Goal: Task Accomplishment & Management: Manage account settings

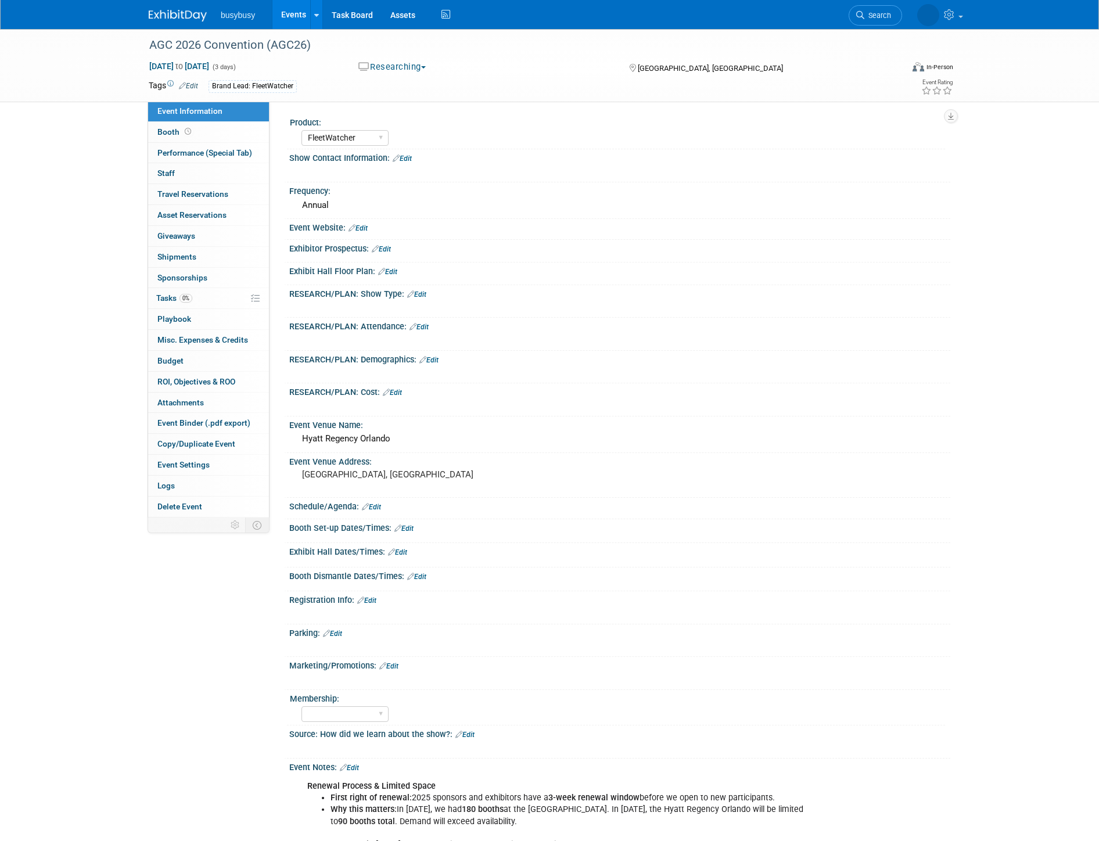
select select "FleetWatcher"
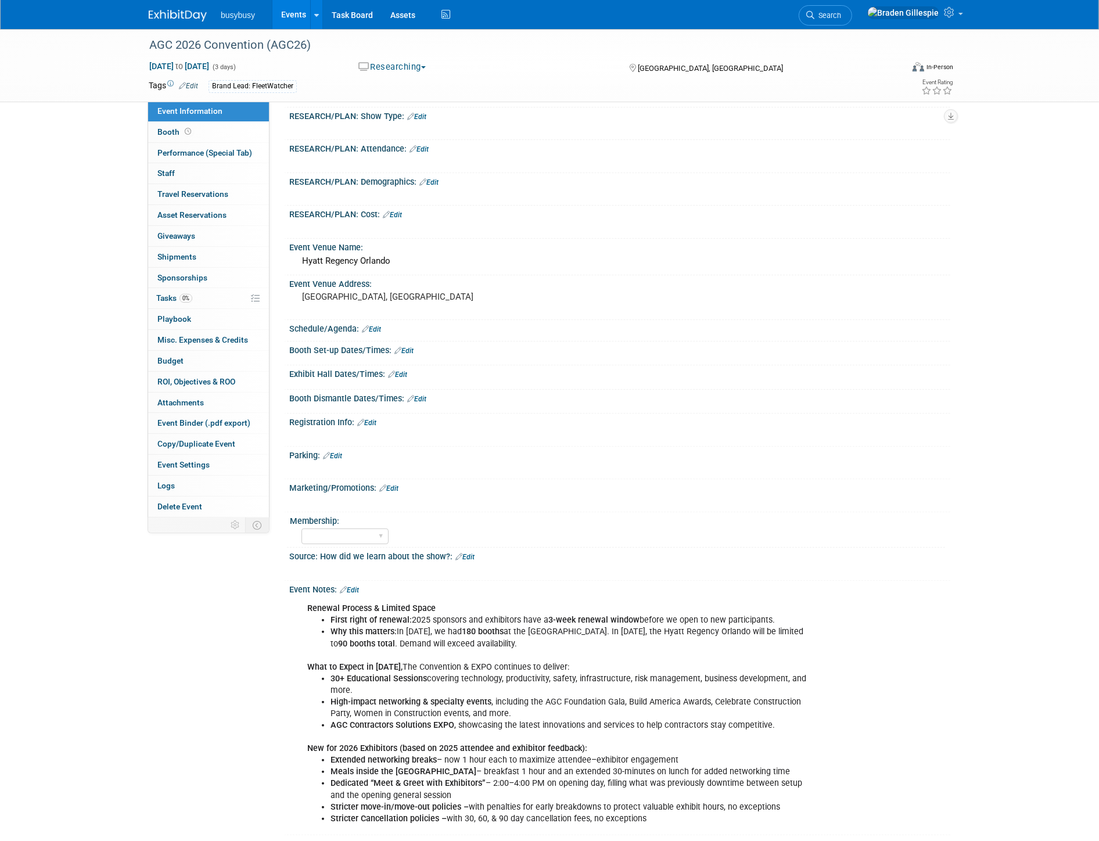
click at [173, 13] on img at bounding box center [178, 16] width 58 height 12
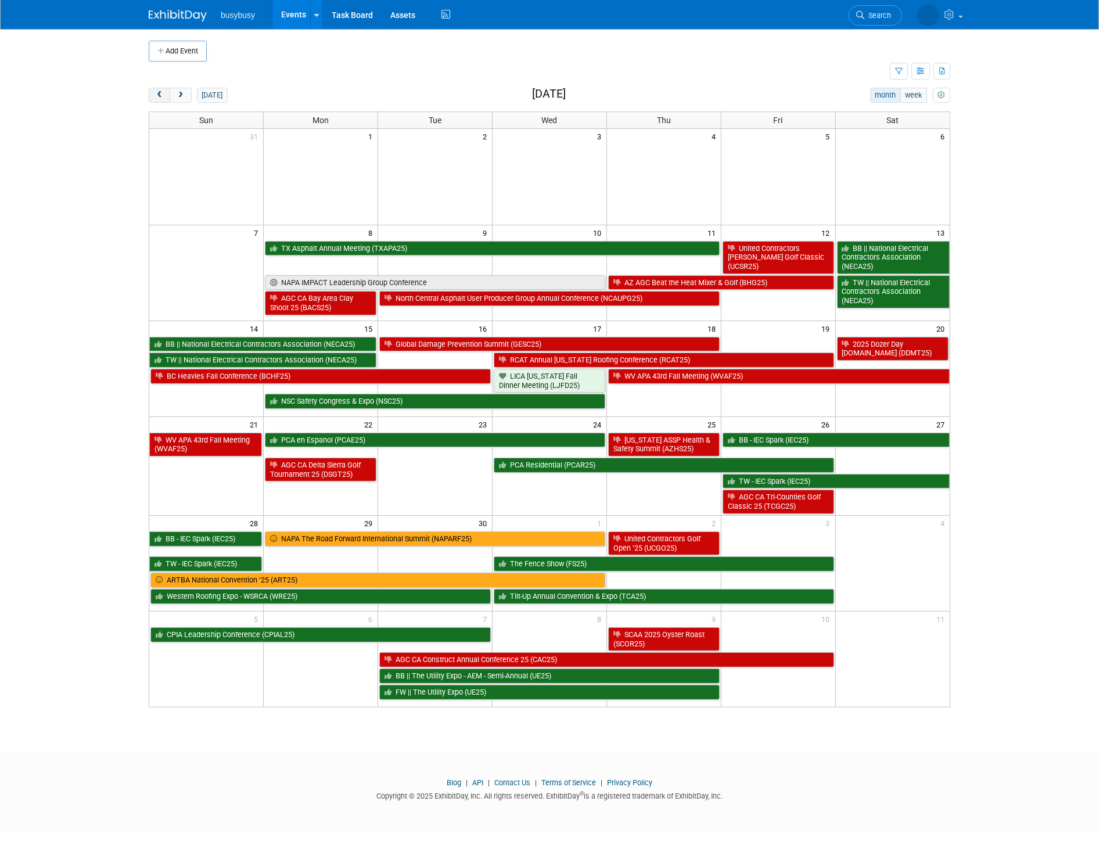
click at [156, 97] on span "prev" at bounding box center [159, 96] width 9 height 8
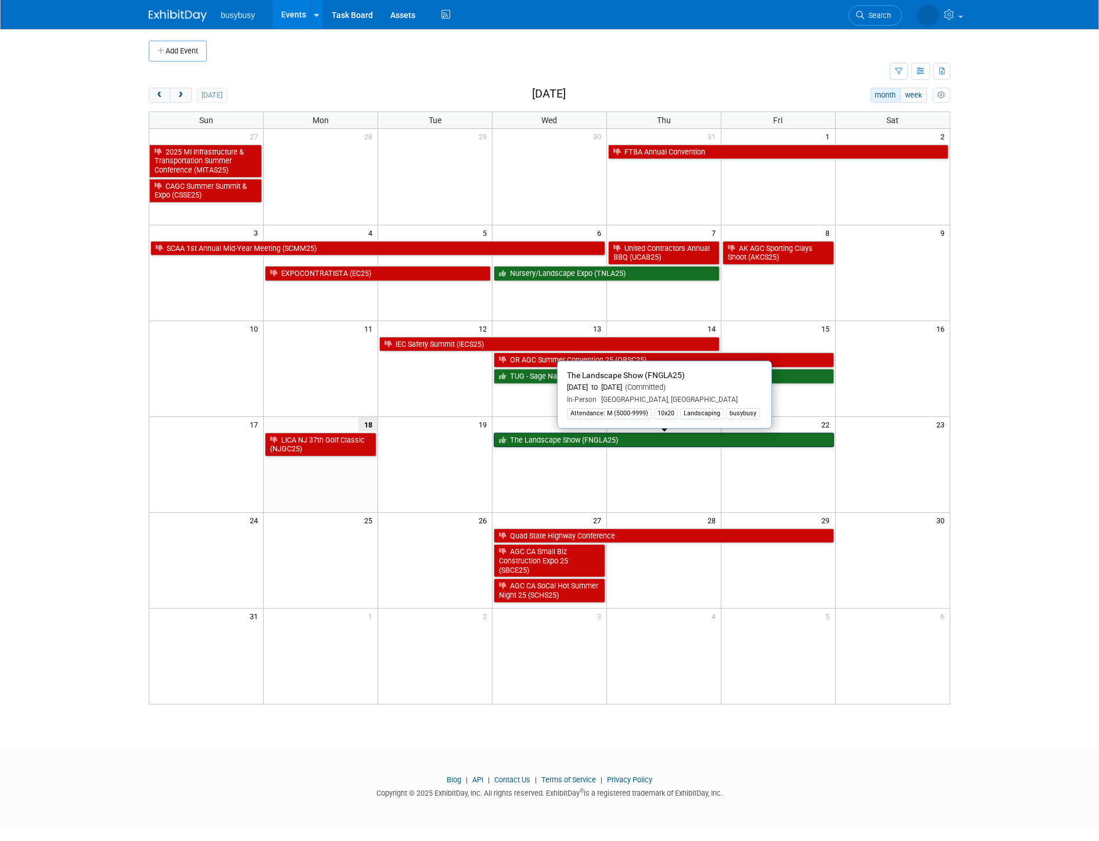
click at [603, 438] on link "The Landscape Show (FNGLA25)" at bounding box center [664, 440] width 340 height 15
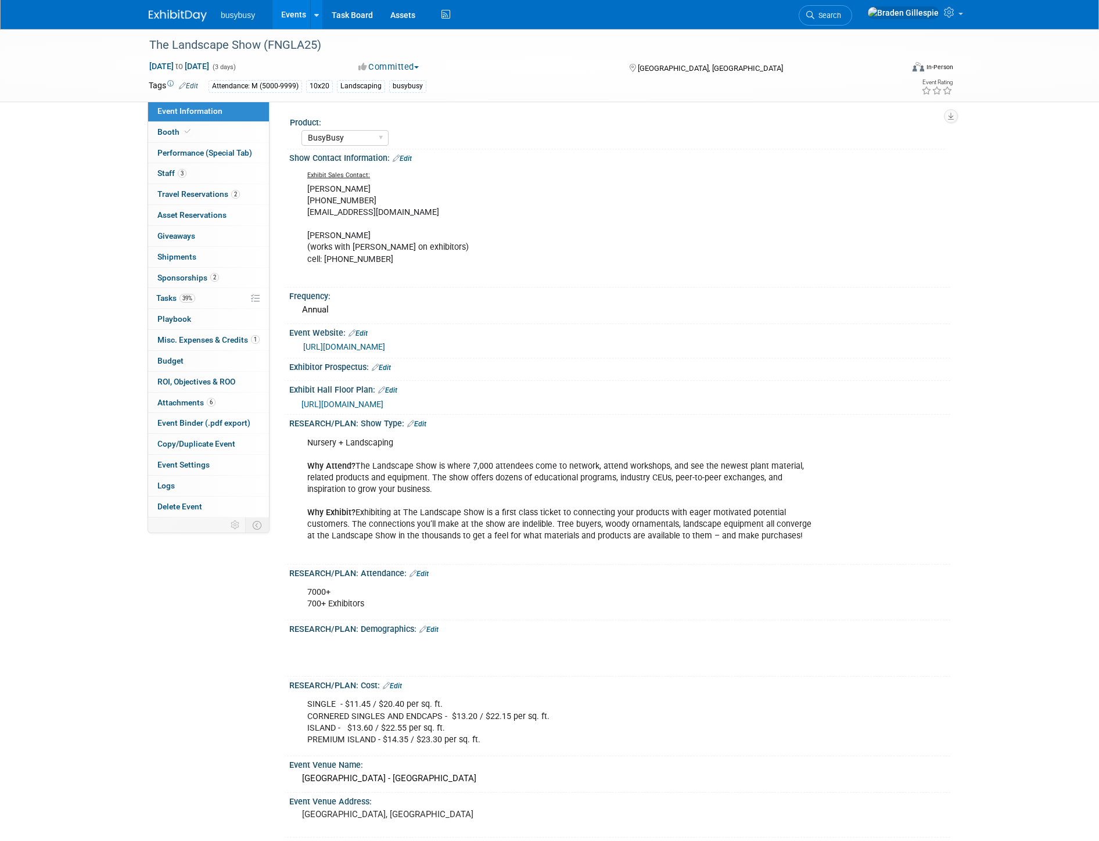
select select "BusyBusy"
click at [185, 134] on icon at bounding box center [188, 131] width 6 height 6
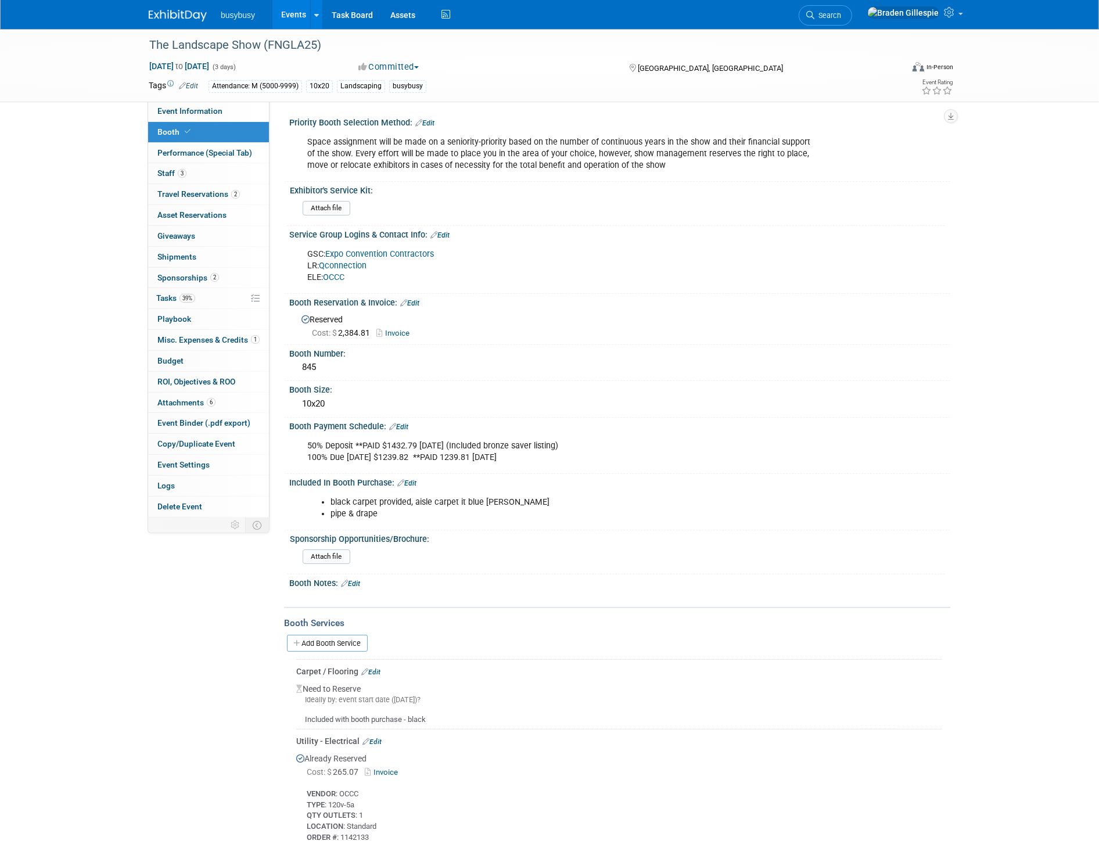
scroll to position [193, 0]
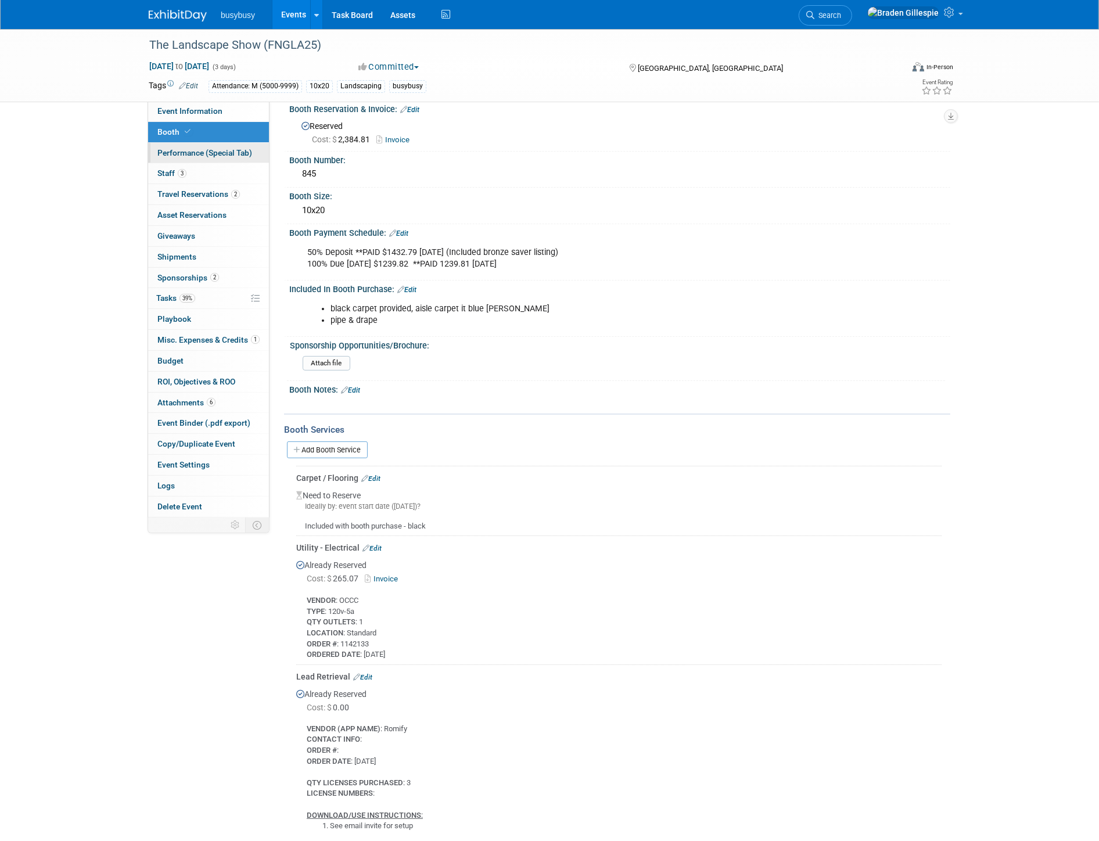
click at [220, 154] on span "Performance (Special Tab)" at bounding box center [204, 152] width 95 height 9
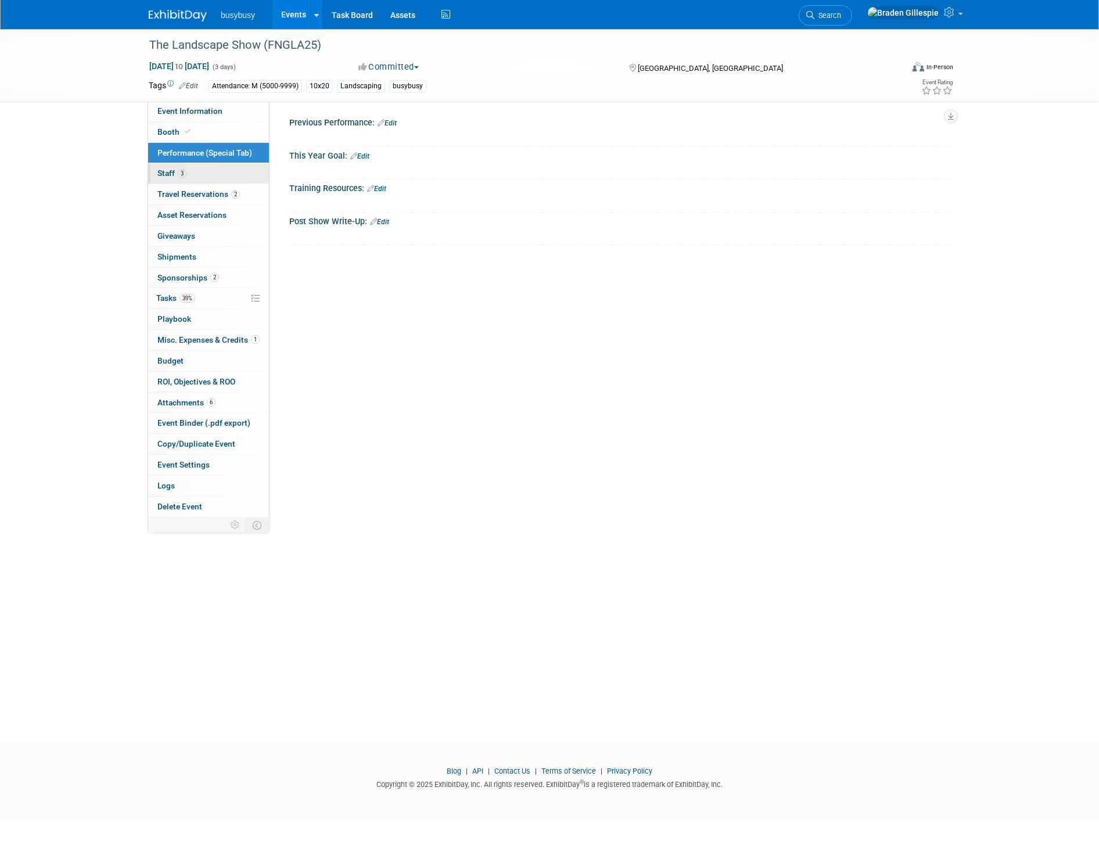
click at [214, 170] on link "3 Staff 3" at bounding box center [208, 173] width 121 height 20
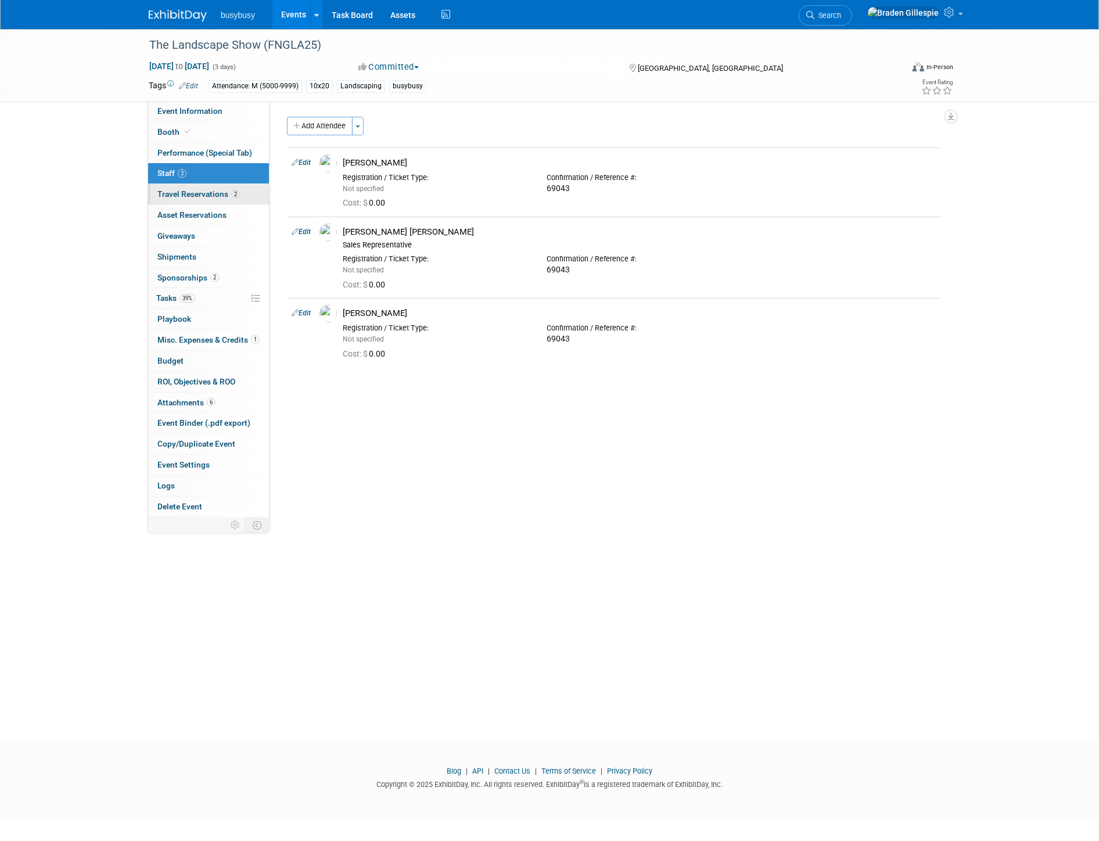
click at [234, 199] on link "2 Travel Reservations 2" at bounding box center [208, 194] width 121 height 20
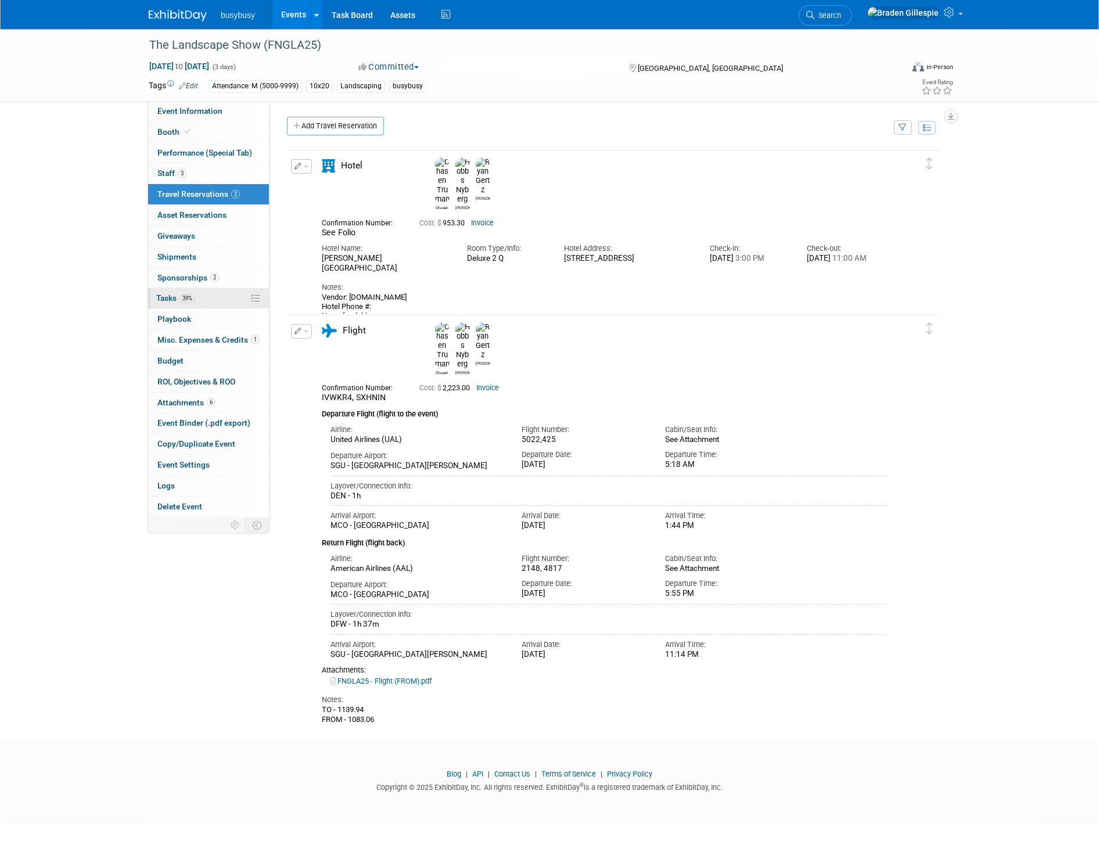
click at [211, 299] on link "39% Tasks 39%" at bounding box center [208, 298] width 121 height 20
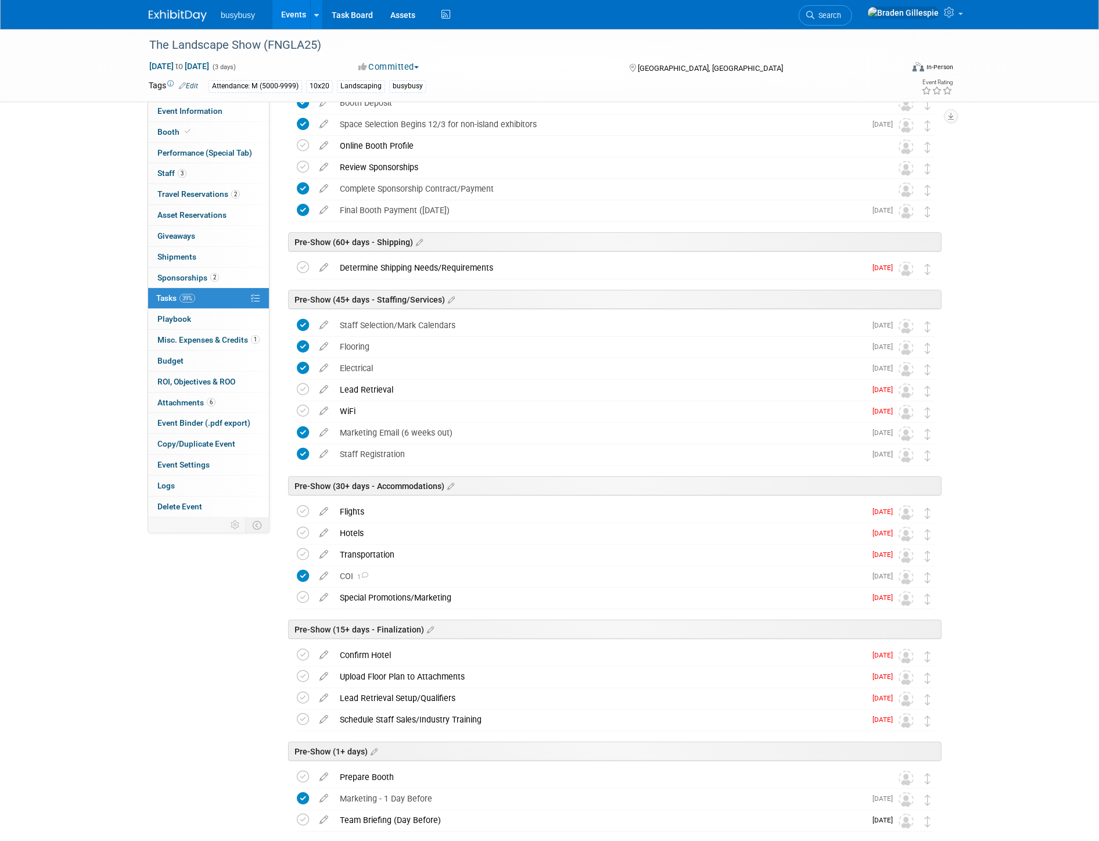
scroll to position [129, 0]
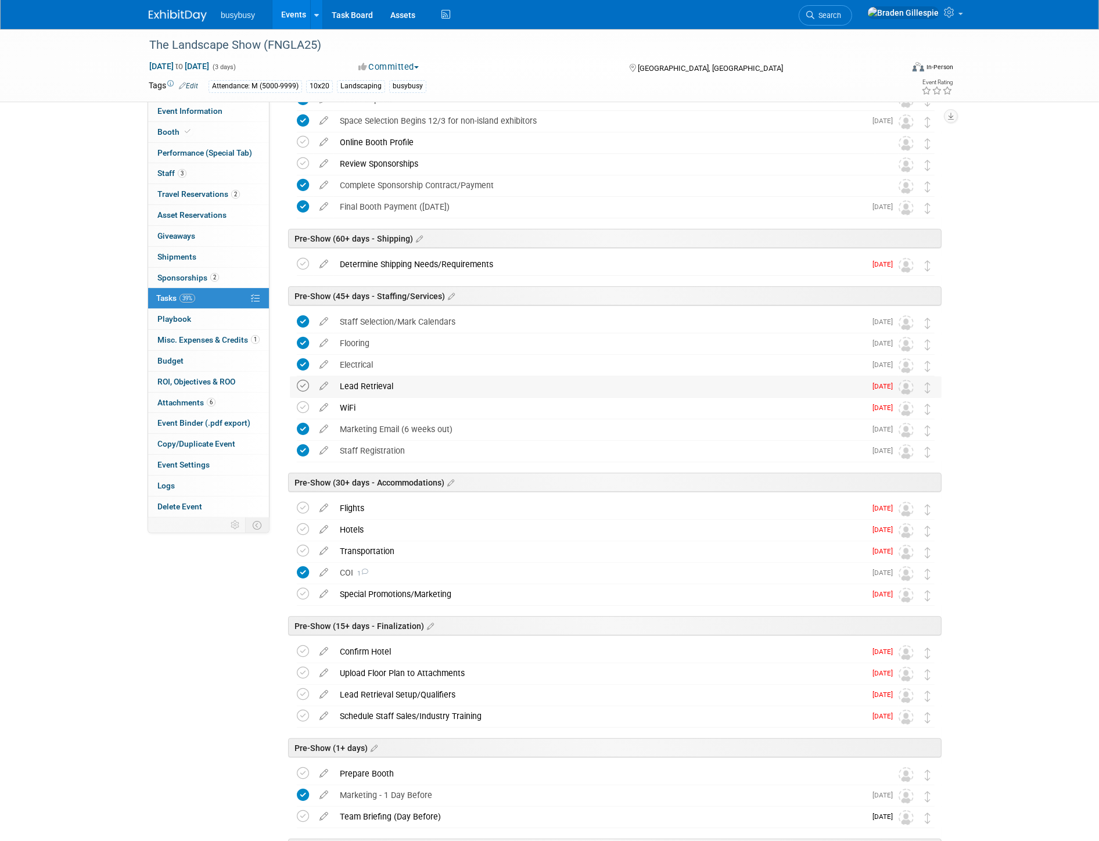
click at [304, 384] on icon at bounding box center [303, 386] width 12 height 12
click at [304, 409] on icon at bounding box center [303, 407] width 12 height 12
click at [305, 507] on icon at bounding box center [303, 508] width 12 height 12
click at [308, 529] on icon at bounding box center [303, 529] width 12 height 12
click at [305, 551] on icon at bounding box center [303, 551] width 12 height 12
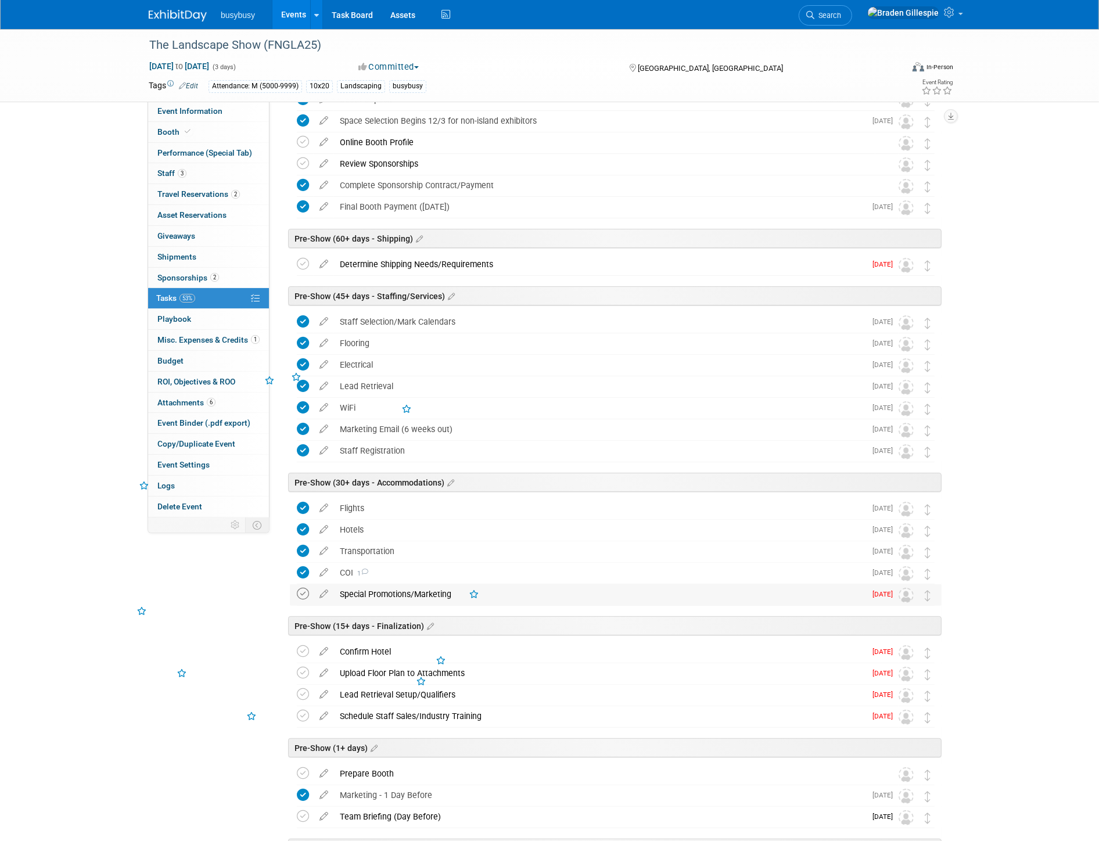
click at [298, 591] on icon at bounding box center [303, 594] width 12 height 12
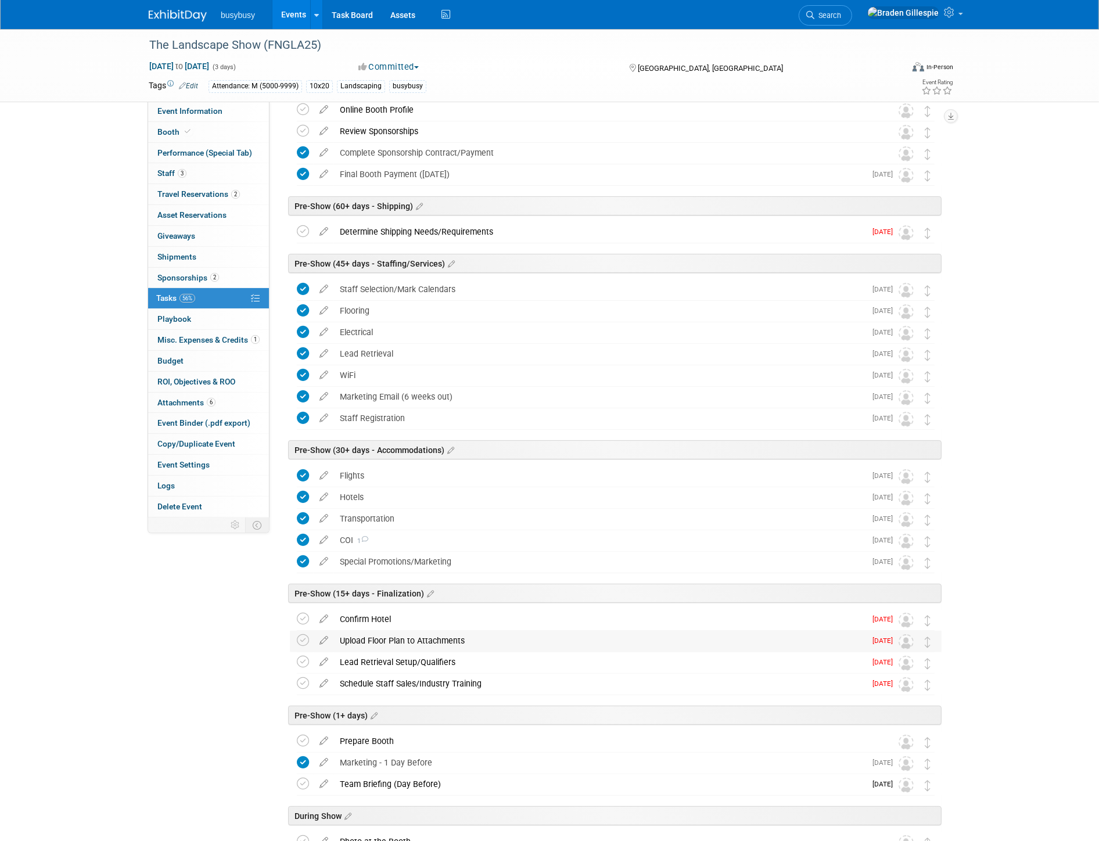
scroll to position [193, 0]
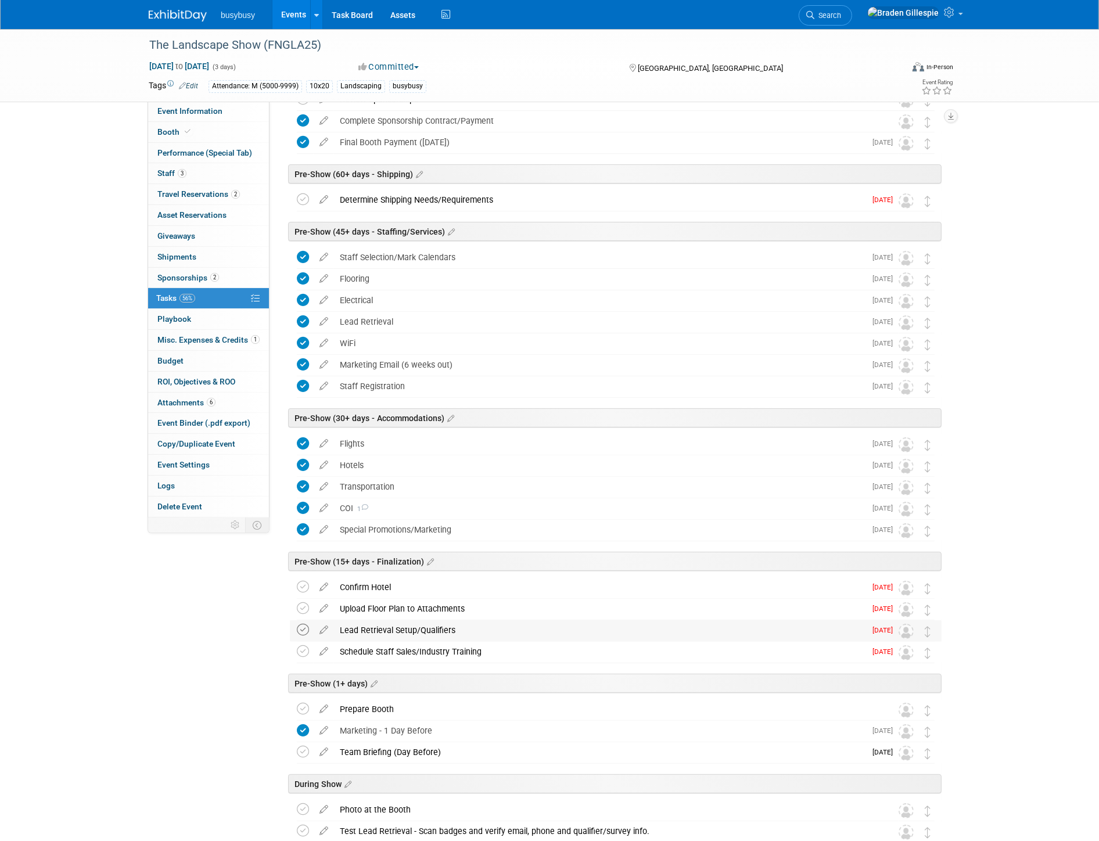
click at [303, 632] on icon at bounding box center [303, 630] width 12 height 12
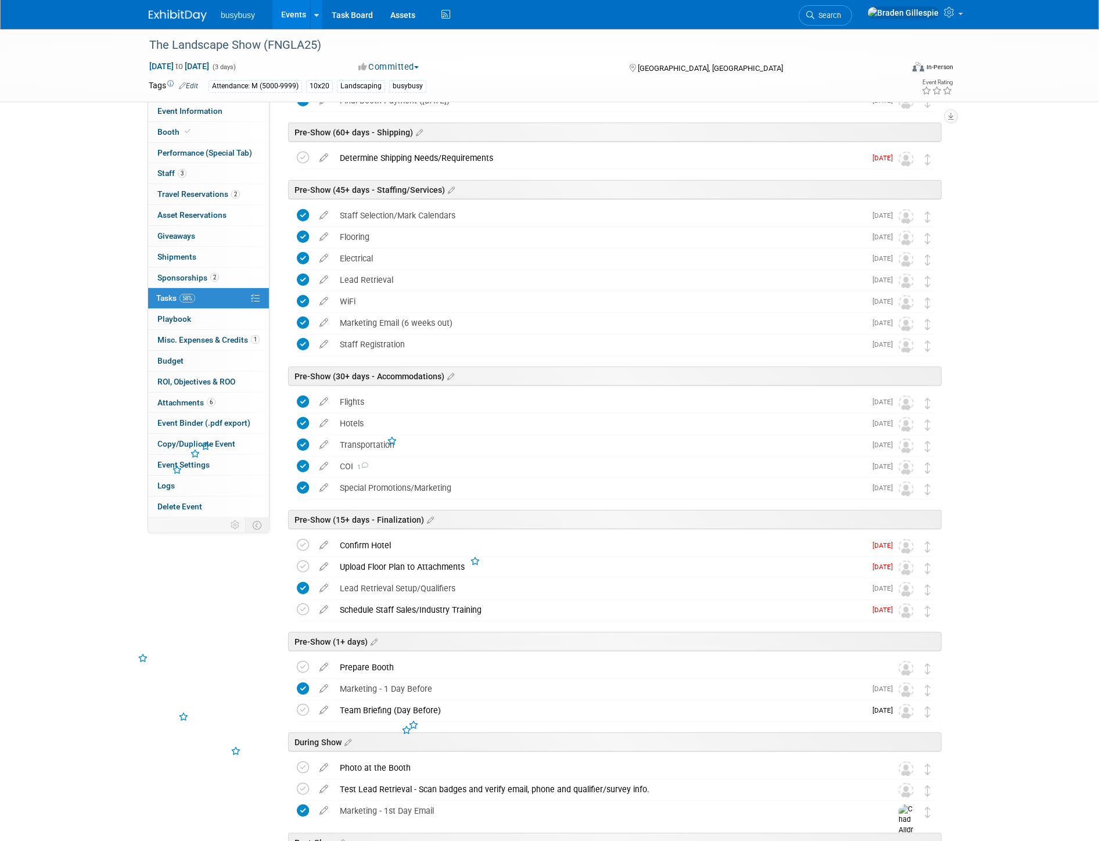
scroll to position [258, 0]
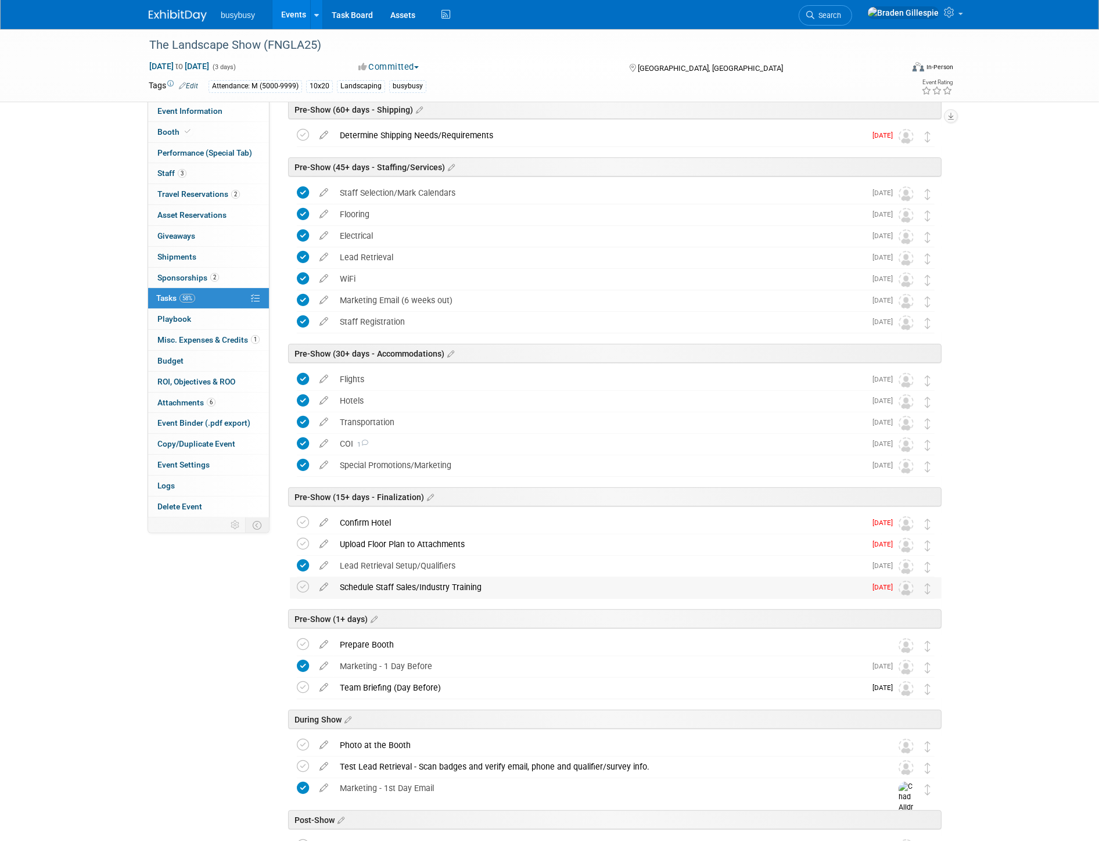
click at [310, 585] on td at bounding box center [305, 587] width 17 height 21
drag, startPoint x: 303, startPoint y: 583, endPoint x: 308, endPoint y: 664, distance: 81.5
click at [303, 584] on icon at bounding box center [303, 587] width 12 height 12
click at [300, 646] on icon at bounding box center [303, 644] width 12 height 12
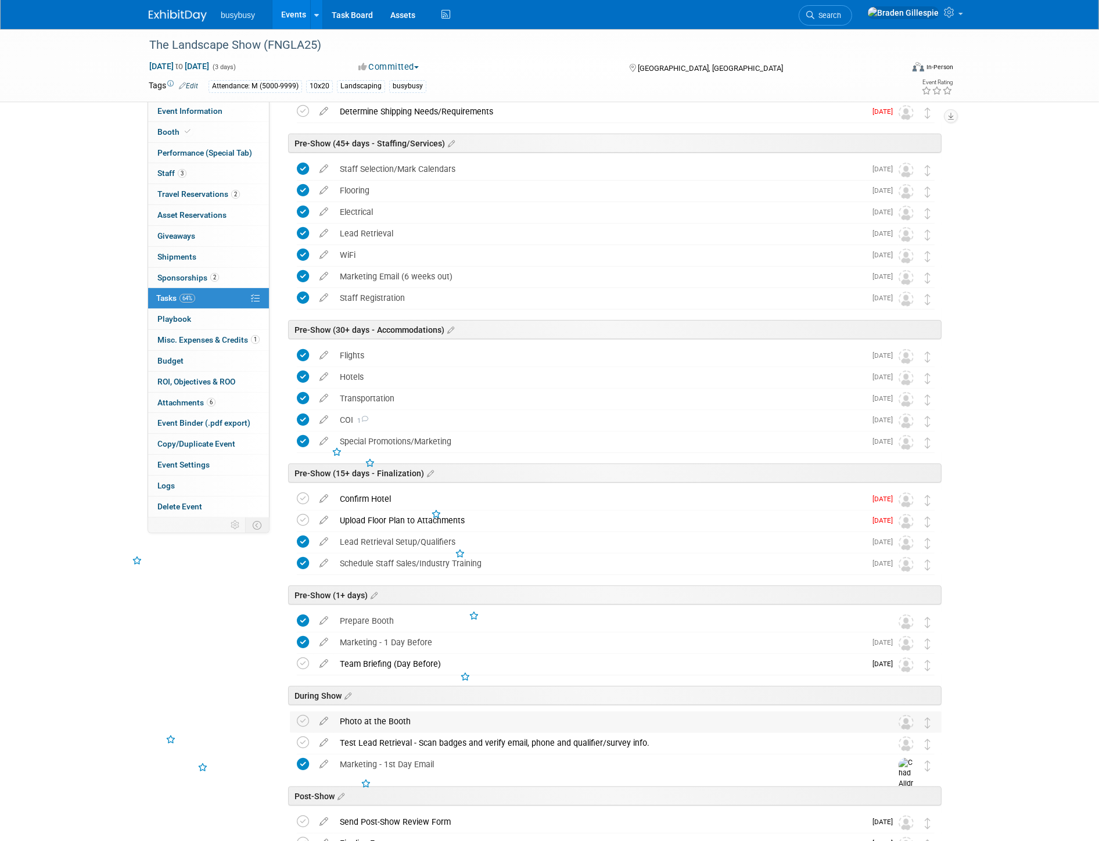
scroll to position [322, 0]
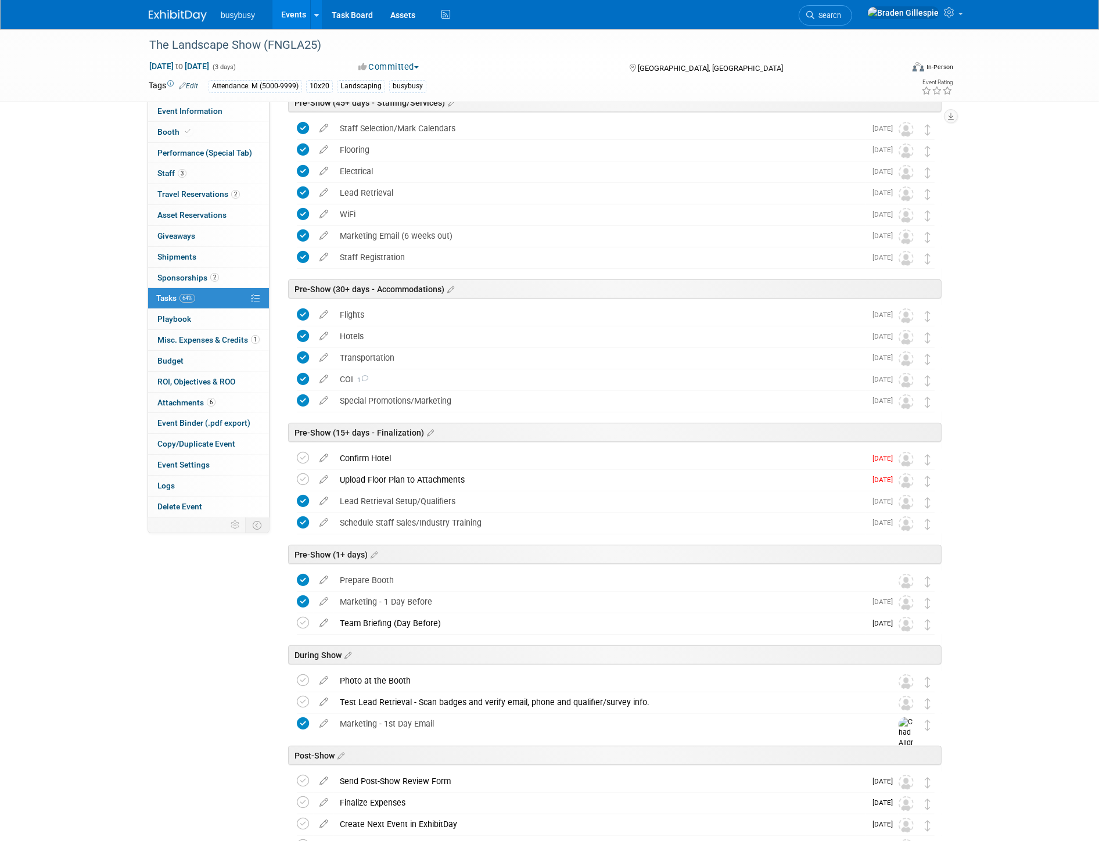
click at [170, 16] on img at bounding box center [178, 16] width 58 height 12
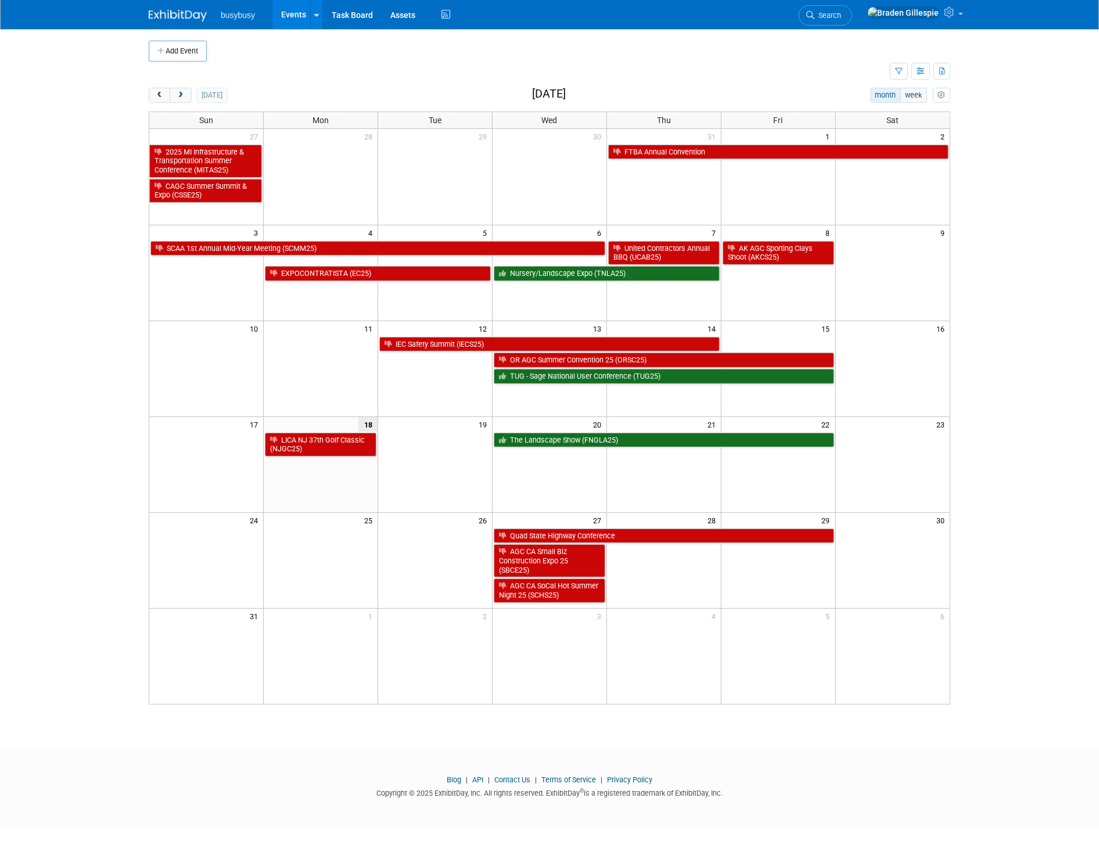
click at [738, 450] on td "The Landscape Show (FNGLA25)" at bounding box center [663, 443] width 343 height 25
click at [734, 443] on link "The Landscape Show (FNGLA25)" at bounding box center [664, 440] width 340 height 15
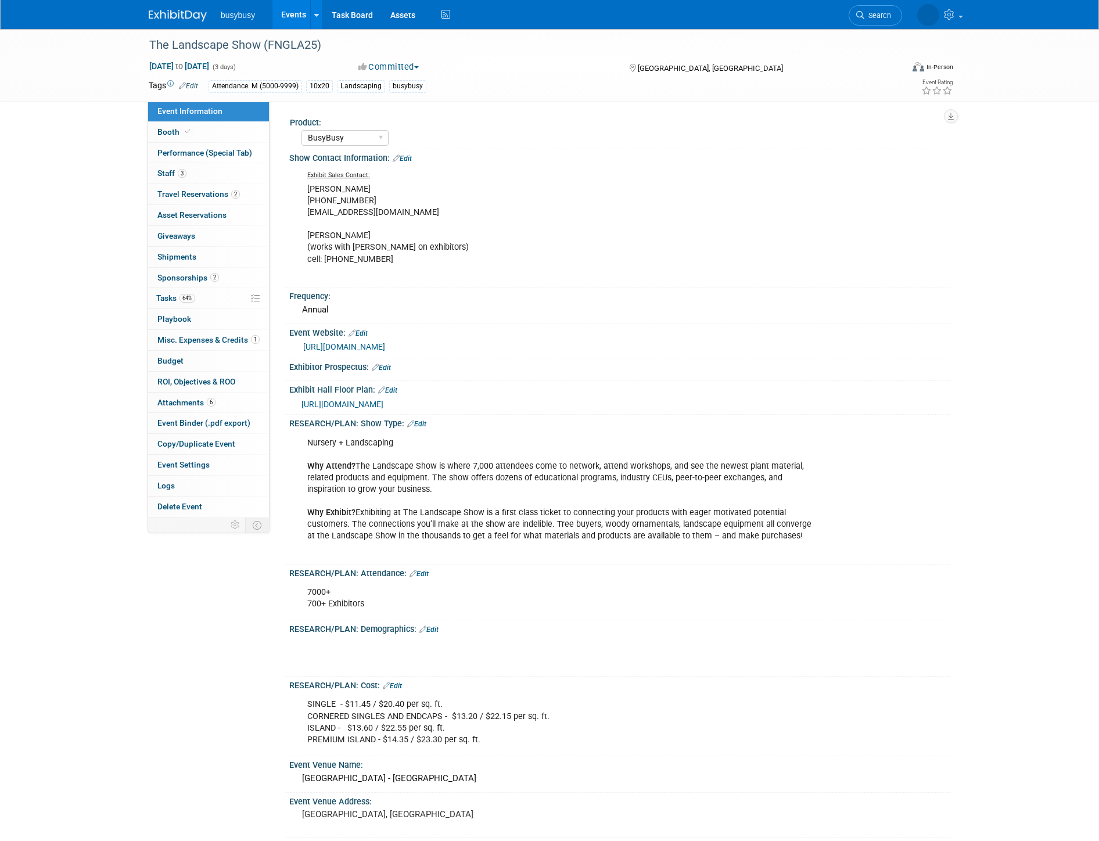
select select "BusyBusy"
click at [383, 400] on span "[URL][DOMAIN_NAME]" at bounding box center [342, 404] width 82 height 9
click at [220, 189] on span "Travel Reservations 2" at bounding box center [198, 193] width 82 height 9
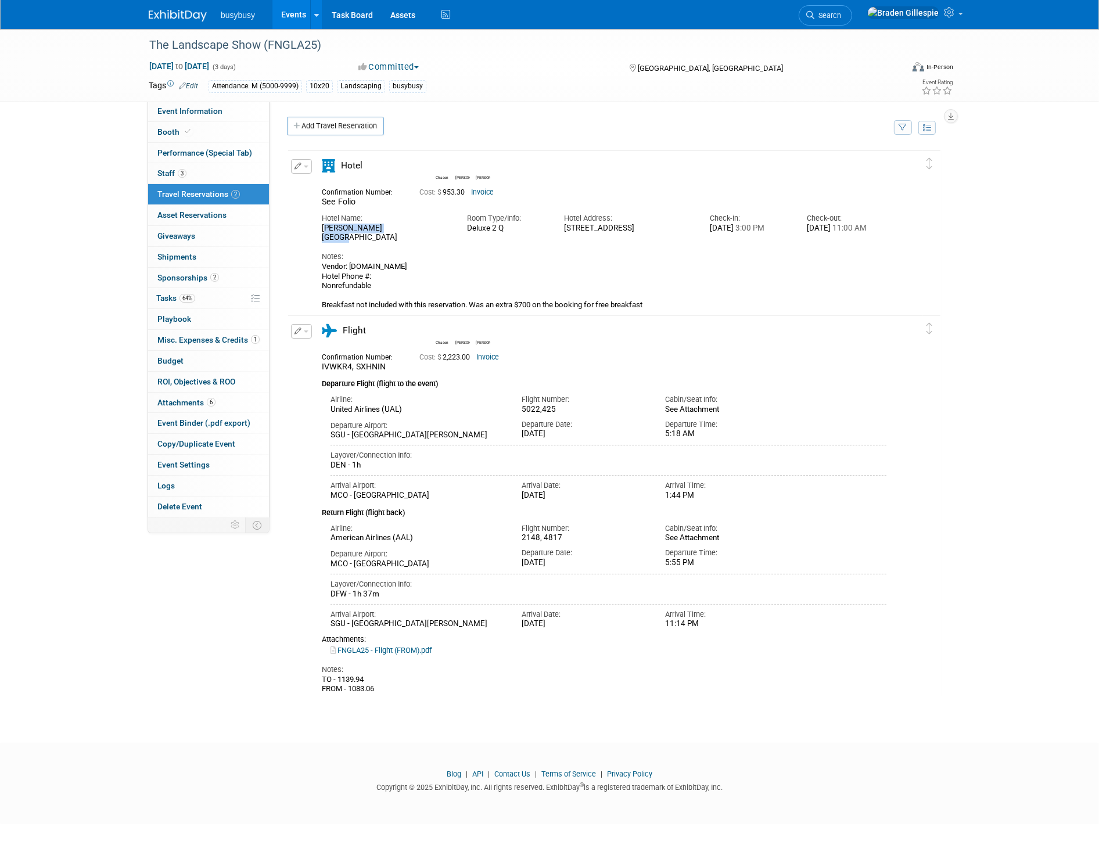
drag, startPoint x: 395, startPoint y: 223, endPoint x: 321, endPoint y: 225, distance: 74.4
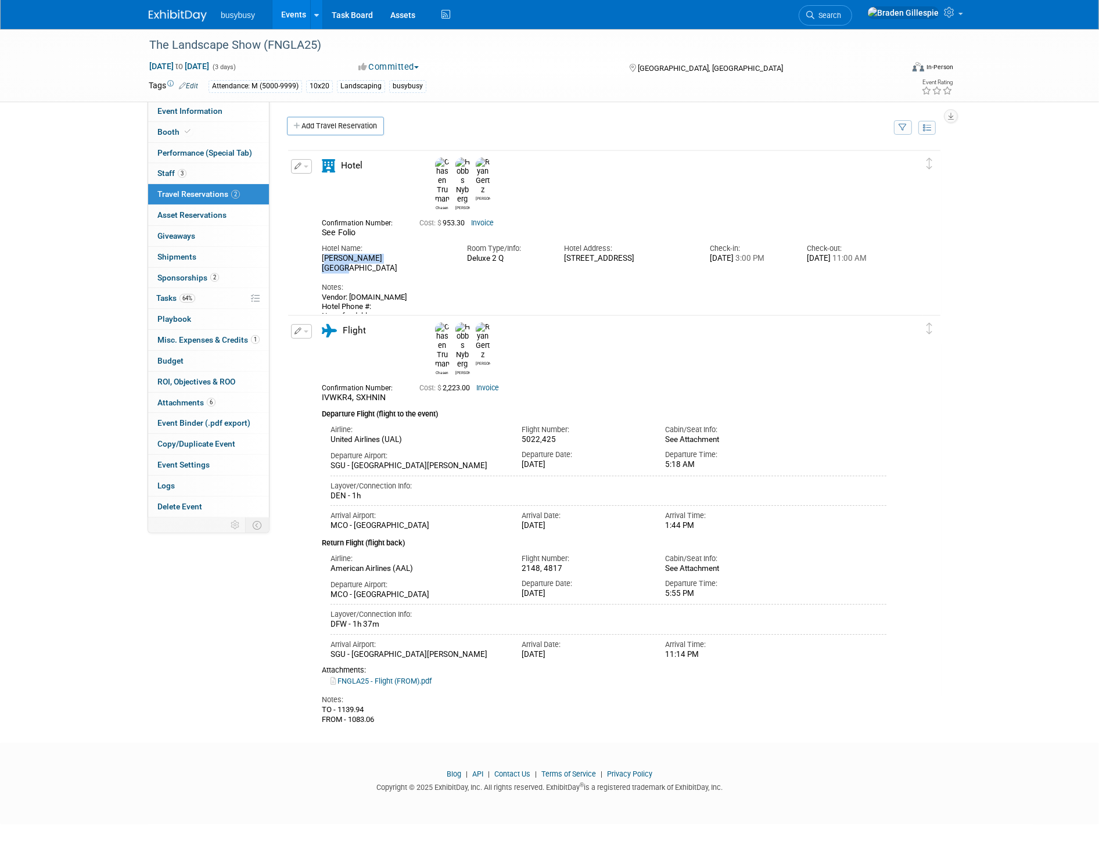
click at [322, 254] on div "Rosen Centre Hotel" at bounding box center [386, 264] width 128 height 20
click at [224, 110] on link "Event Information" at bounding box center [208, 111] width 121 height 20
select select "BusyBusy"
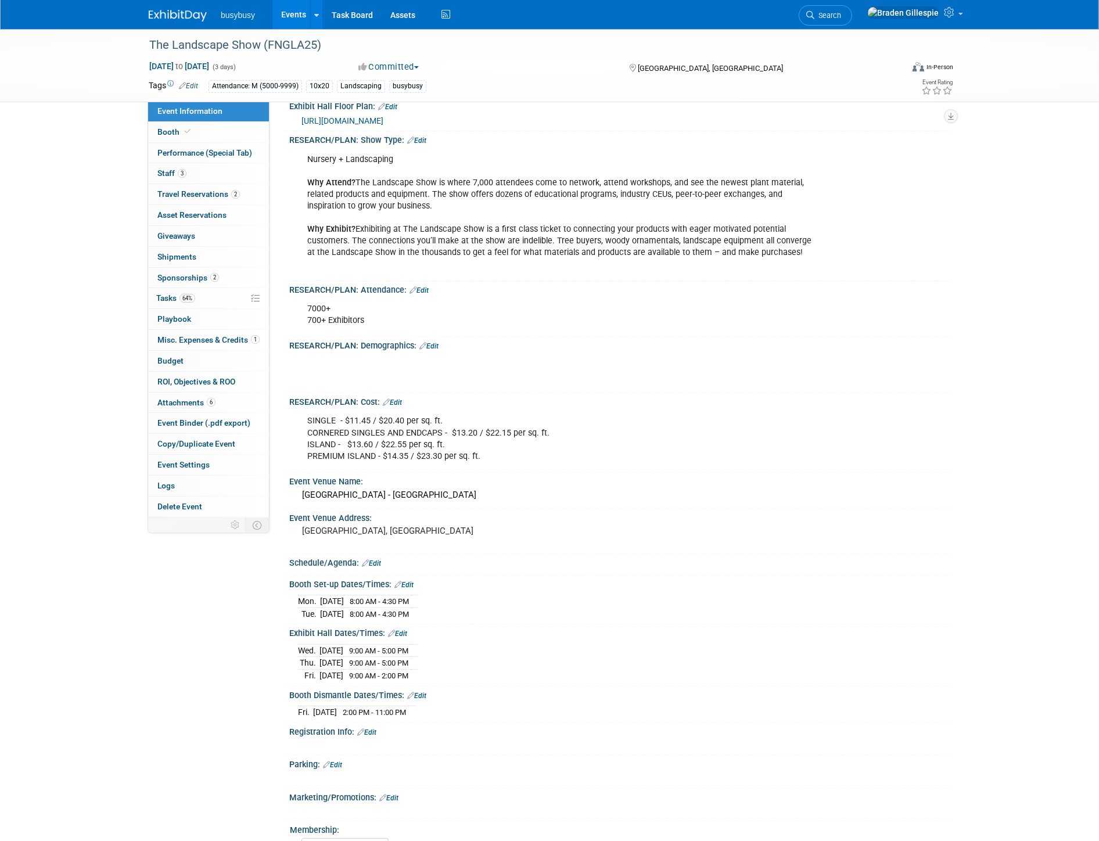
scroll to position [387, 0]
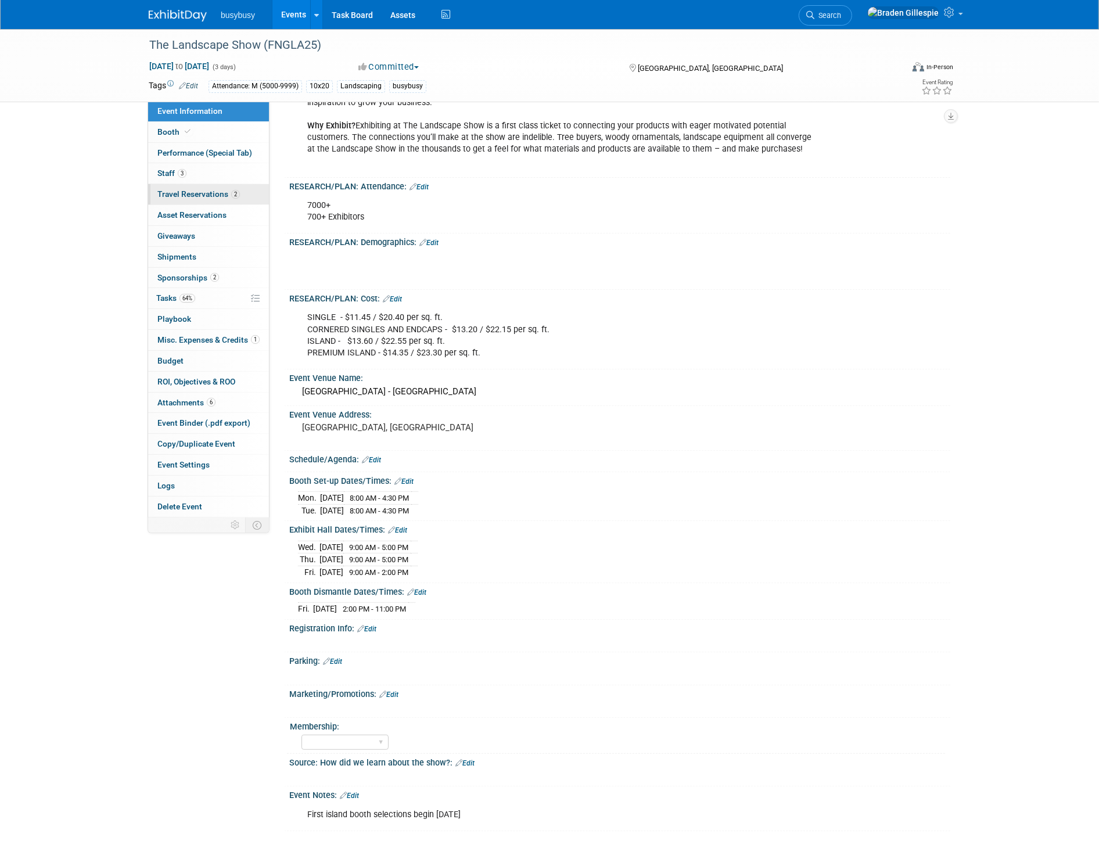
click at [224, 202] on link "2 Travel Reservations 2" at bounding box center [208, 194] width 121 height 20
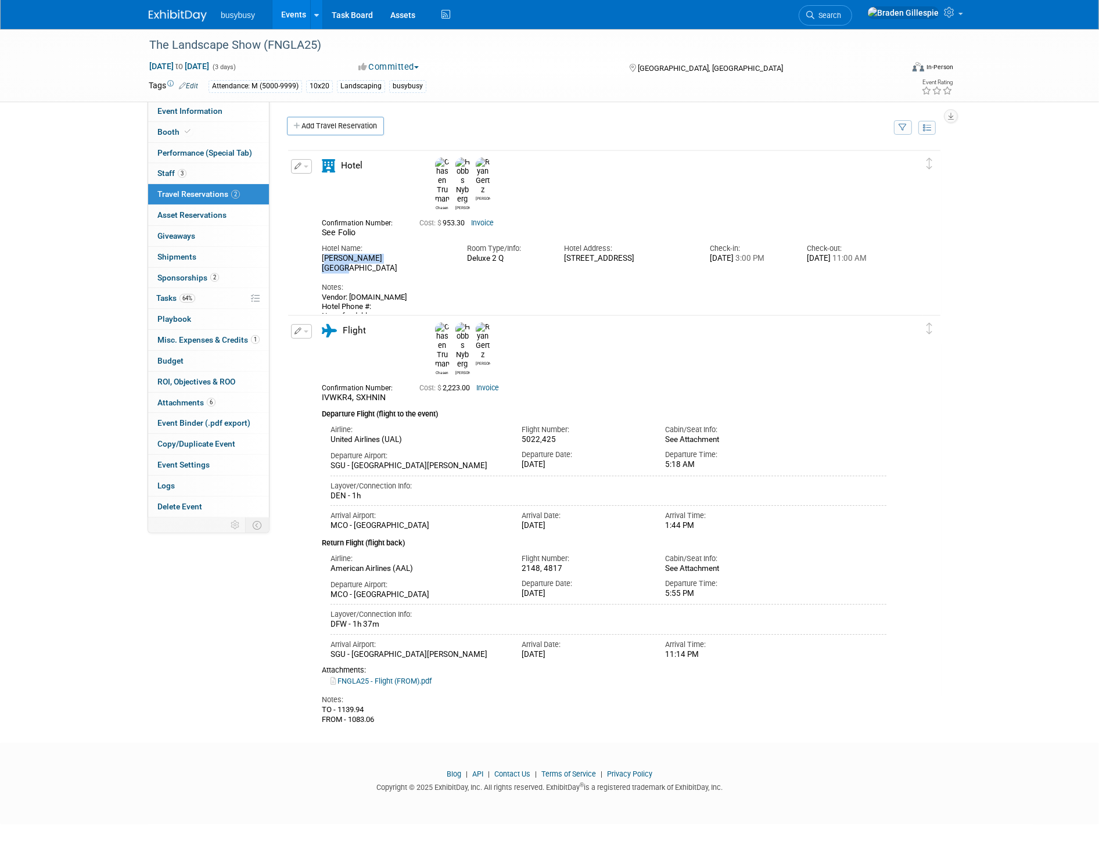
drag, startPoint x: 394, startPoint y: 229, endPoint x: 315, endPoint y: 230, distance: 79.0
click at [315, 238] on div "Hotel Name: Rosen Centre Hotel" at bounding box center [385, 255] width 145 height 35
copy div "Rosen Centre Hotel"
click at [213, 117] on link "Event Information" at bounding box center [208, 111] width 121 height 20
select select "BusyBusy"
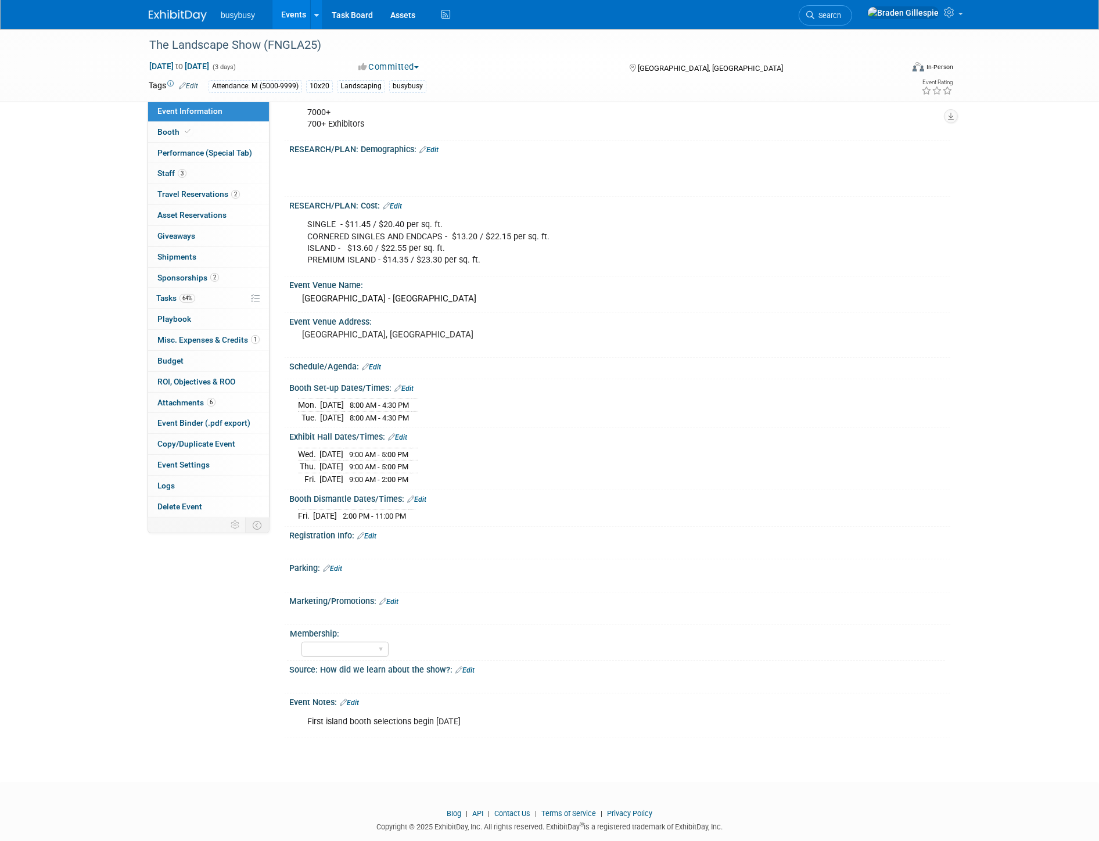
scroll to position [494, 0]
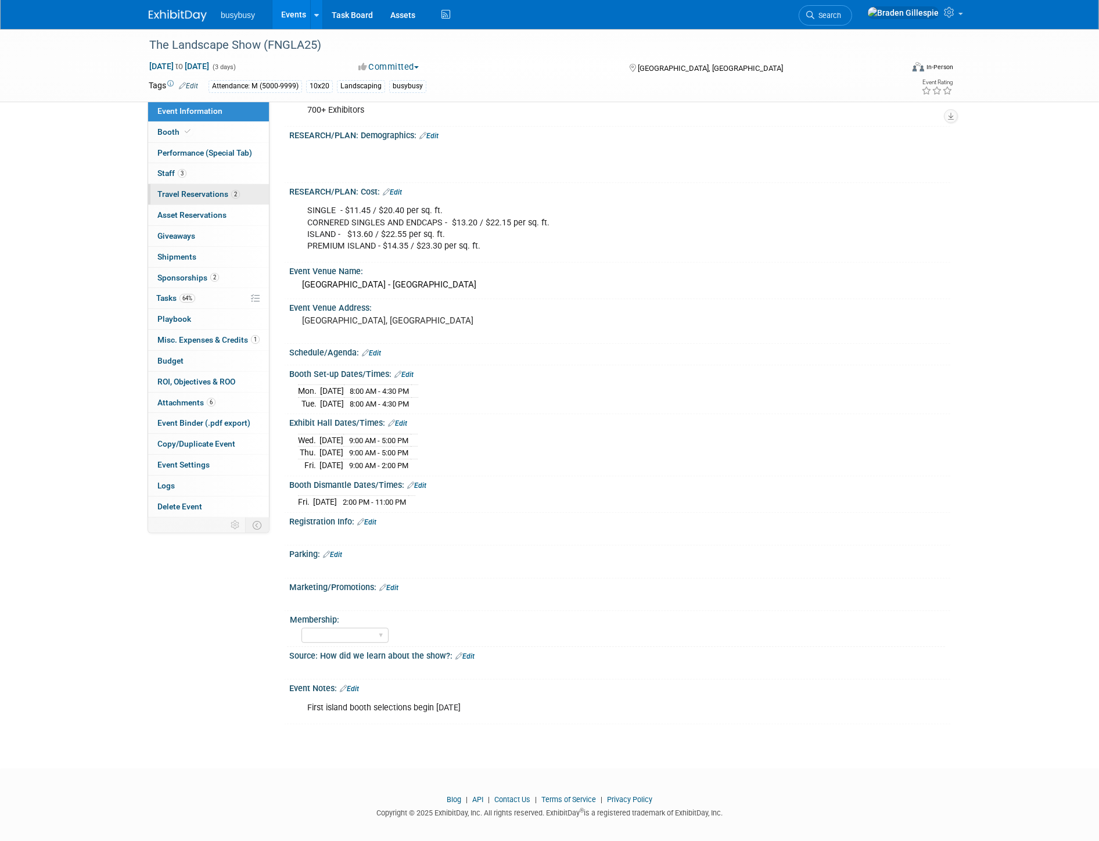
click at [229, 190] on span "Travel Reservations 2" at bounding box center [198, 193] width 82 height 9
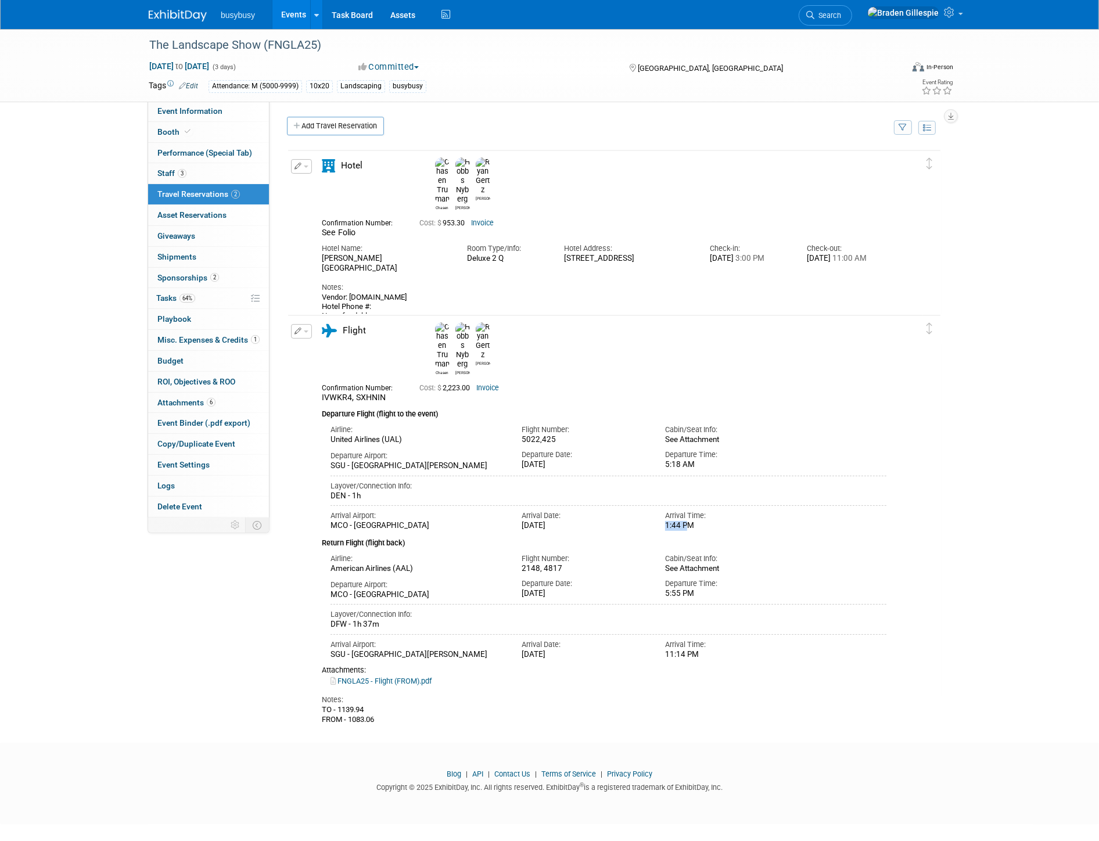
drag, startPoint x: 681, startPoint y: 494, endPoint x: 665, endPoint y: 496, distance: 16.4
click at [665, 521] on div "1:44 PM" at bounding box center [728, 526] width 126 height 10
click at [716, 510] on div "Arrival Time:" at bounding box center [728, 515] width 126 height 10
click at [202, 114] on span "Event Information" at bounding box center [189, 110] width 65 height 9
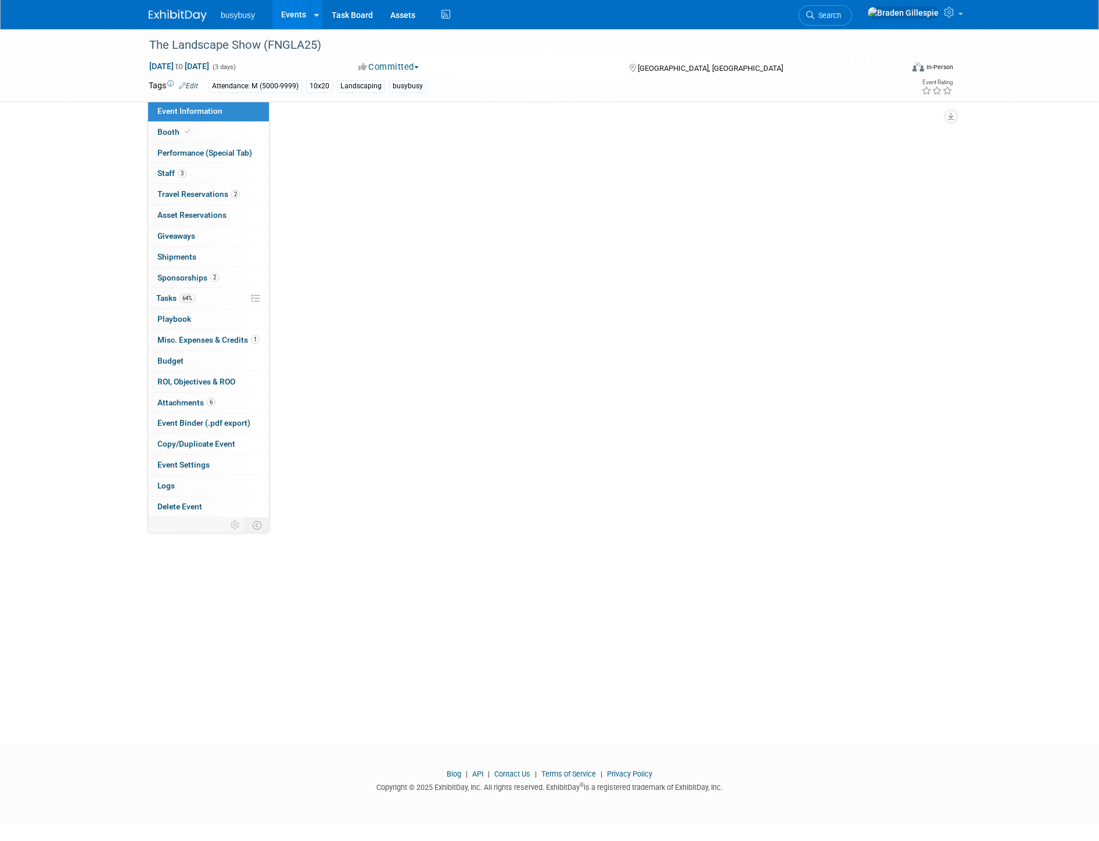
select select "BusyBusy"
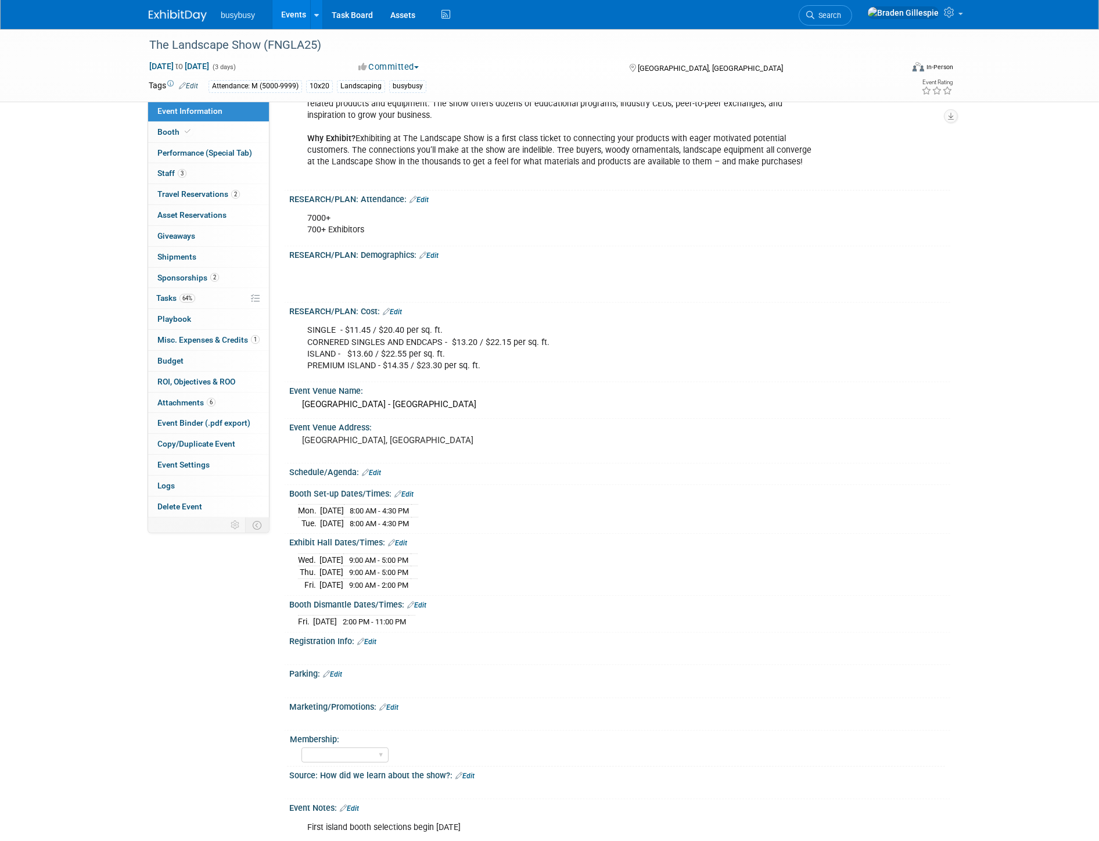
scroll to position [387, 0]
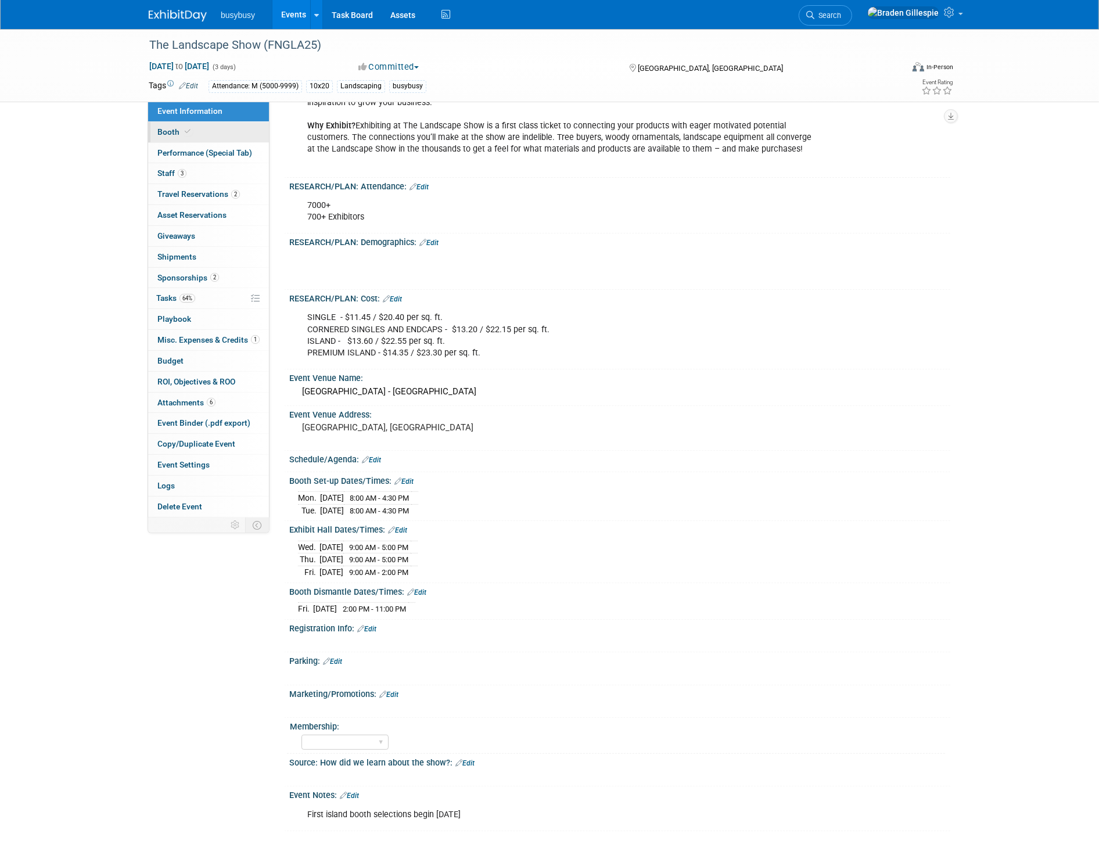
click at [199, 134] on link "Booth" at bounding box center [208, 132] width 121 height 20
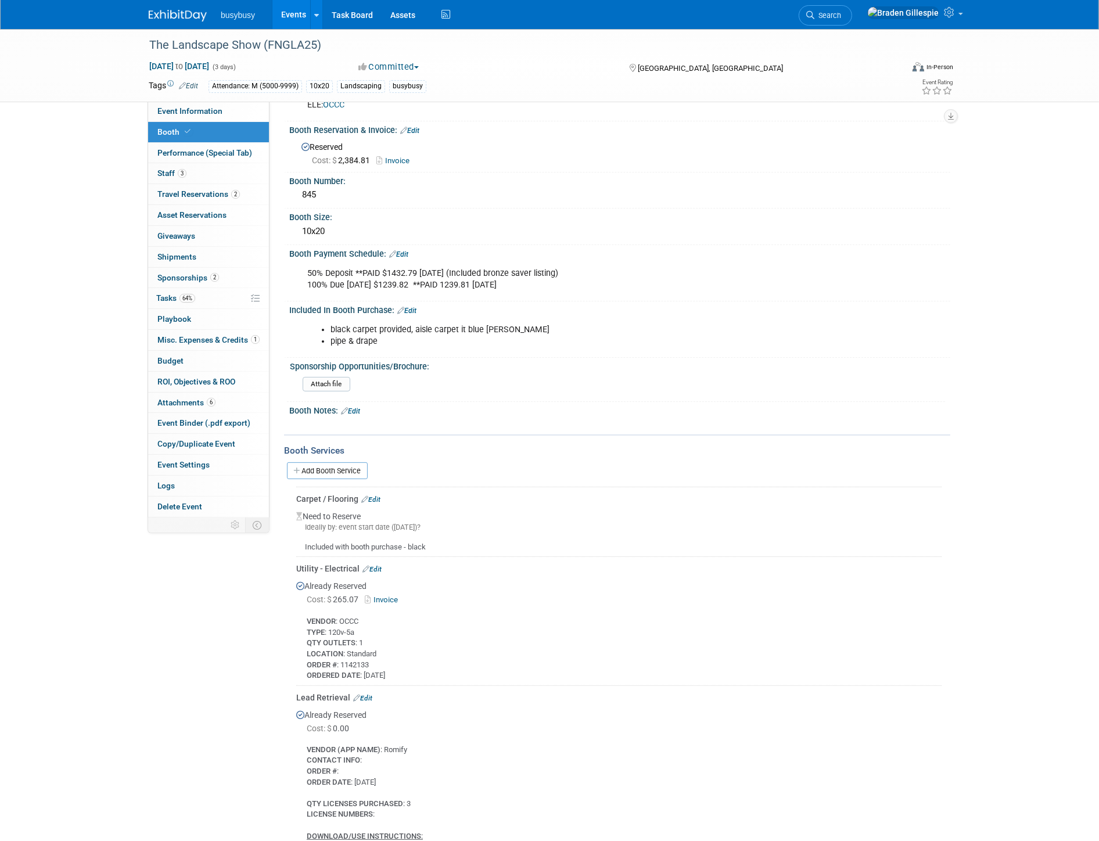
scroll to position [258, 0]
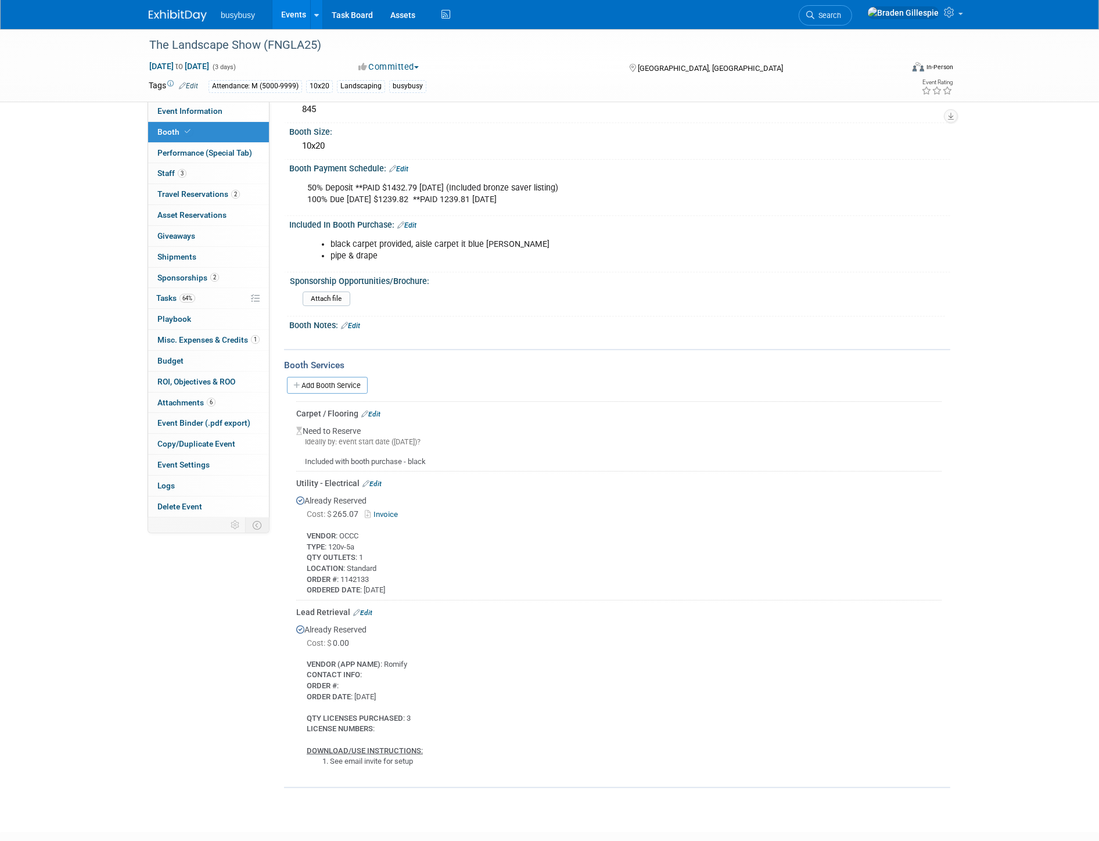
click at [426, 454] on div "Included with booth purchase - black" at bounding box center [618, 457] width 645 height 20
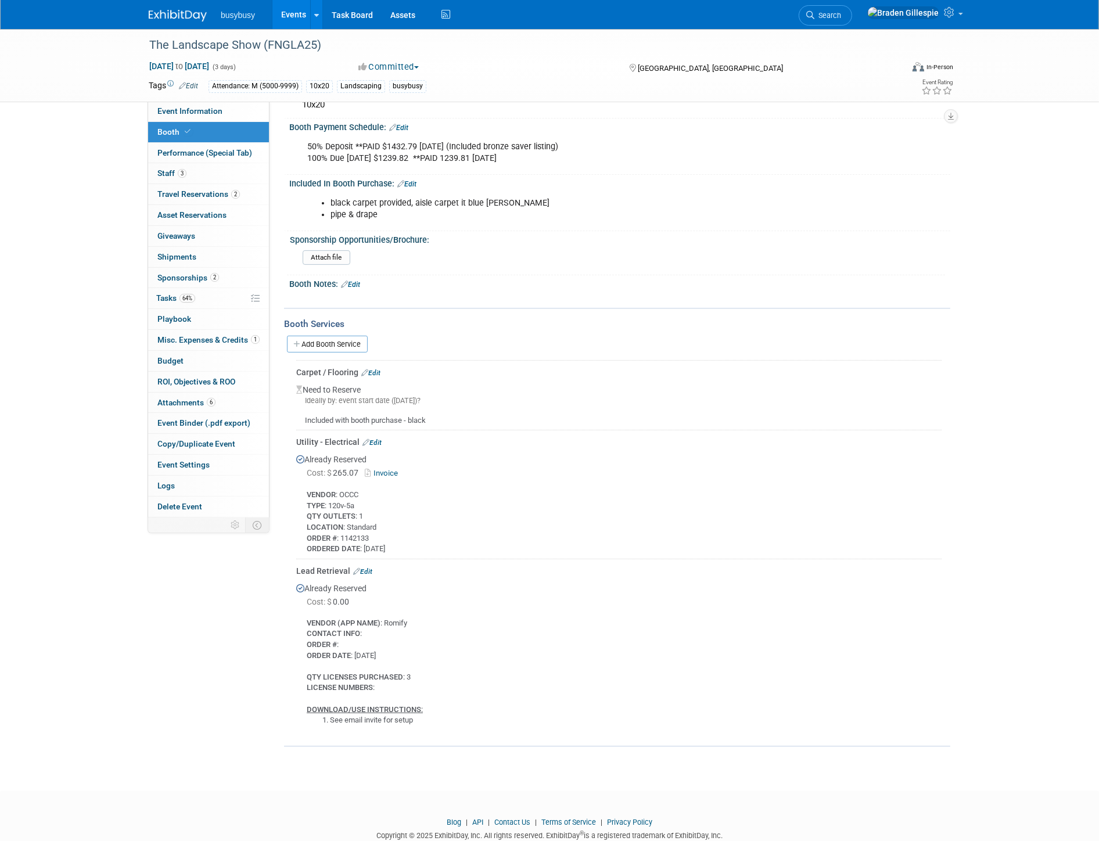
scroll to position [321, 0]
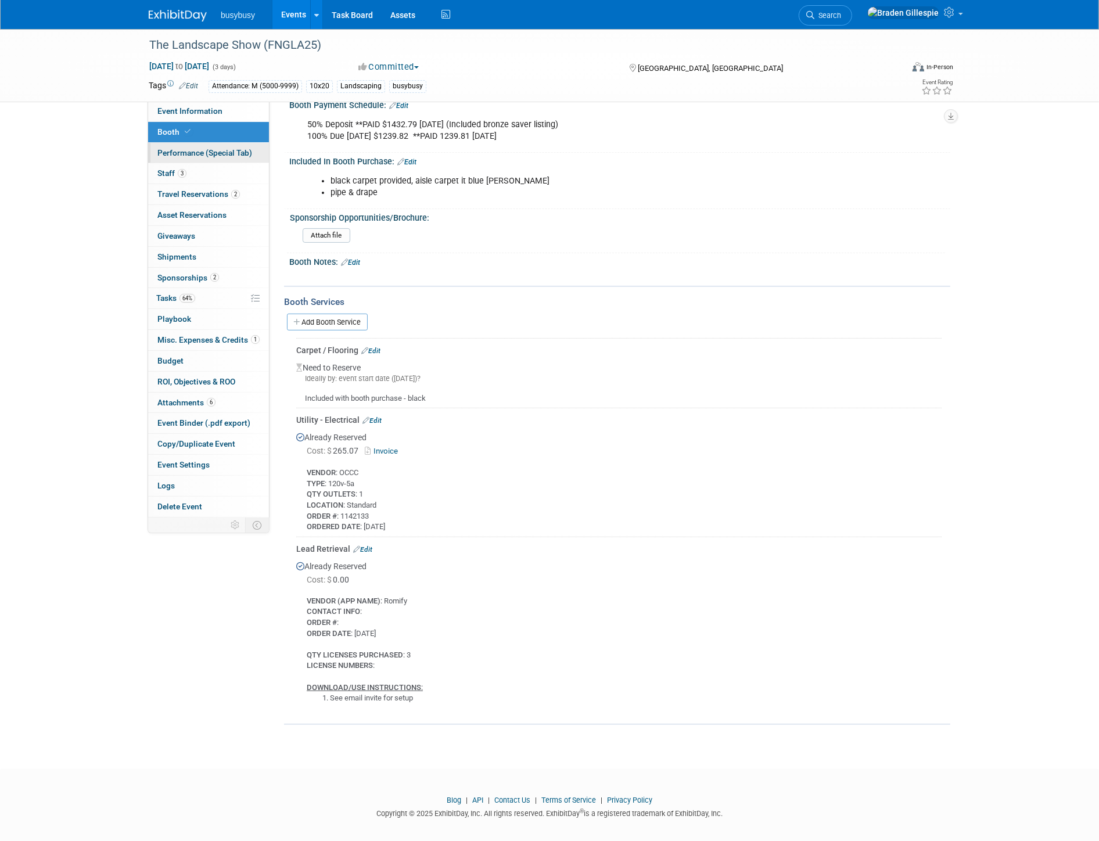
click at [222, 149] on span "Performance (Special Tab)" at bounding box center [204, 152] width 95 height 9
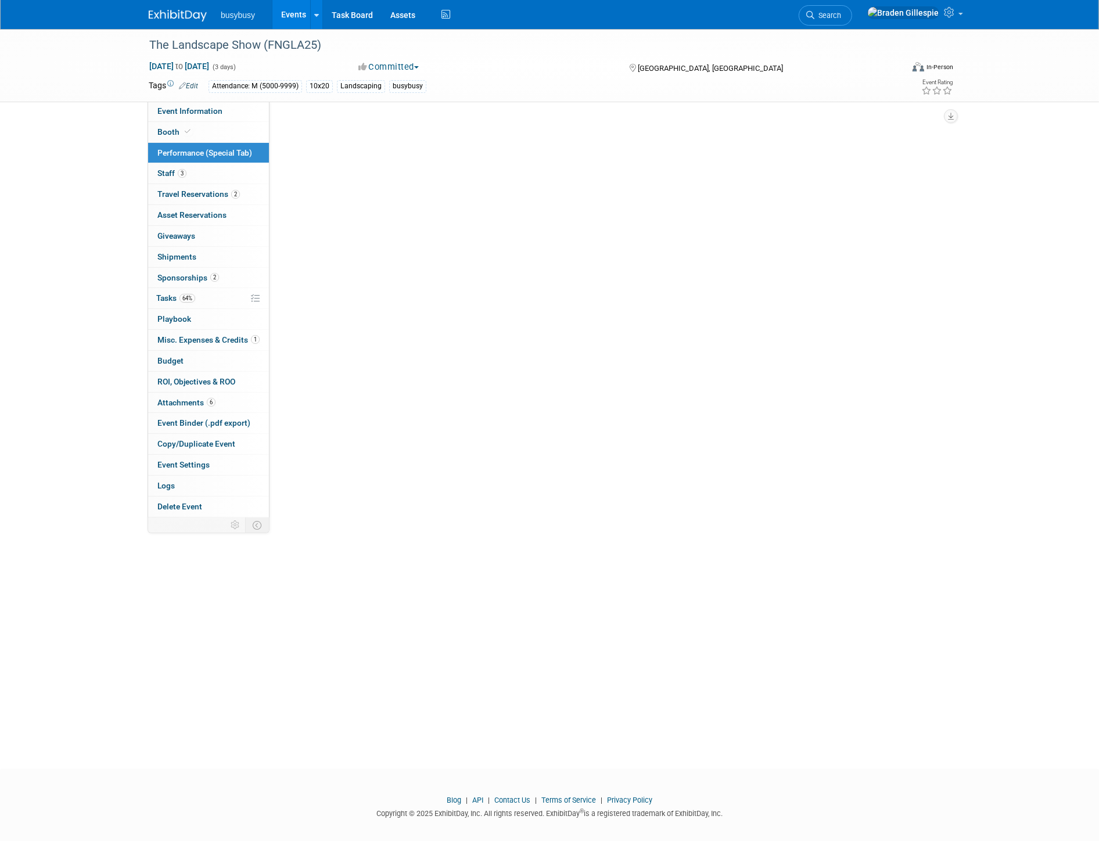
scroll to position [0, 0]
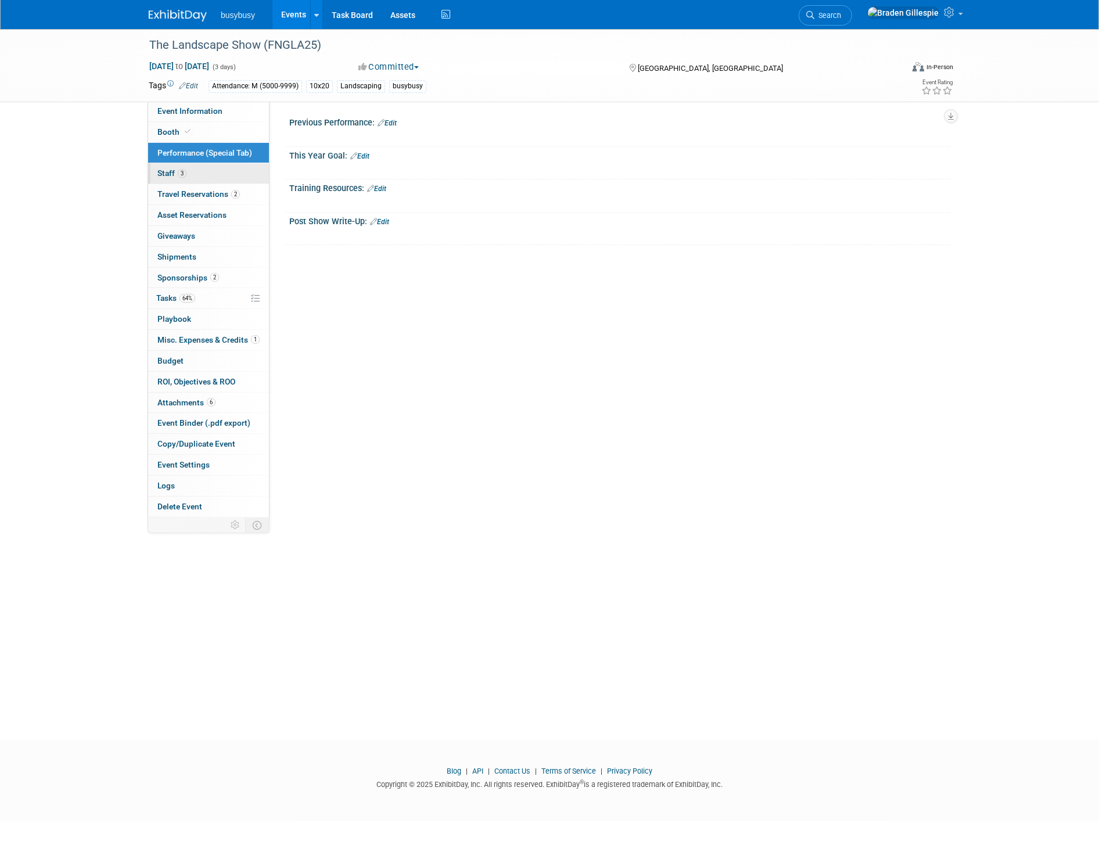
click at [210, 177] on link "3 Staff 3" at bounding box center [208, 173] width 121 height 20
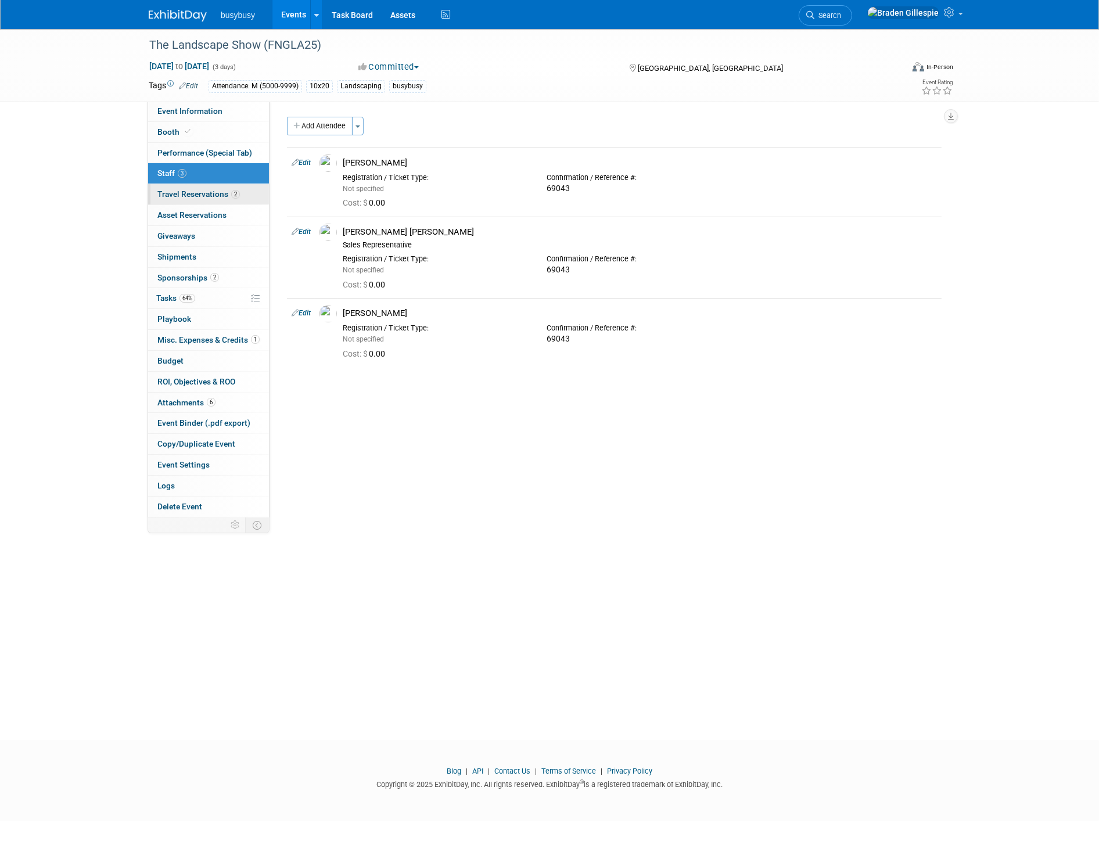
click at [218, 195] on span "Travel Reservations 2" at bounding box center [198, 193] width 82 height 9
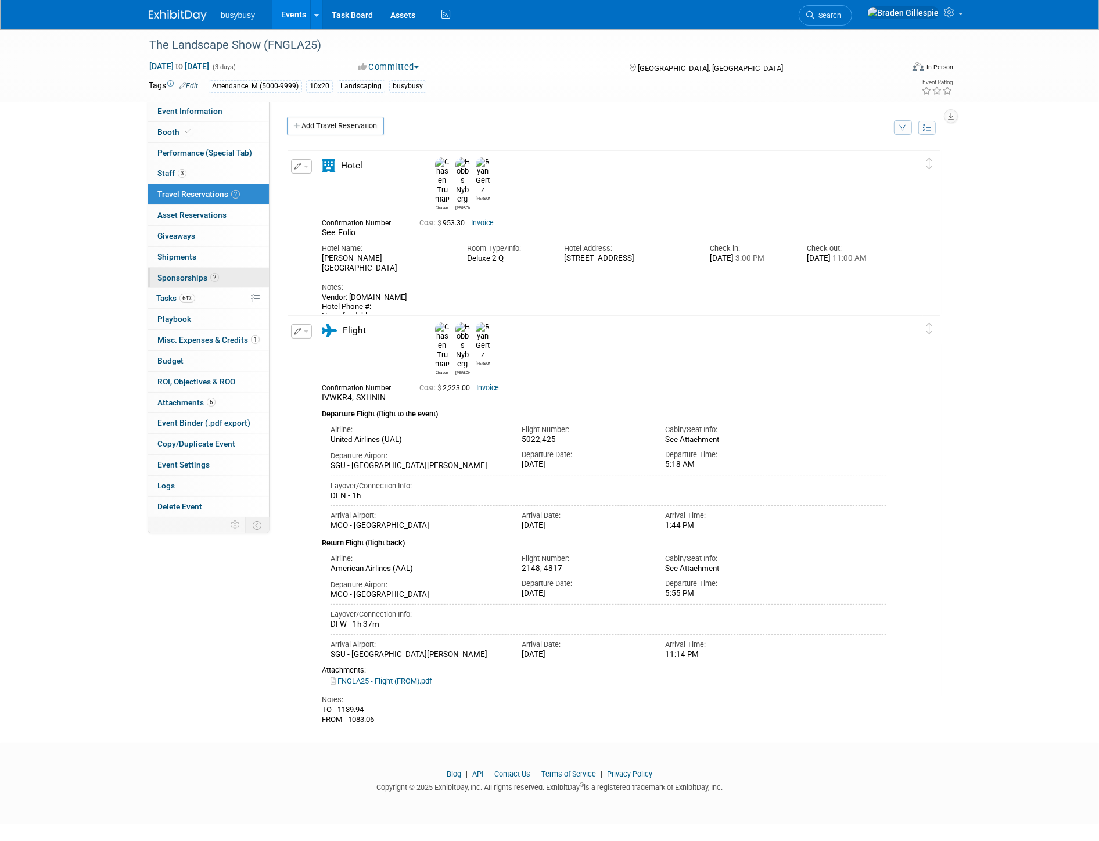
click at [196, 278] on span "Sponsorships 2" at bounding box center [188, 277] width 62 height 9
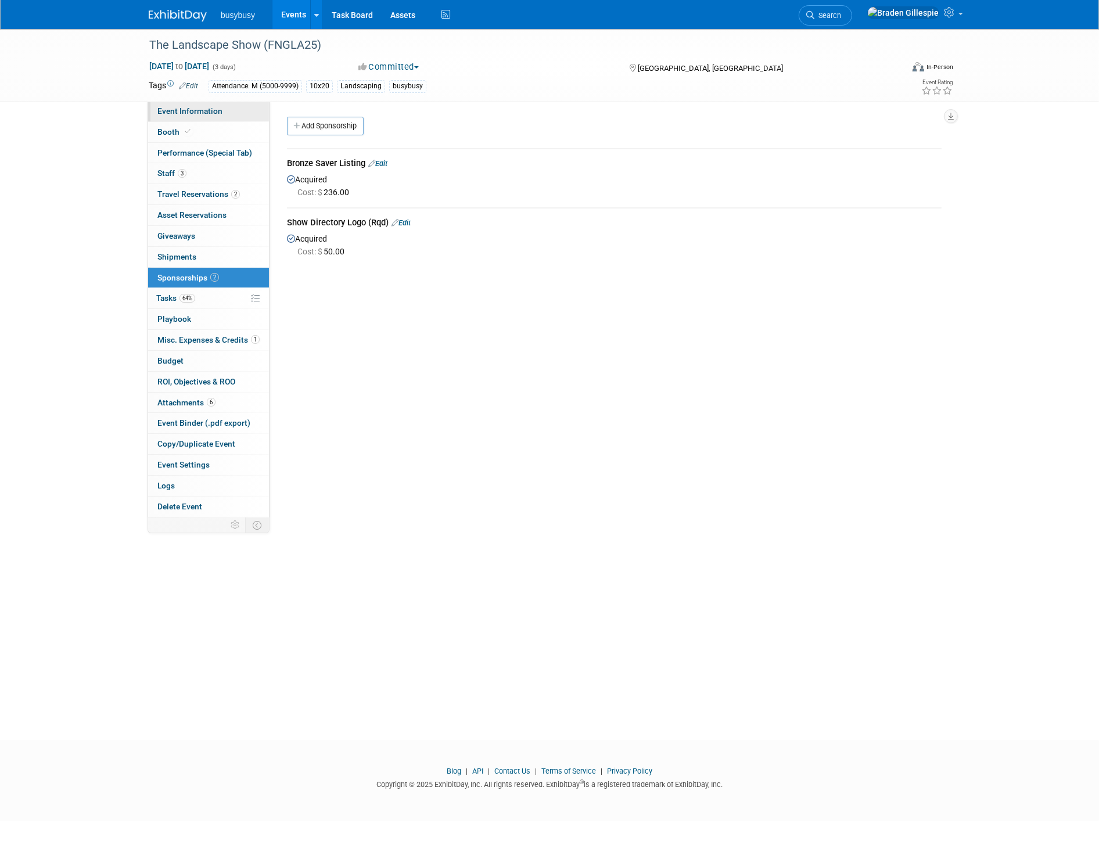
click at [195, 115] on span "Event Information" at bounding box center [189, 110] width 65 height 9
select select "BusyBusy"
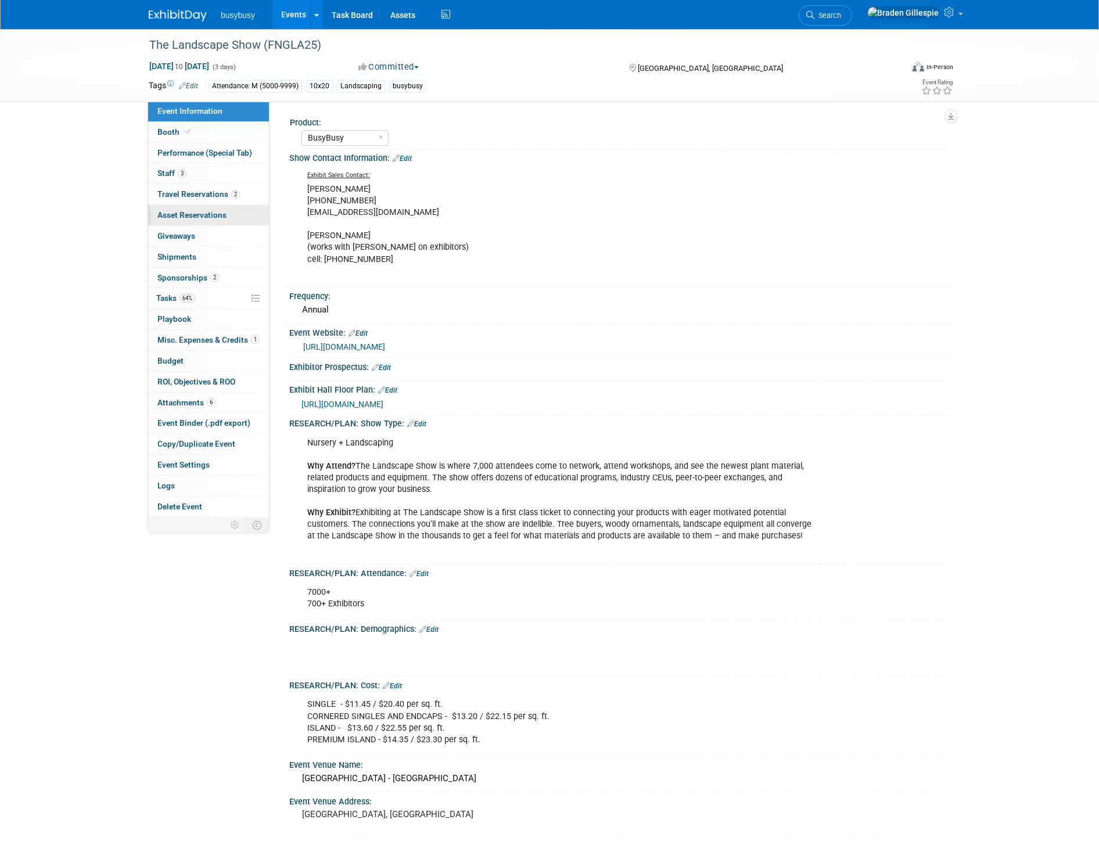
click at [223, 217] on span "Asset Reservations 0" at bounding box center [191, 214] width 69 height 9
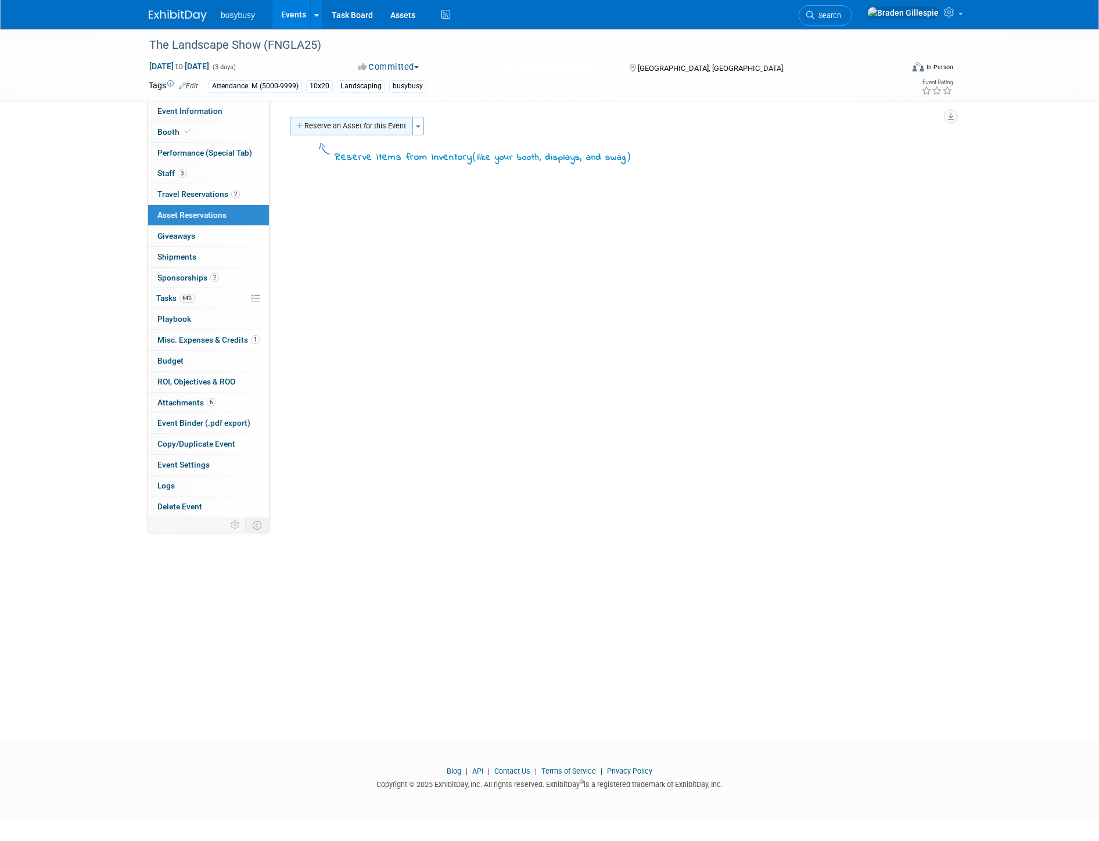
click at [333, 118] on button "Reserve an Asset for this Event" at bounding box center [351, 126] width 123 height 19
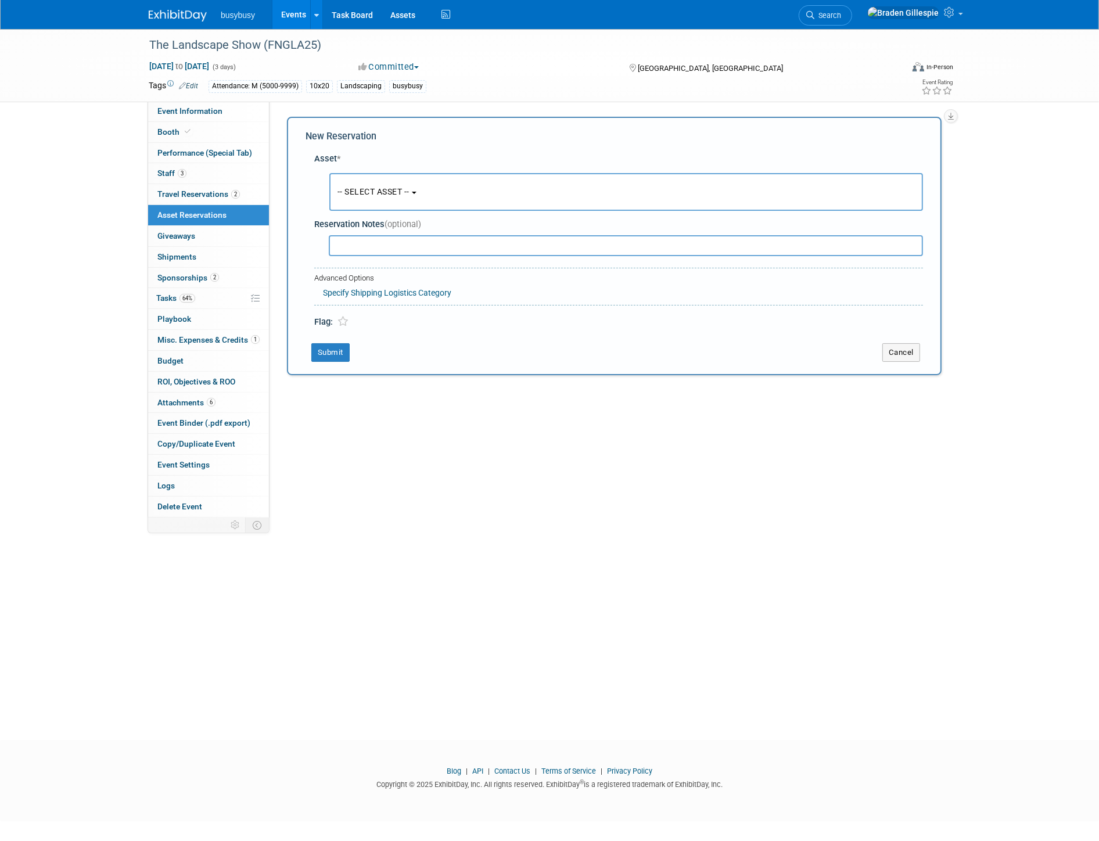
click at [363, 193] on span "-- SELECT ASSET --" at bounding box center [373, 191] width 72 height 9
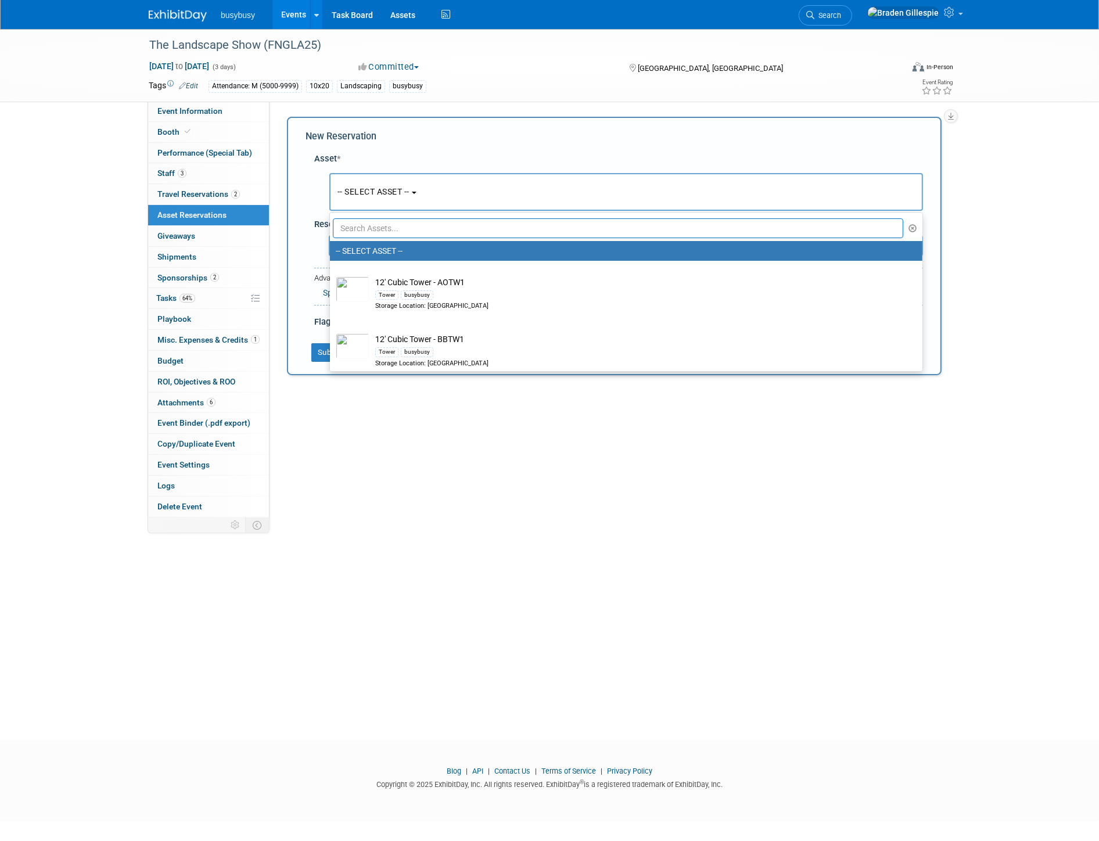
click at [381, 233] on input "text" at bounding box center [618, 228] width 570 height 20
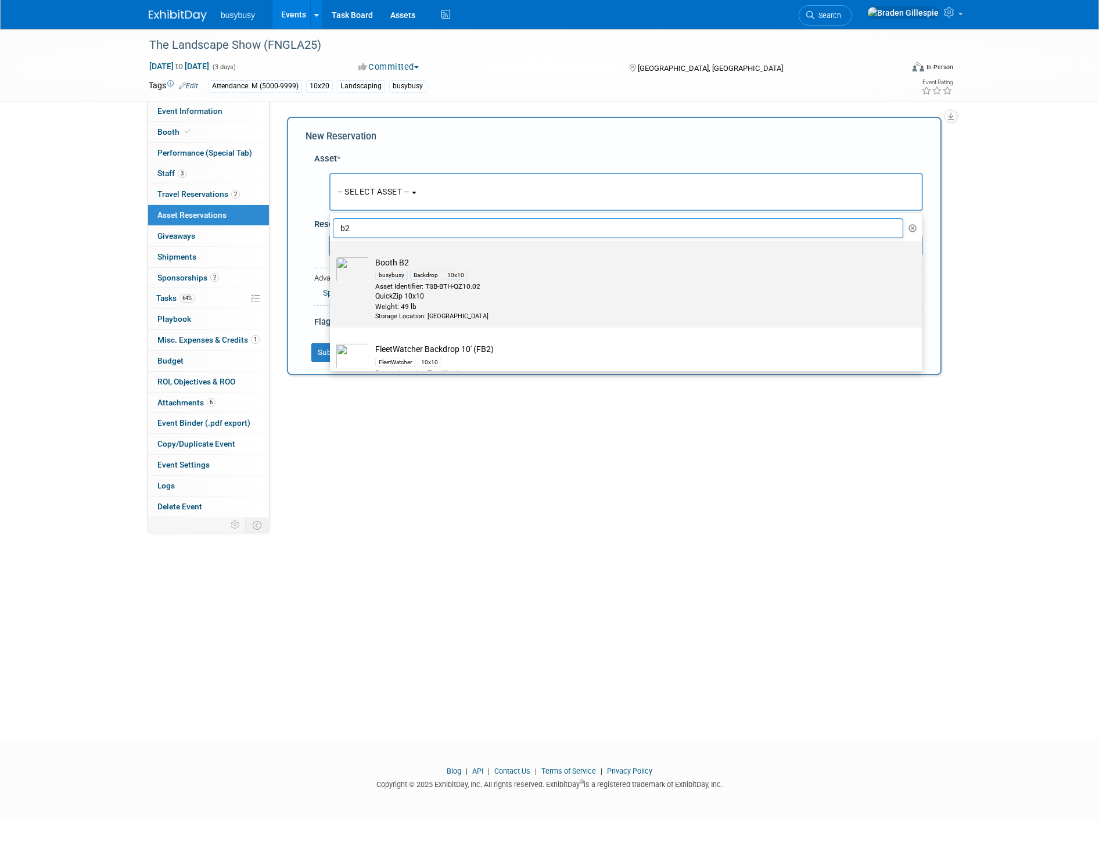
type input "b2"
click at [401, 283] on div "Asset Identifier: TSB-BTH-QZ10.02" at bounding box center [637, 287] width 524 height 10
click at [332, 255] on input "Booth B2 busybusy Backdrop 10x10 Asset Identifier: TSB-BTH-QZ10.02 QuickZip 10x…" at bounding box center [328, 251] width 8 height 8
select select "10698937"
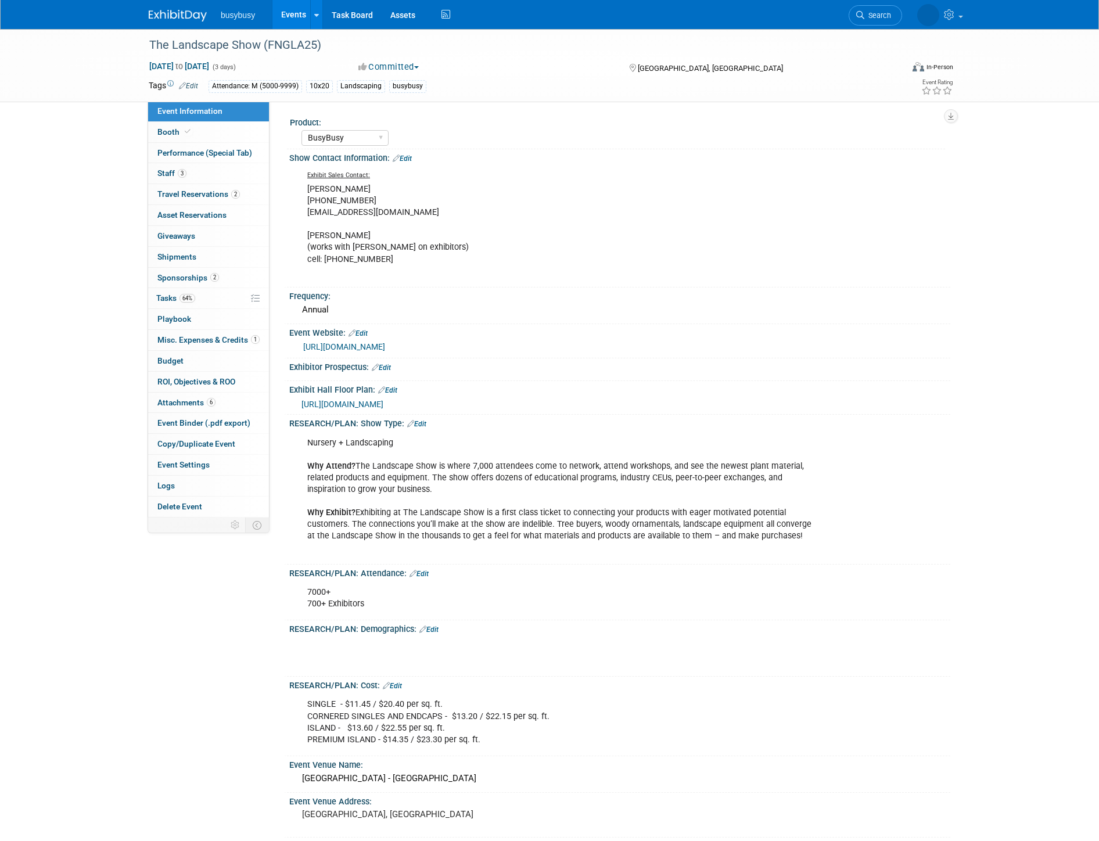
select select "BusyBusy"
click at [193, 222] on link "0 Asset Reservations 0" at bounding box center [208, 215] width 121 height 20
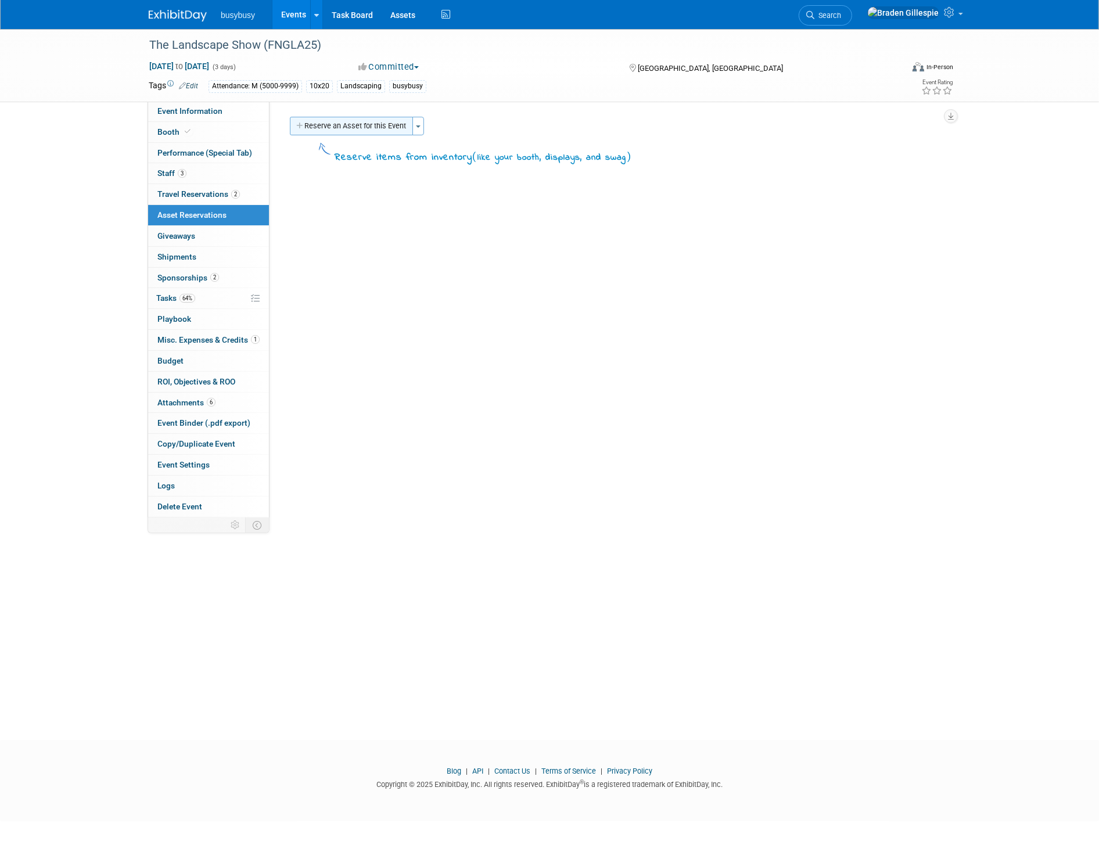
click at [328, 129] on button "Reserve an Asset for this Event" at bounding box center [351, 126] width 123 height 19
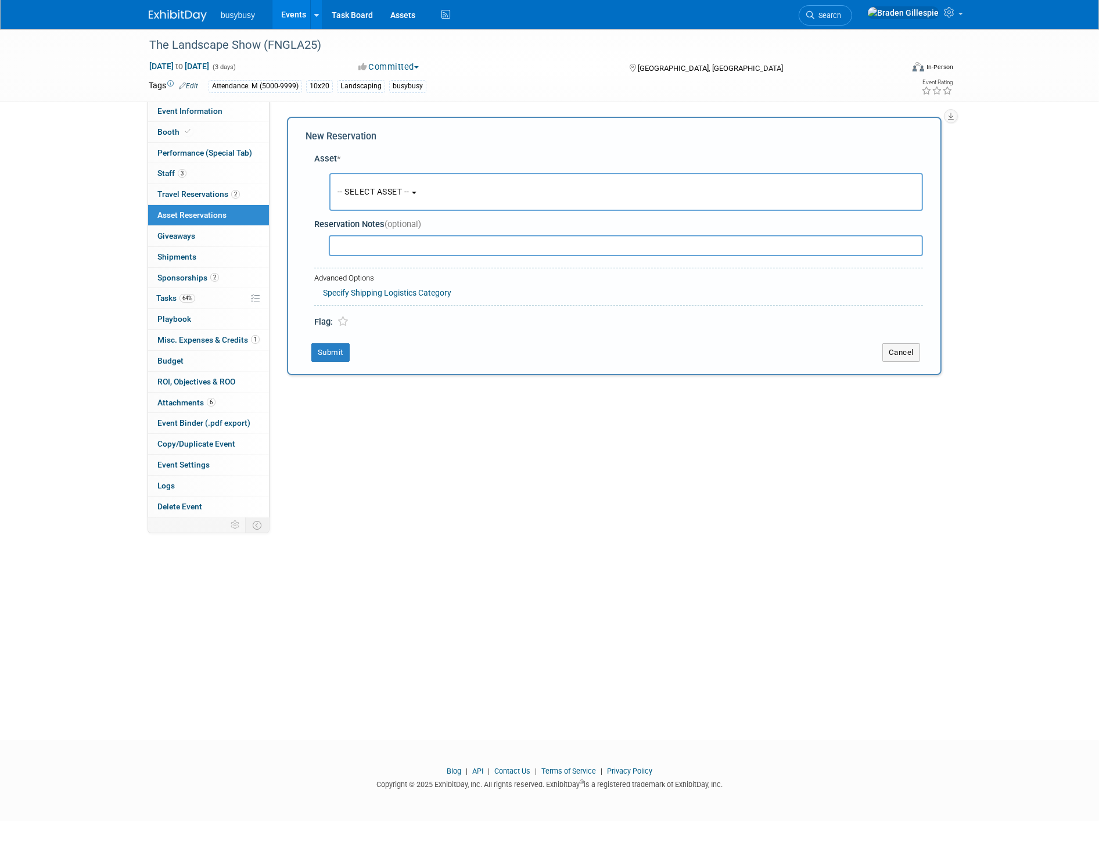
click at [367, 194] on span "-- SELECT ASSET --" at bounding box center [373, 191] width 72 height 9
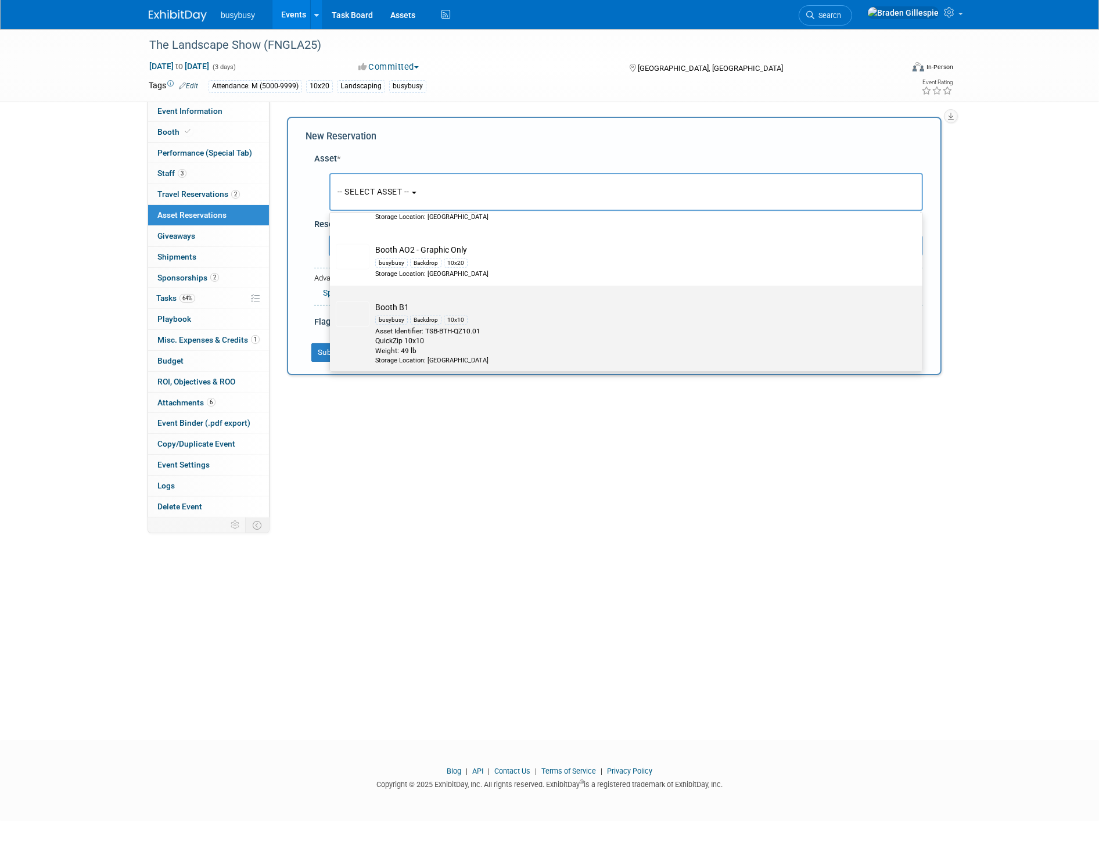
scroll to position [1096, 0]
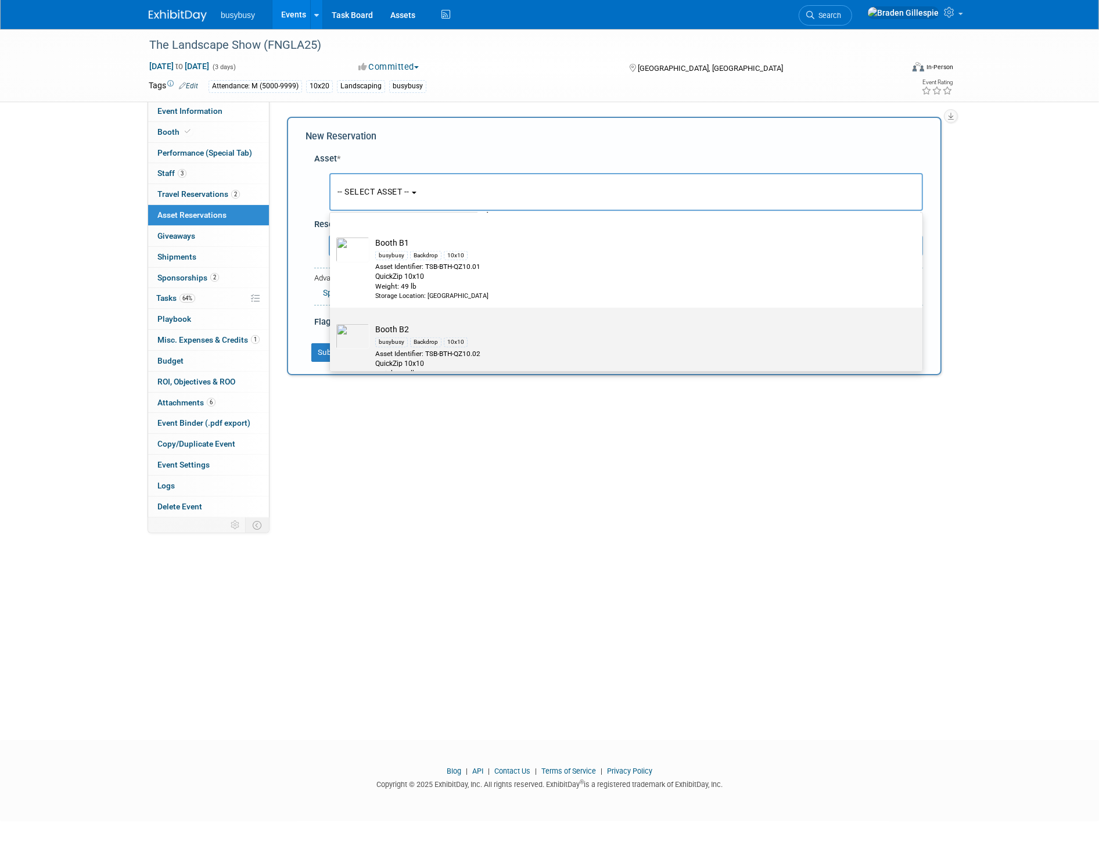
click at [424, 337] on div "Backdrop" at bounding box center [425, 341] width 31 height 9
click at [332, 322] on input "Booth B2 busybusy Backdrop 10x10 Asset Identifier: TSB-BTH-QZ10.02 QuickZip 10x…" at bounding box center [328, 318] width 8 height 8
select select "10698937"
select select "7"
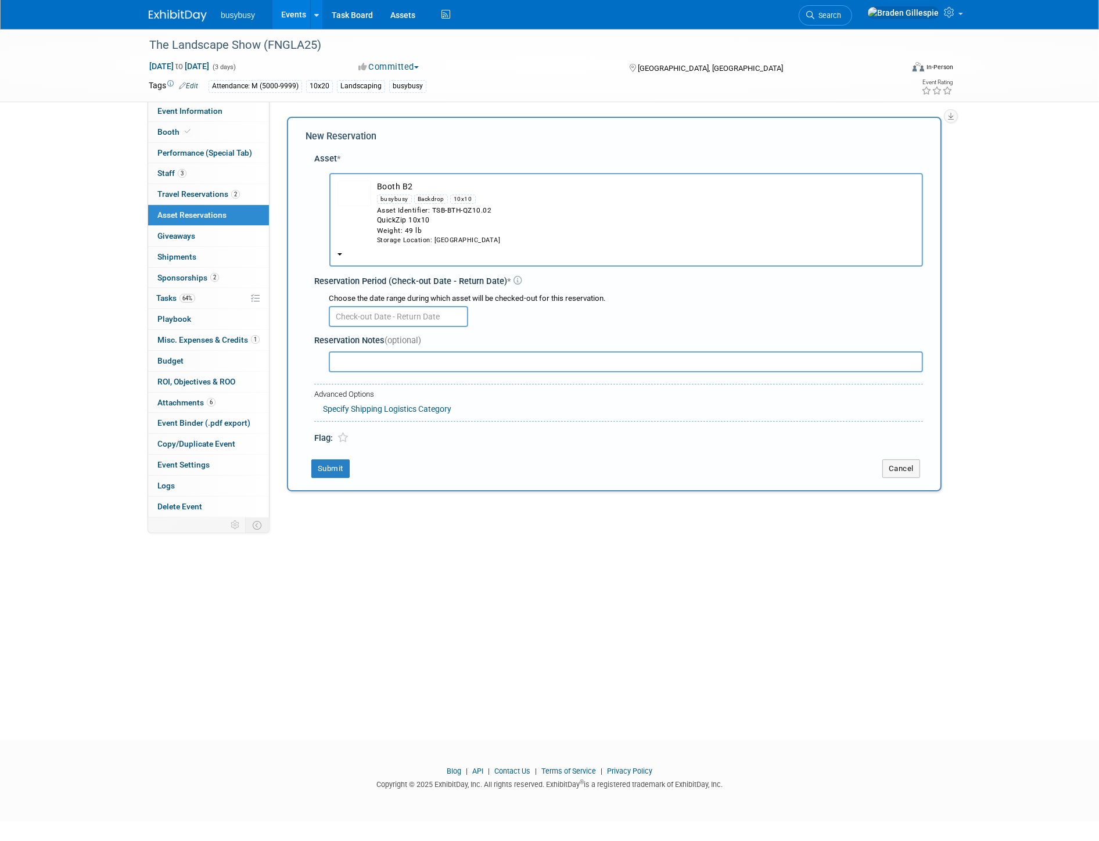
click at [409, 321] on input "text" at bounding box center [398, 316] width 139 height 21
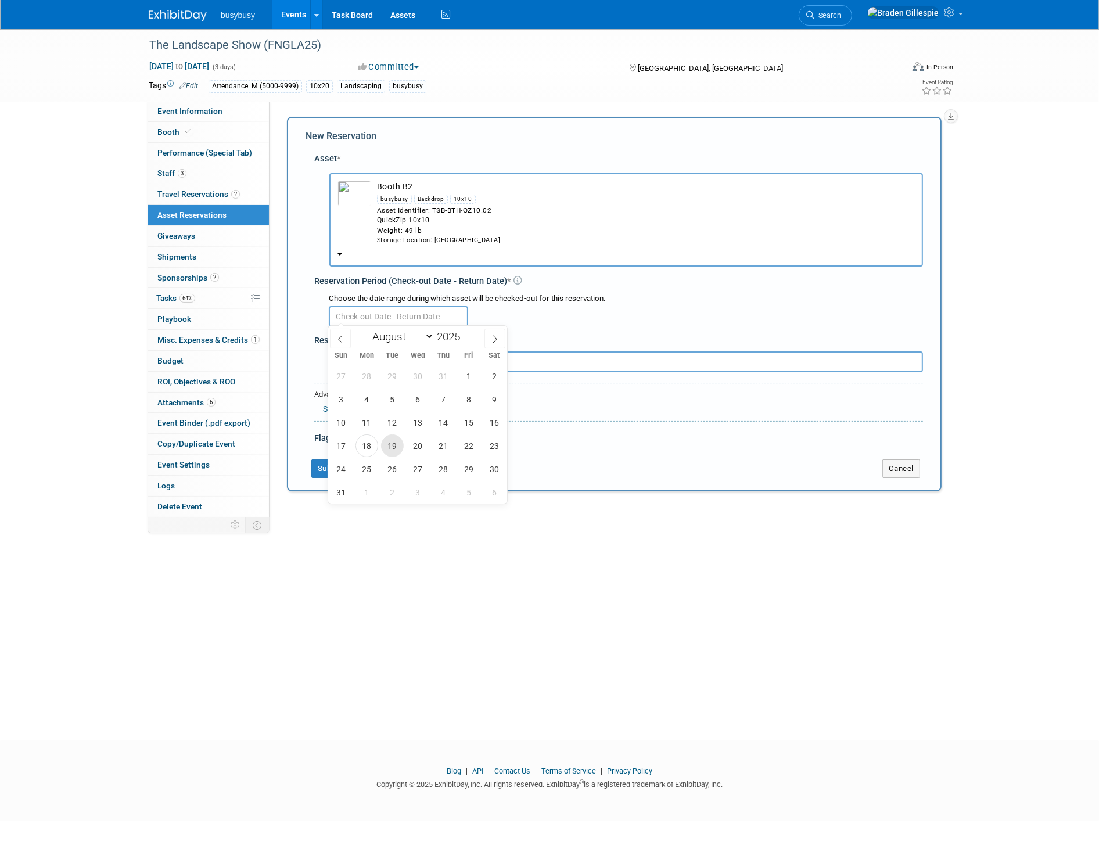
click at [393, 444] on span "19" at bounding box center [392, 445] width 23 height 23
click at [469, 440] on span "22" at bounding box center [469, 445] width 23 height 23
type input "[DATE] to [DATE]"
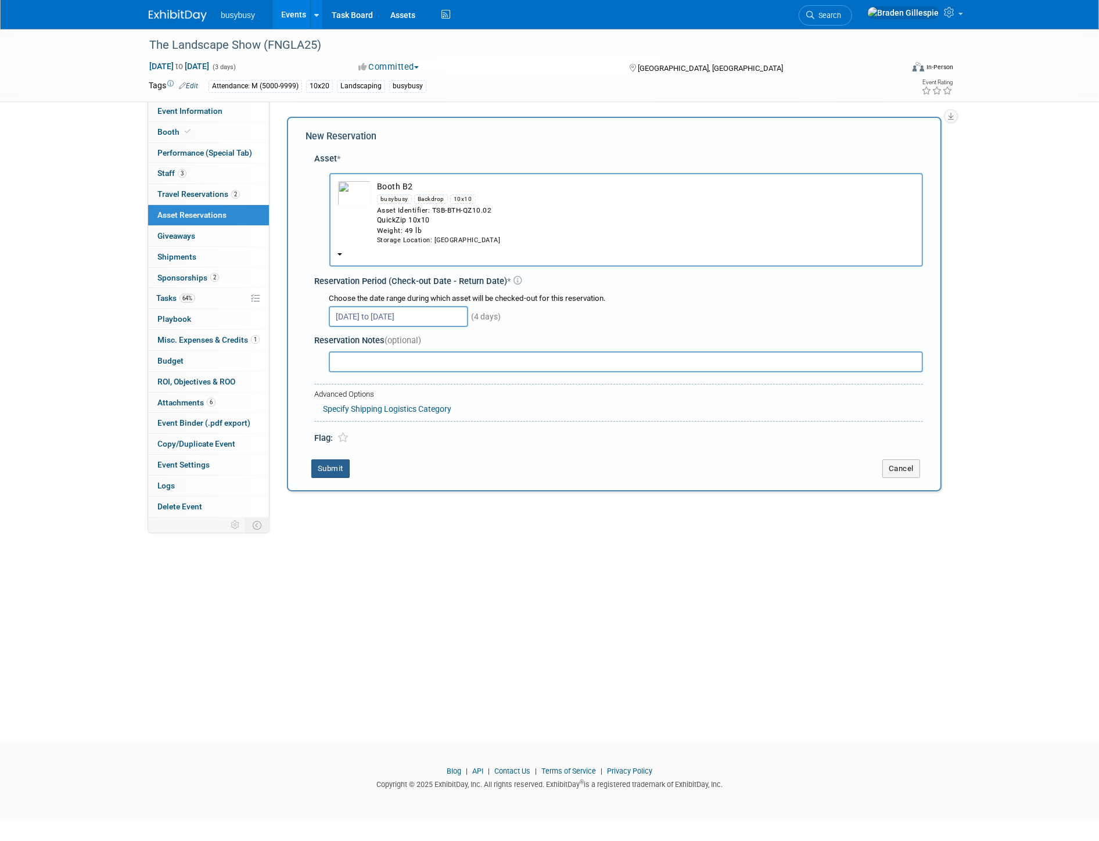
click at [340, 459] on button "Submit" at bounding box center [330, 468] width 38 height 19
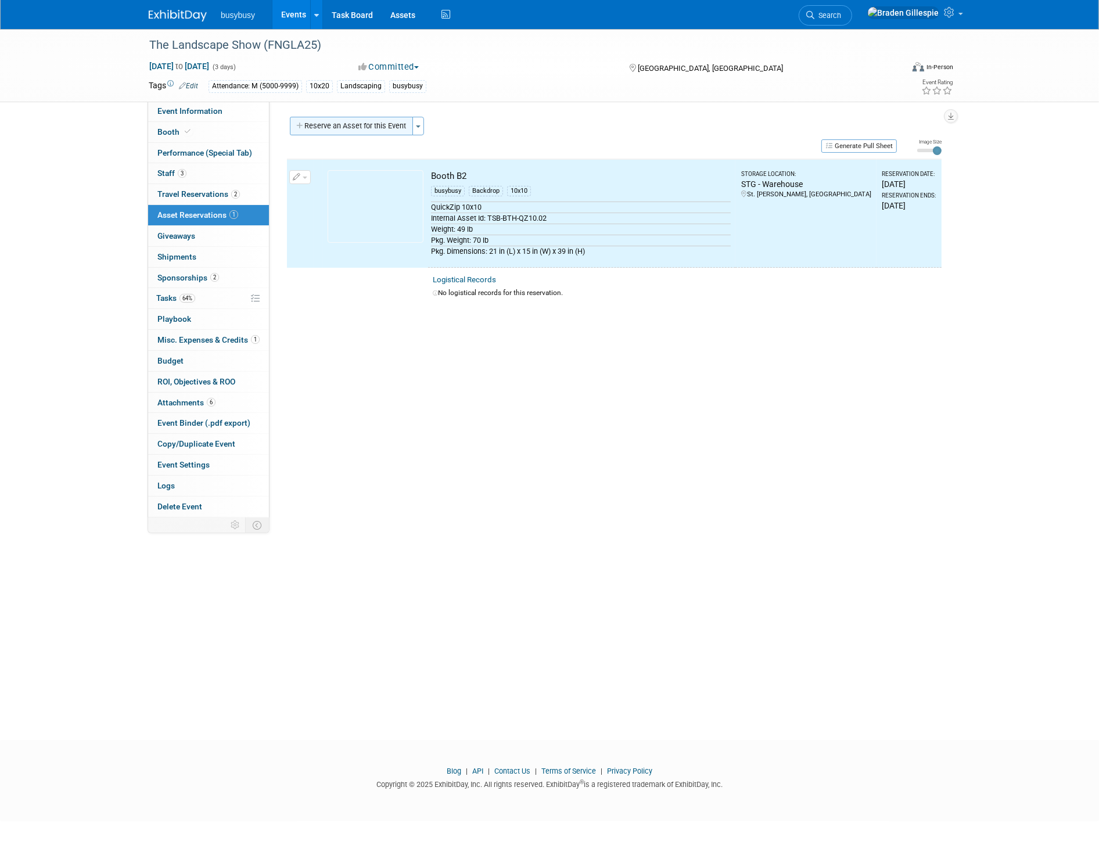
click at [355, 132] on button "Reserve an Asset for this Event" at bounding box center [351, 126] width 123 height 19
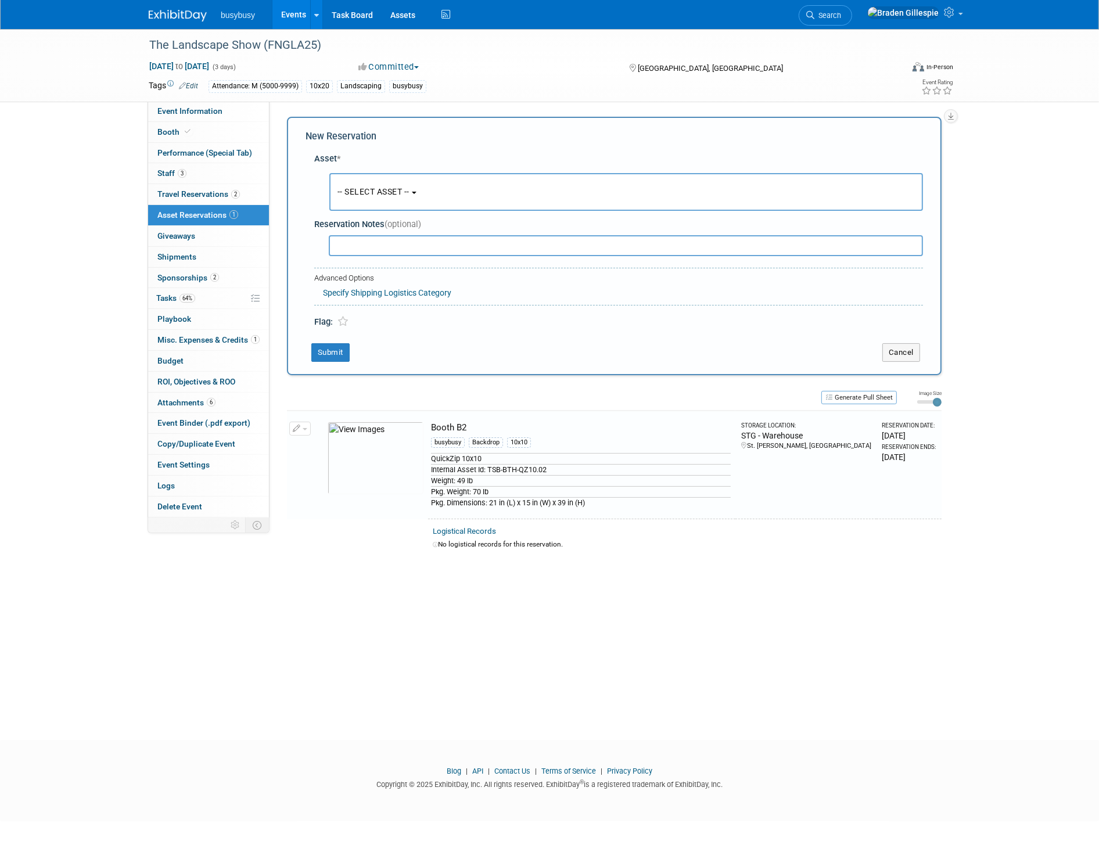
click at [395, 201] on button "-- SELECT ASSET --" at bounding box center [625, 192] width 593 height 38
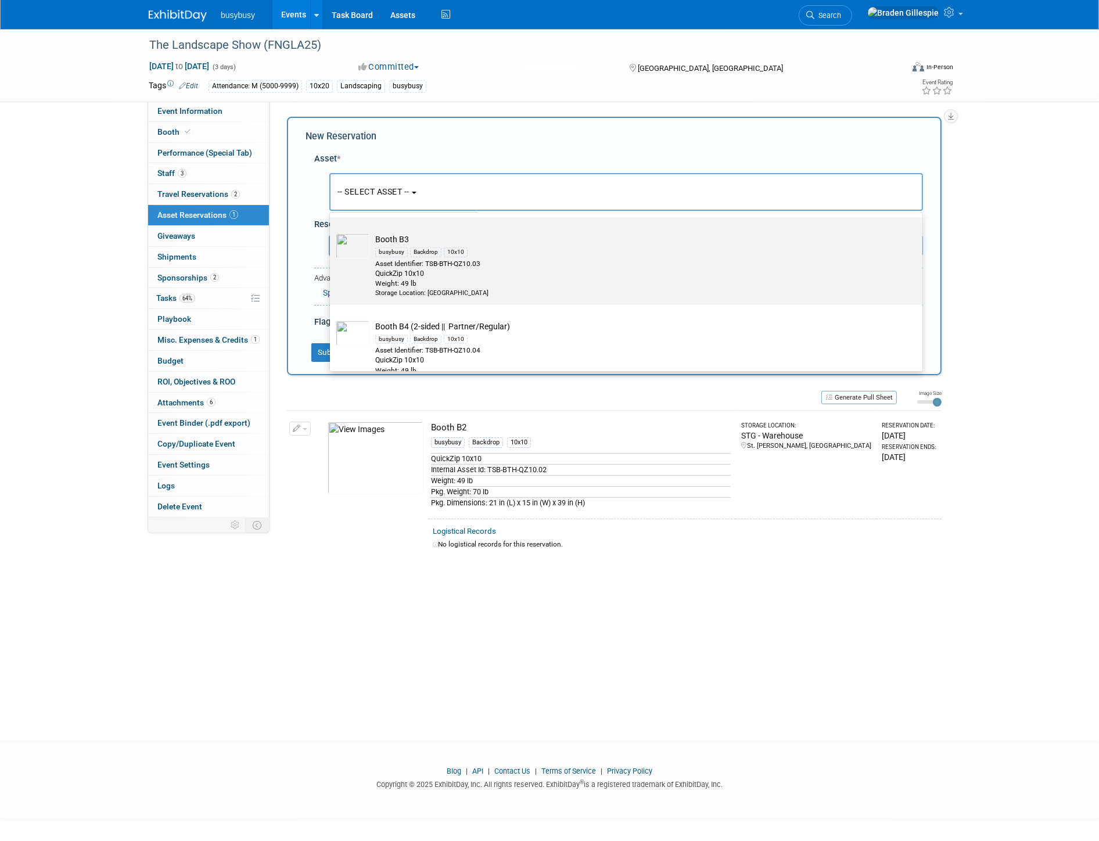
scroll to position [1290, 0]
click at [417, 262] on div "Asset Identifier: TSB-BTH-QZ10.03" at bounding box center [637, 263] width 524 height 10
click at [332, 231] on input "Booth B3 busybusy Backdrop 10x10 Asset Identifier: TSB-BTH-QZ10.03 QuickZip 10x…" at bounding box center [328, 228] width 8 height 8
select select "10698938"
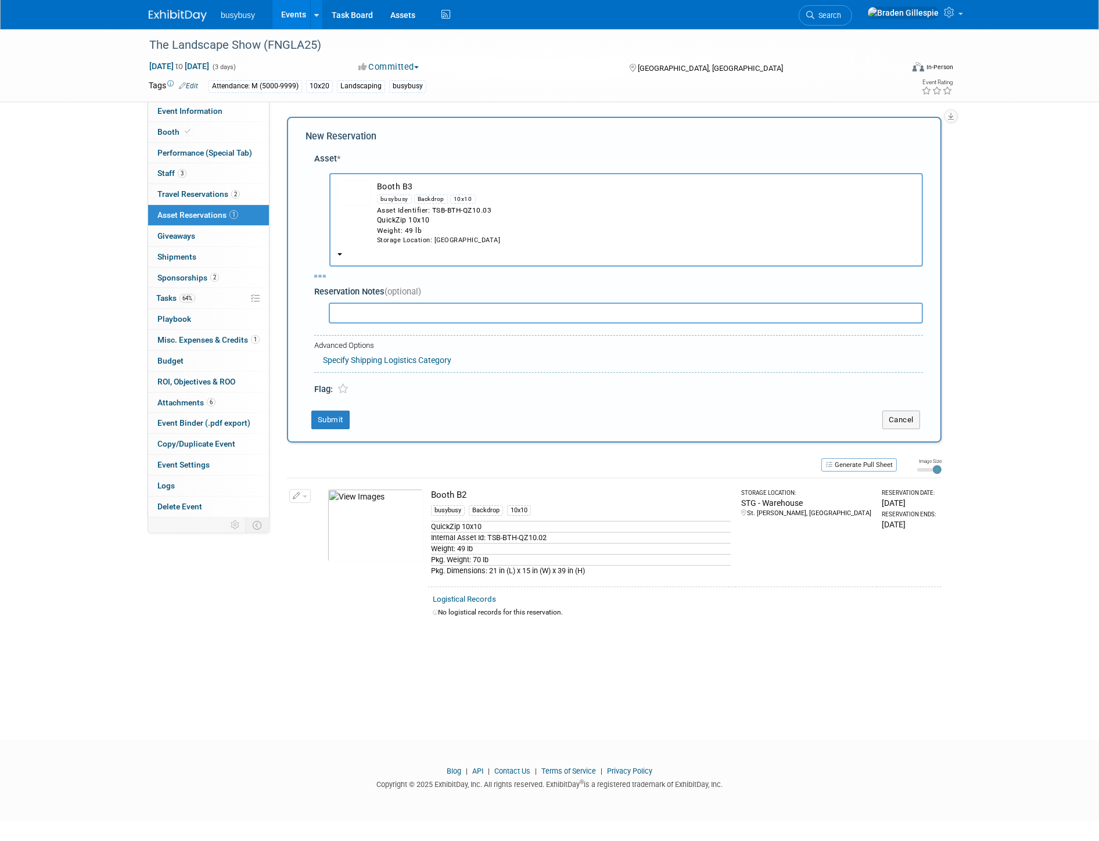
select select "7"
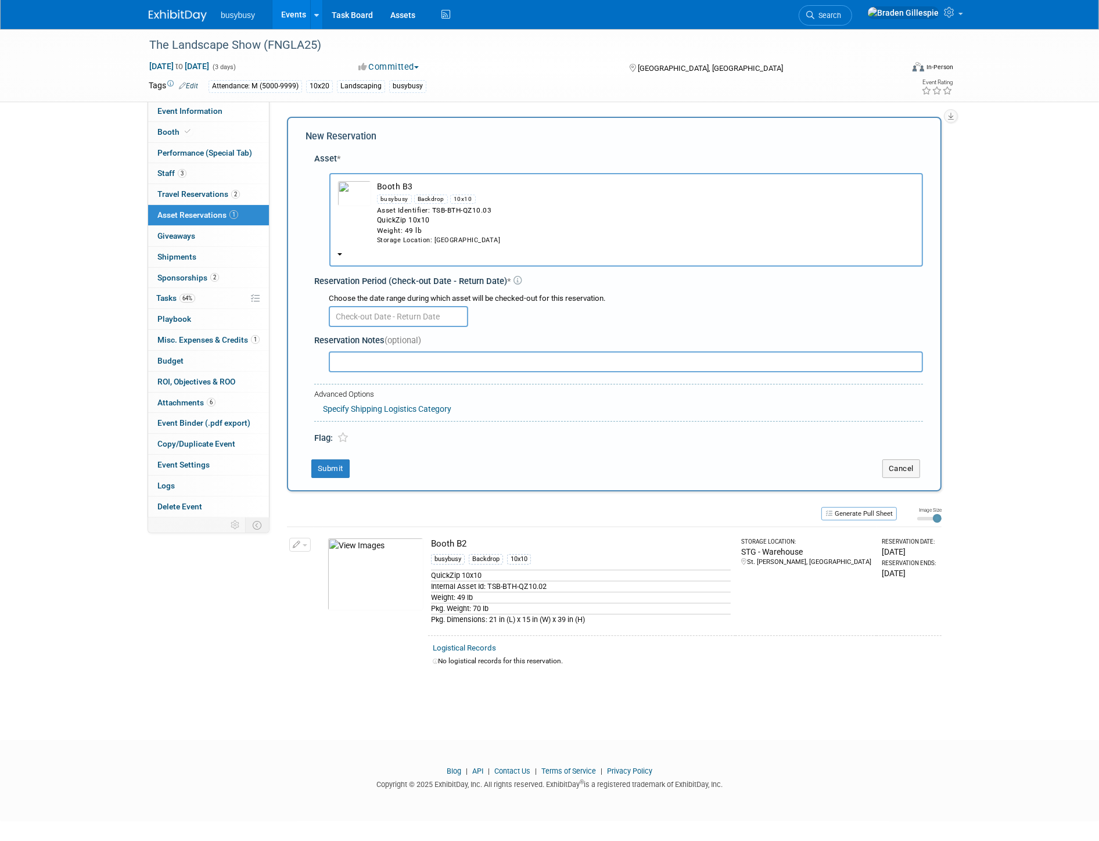
click at [400, 311] on input "text" at bounding box center [398, 316] width 139 height 21
click at [398, 446] on span "19" at bounding box center [392, 445] width 23 height 23
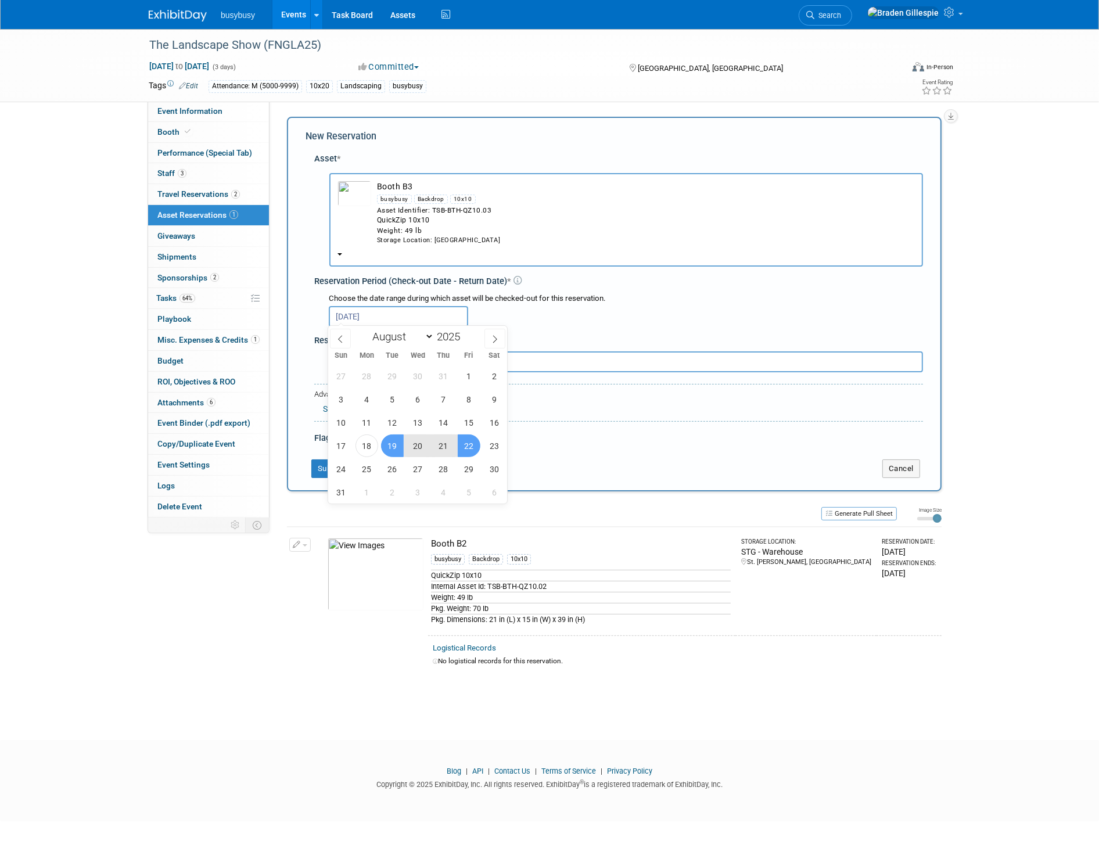
click at [463, 445] on span "22" at bounding box center [469, 445] width 23 height 23
type input "[DATE] to [DATE]"
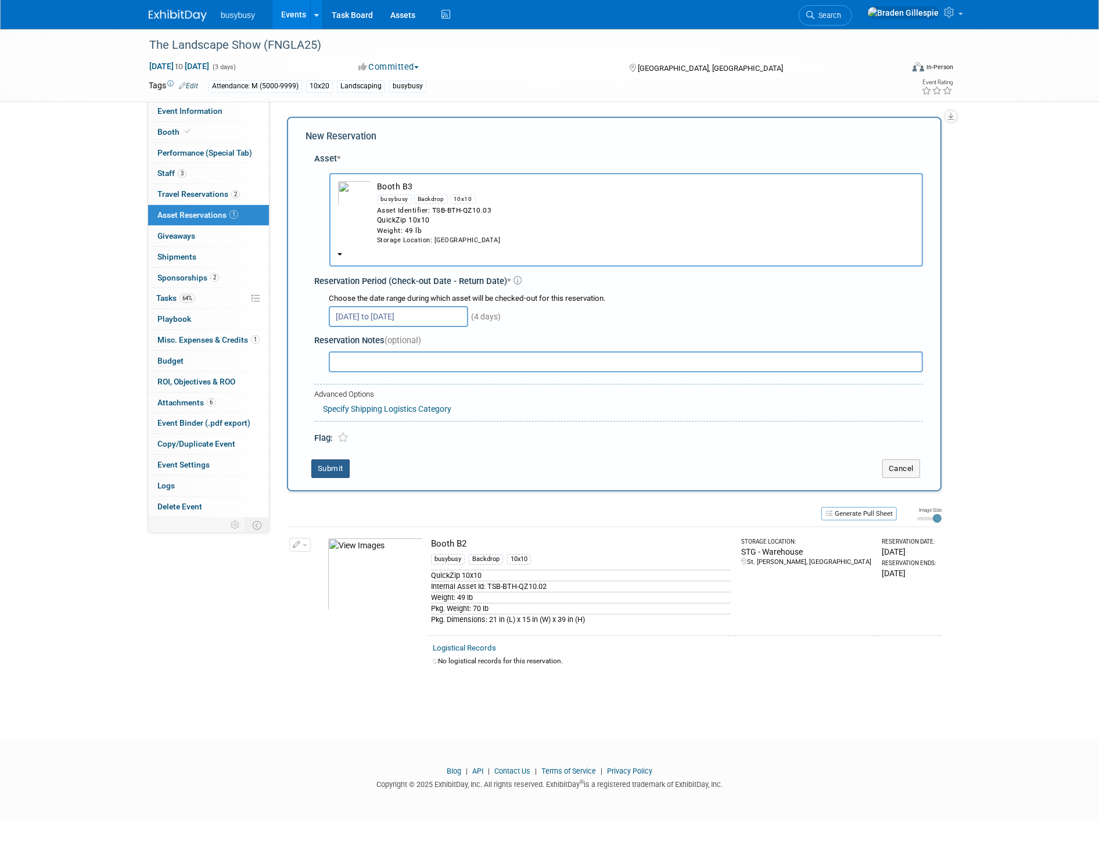
click at [343, 466] on button "Submit" at bounding box center [330, 468] width 38 height 19
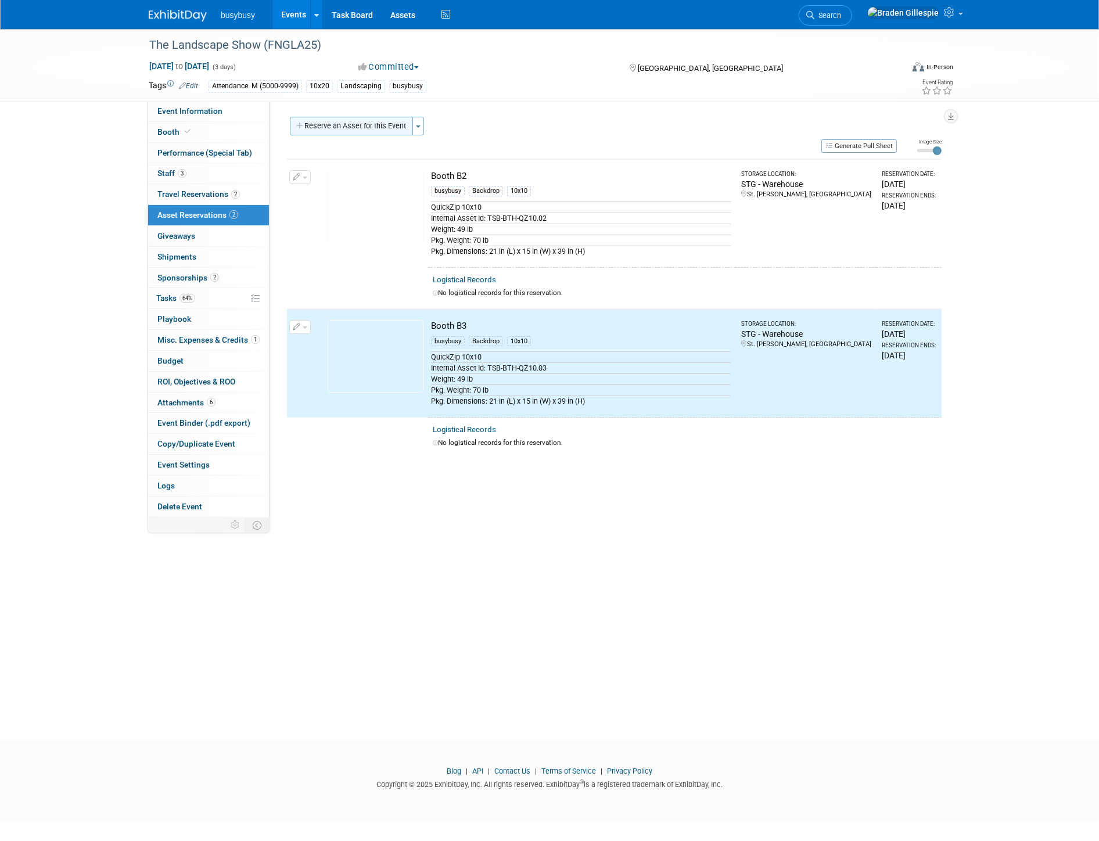
click at [346, 125] on button "Reserve an Asset for this Event" at bounding box center [351, 126] width 123 height 19
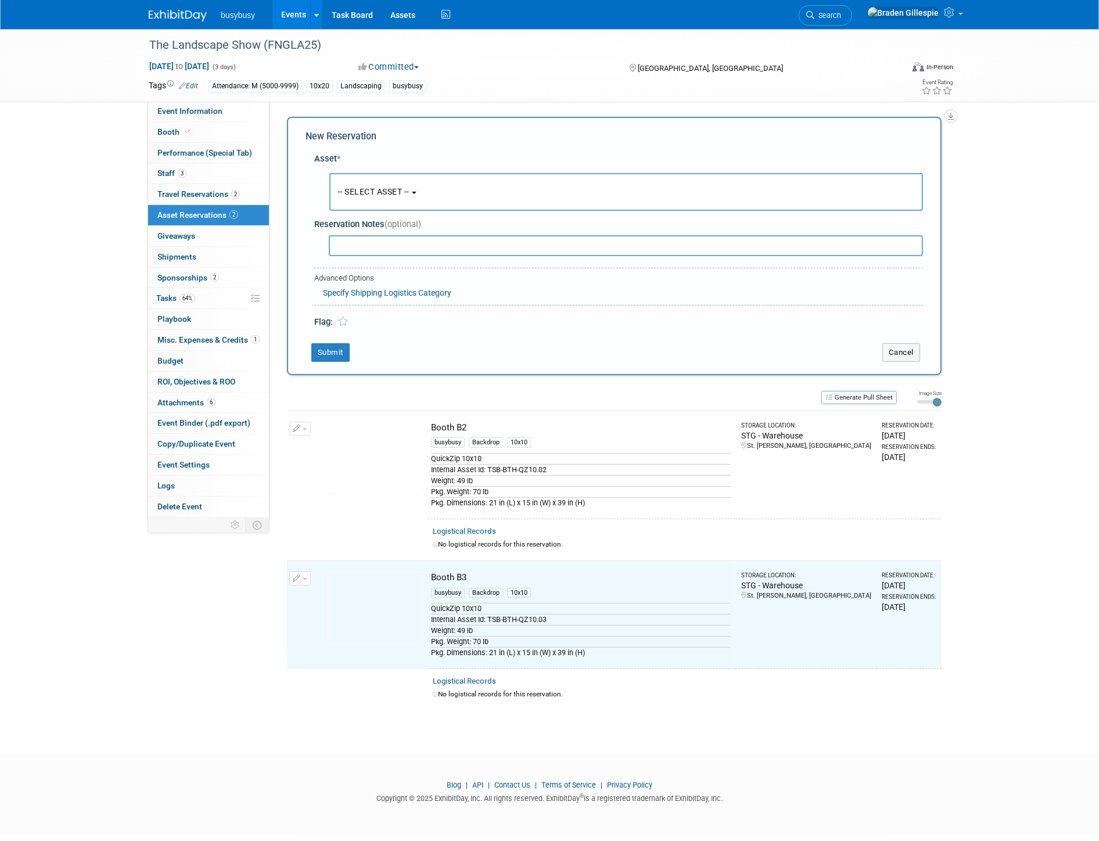
click at [369, 185] on button "-- SELECT ASSET --" at bounding box center [625, 192] width 593 height 38
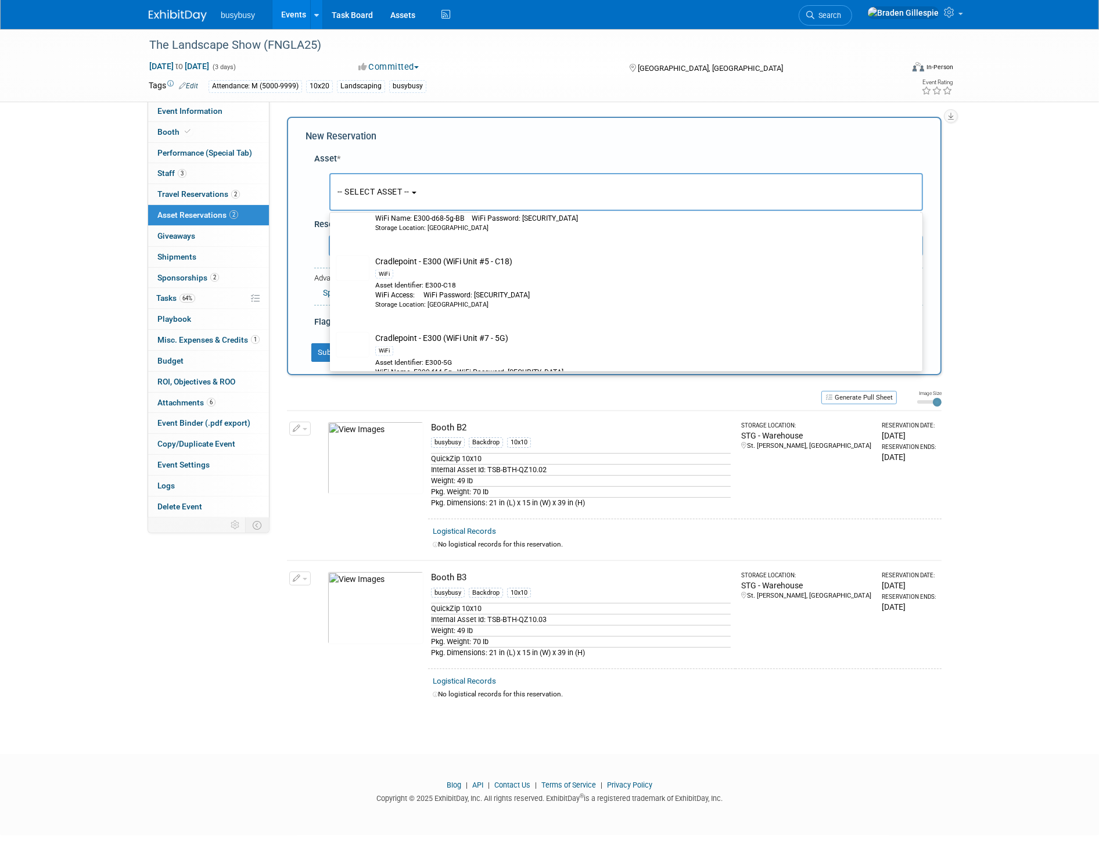
scroll to position [1982, 0]
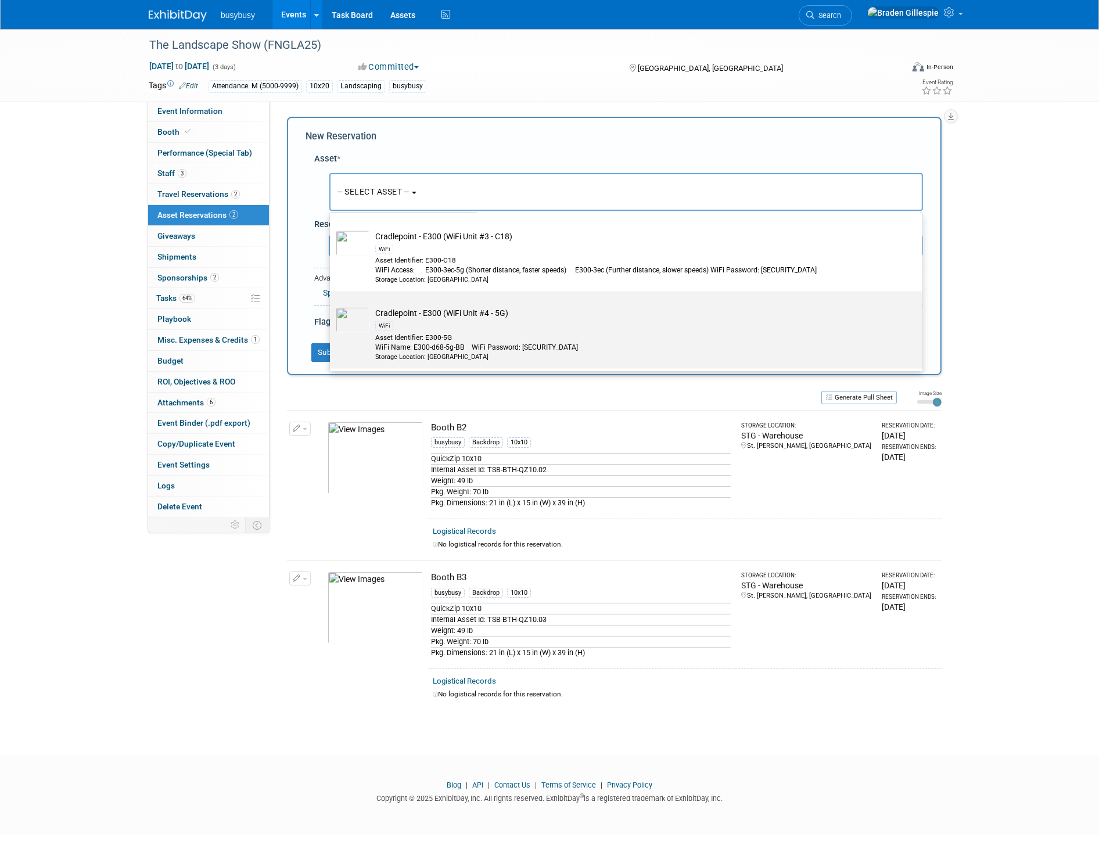
click at [453, 322] on div "WiFi" at bounding box center [637, 325] width 524 height 13
click at [332, 305] on input "Cradlepoint - E300 (WiFi Unit #4 - 5G) WiFi Asset Identifier: E300-5G WiFi Name…" at bounding box center [328, 302] width 8 height 8
select select "10716621"
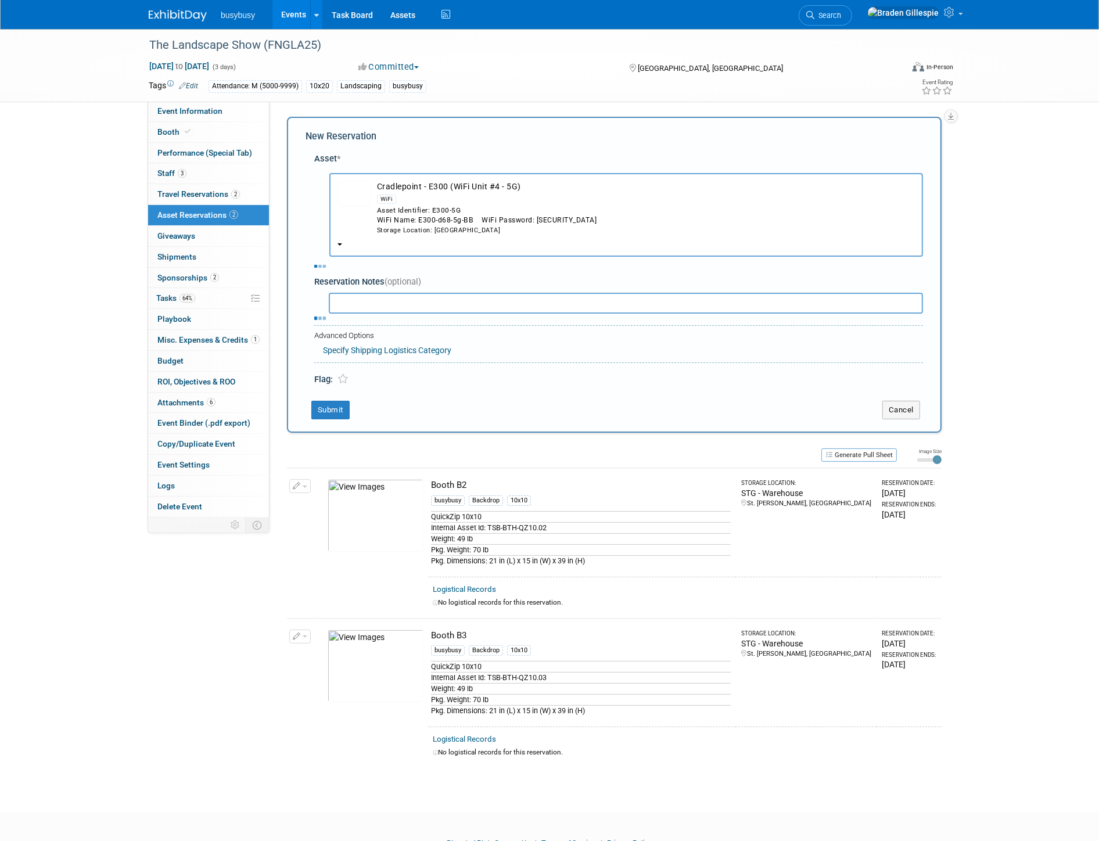
select select "7"
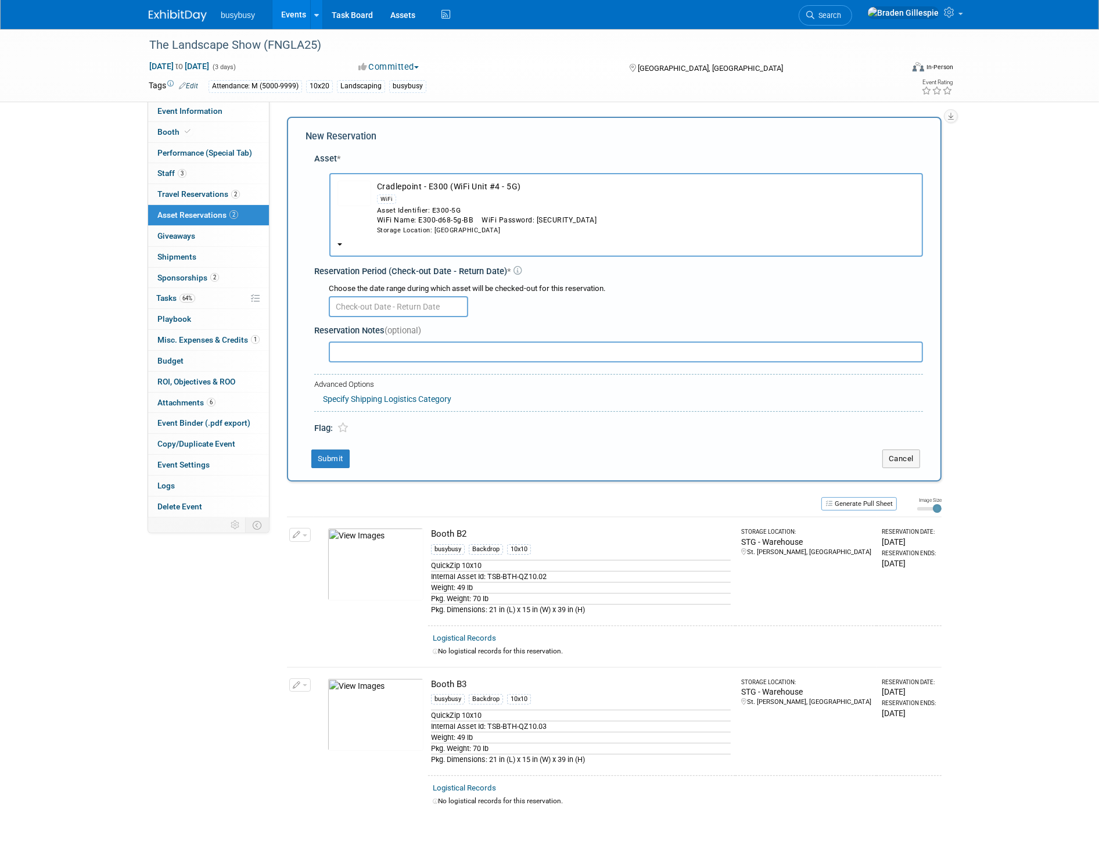
drag, startPoint x: 407, startPoint y: 301, endPoint x: 425, endPoint y: 373, distance: 74.2
click at [405, 301] on input "text" at bounding box center [398, 306] width 139 height 21
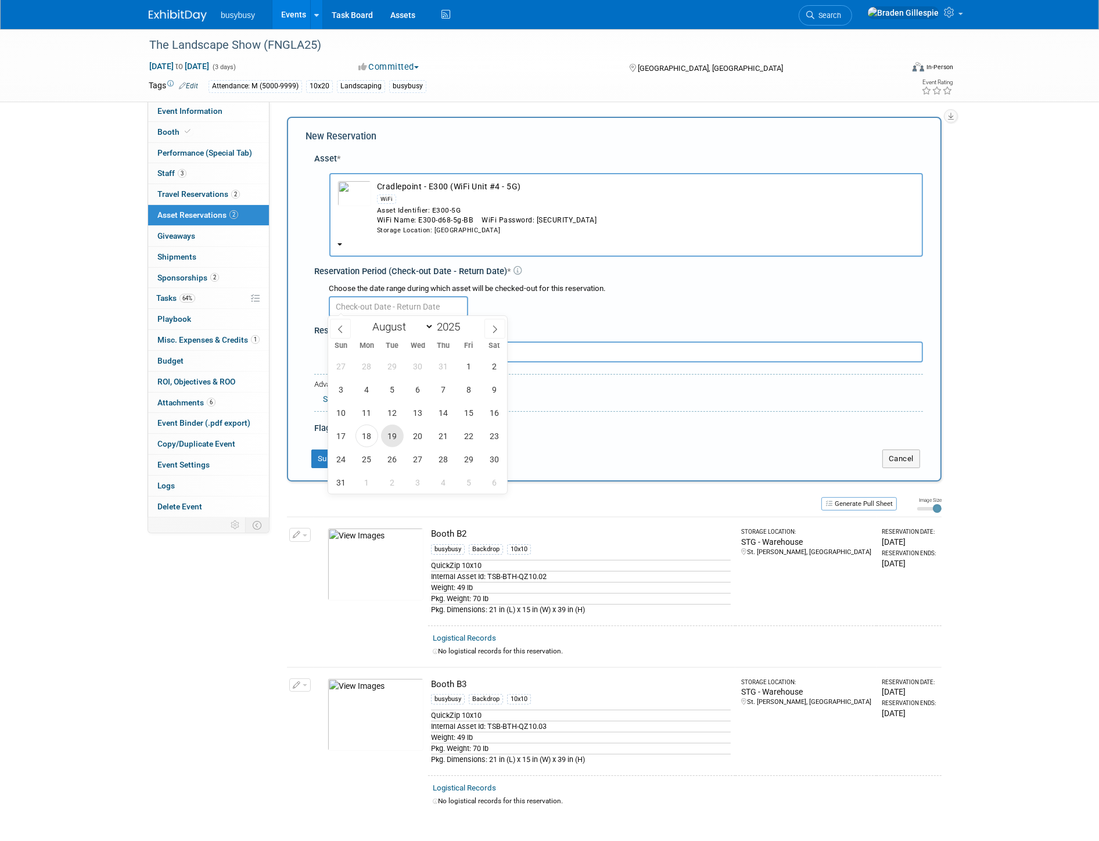
click at [396, 436] on span "19" at bounding box center [392, 436] width 23 height 23
click at [465, 440] on span "22" at bounding box center [469, 436] width 23 height 23
type input "[DATE] to [DATE]"
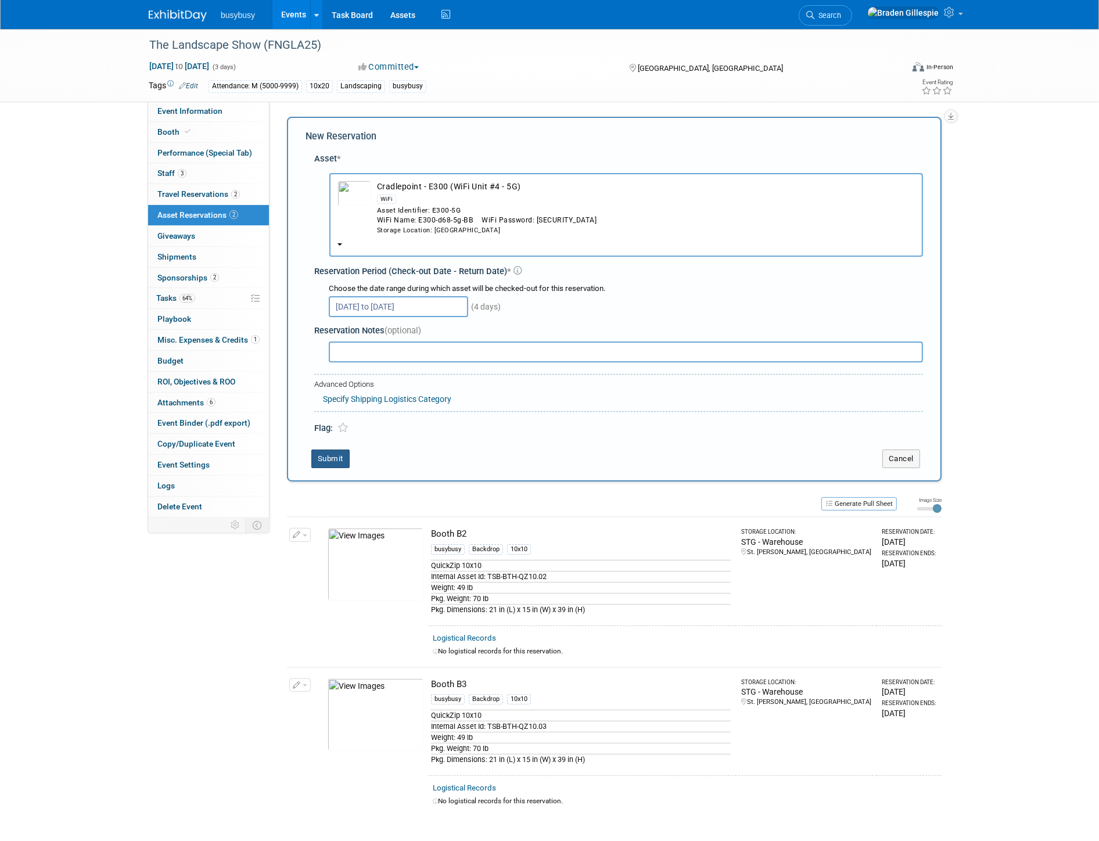
click at [340, 449] on button "Submit" at bounding box center [330, 458] width 38 height 19
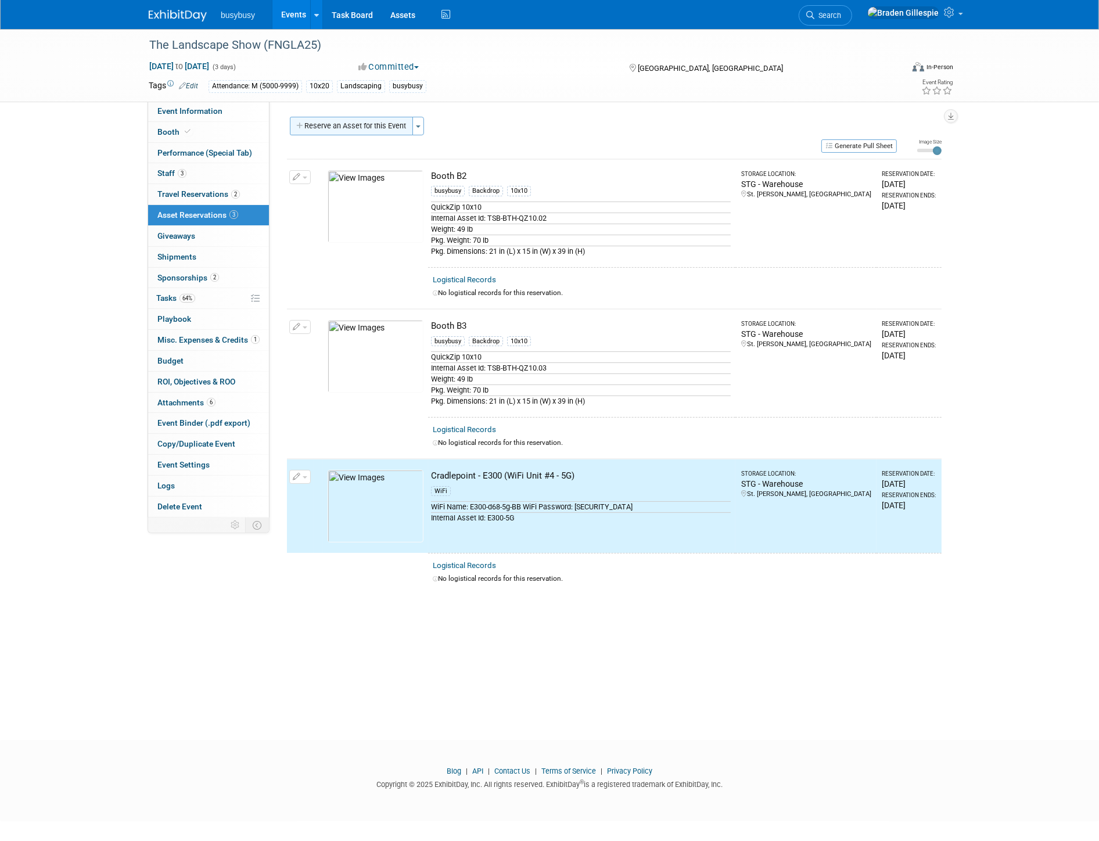
click at [355, 125] on button "Reserve an Asset for this Event" at bounding box center [351, 126] width 123 height 19
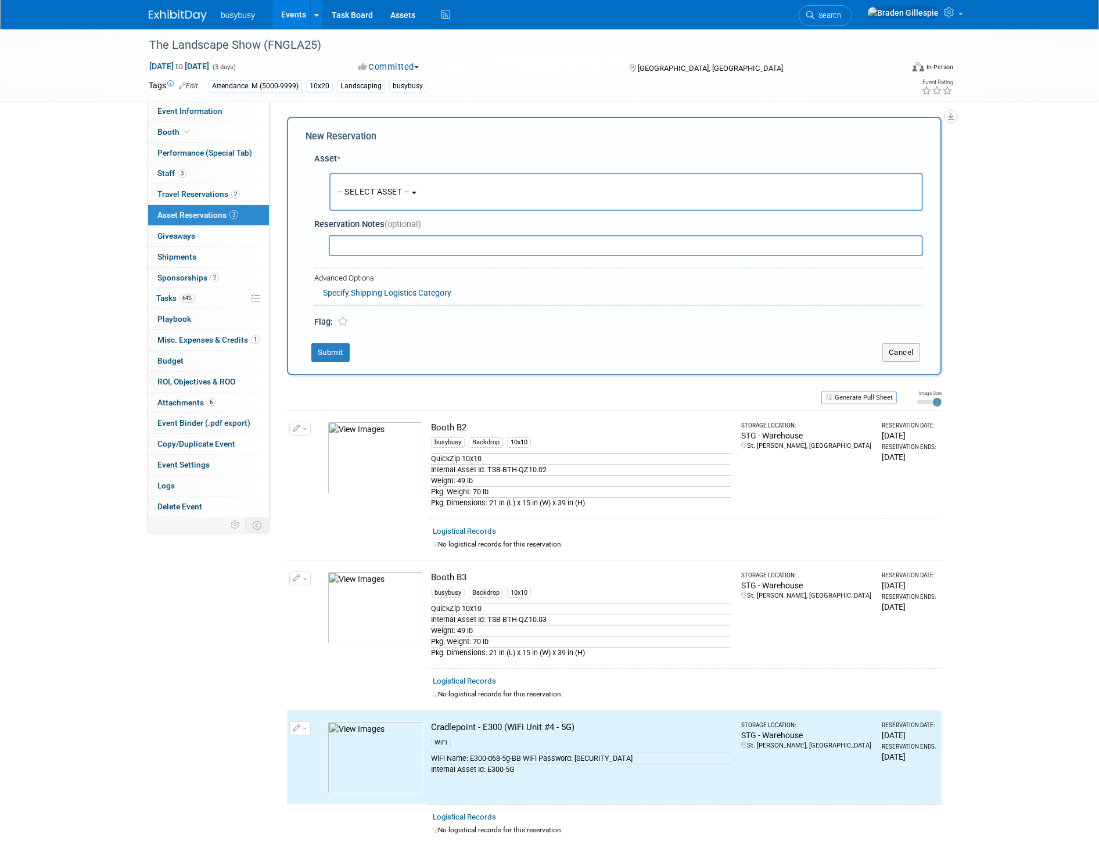
scroll to position [10, 0]
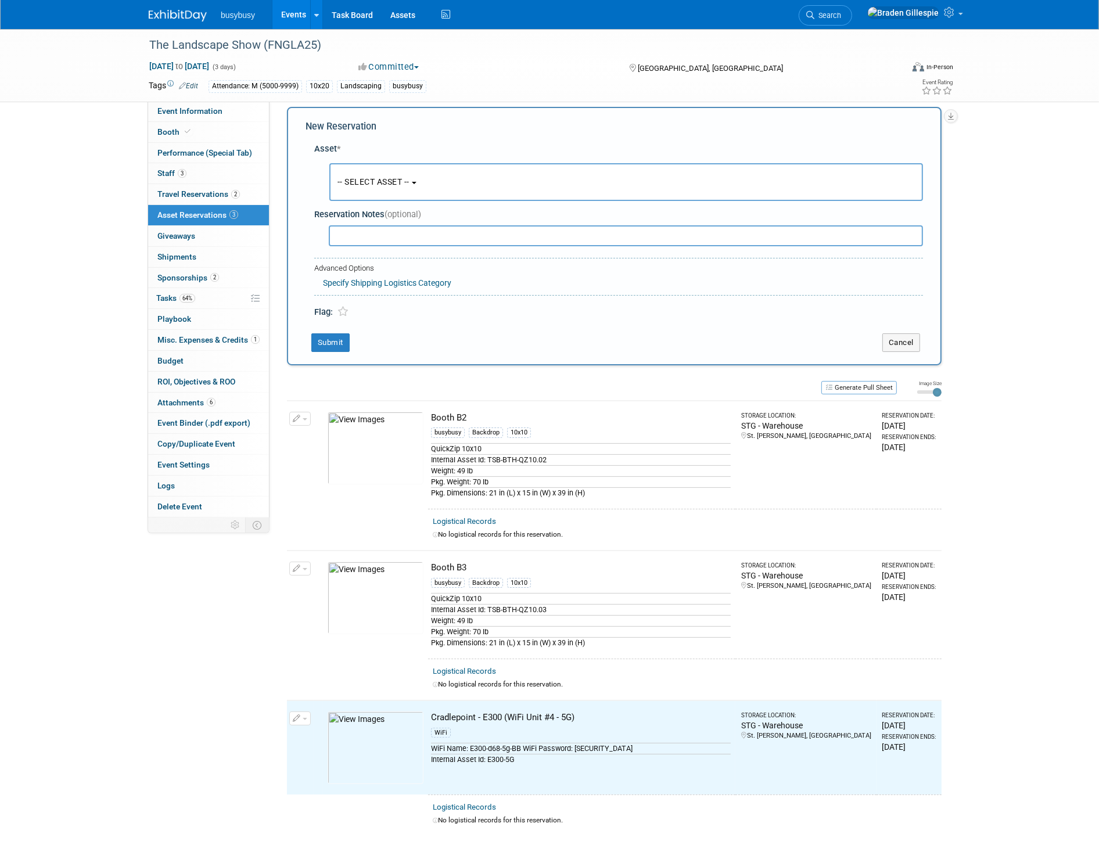
click at [370, 172] on button "-- SELECT ASSET --" at bounding box center [625, 182] width 593 height 38
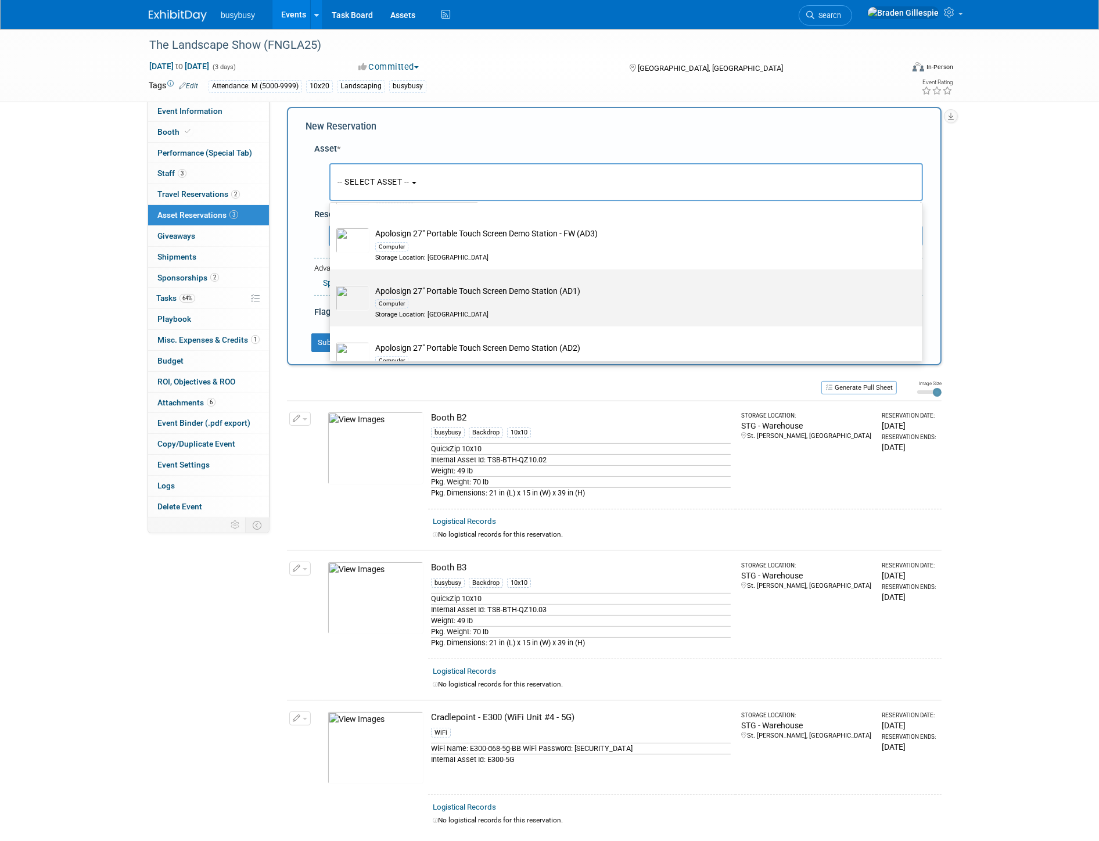
scroll to position [451, 0]
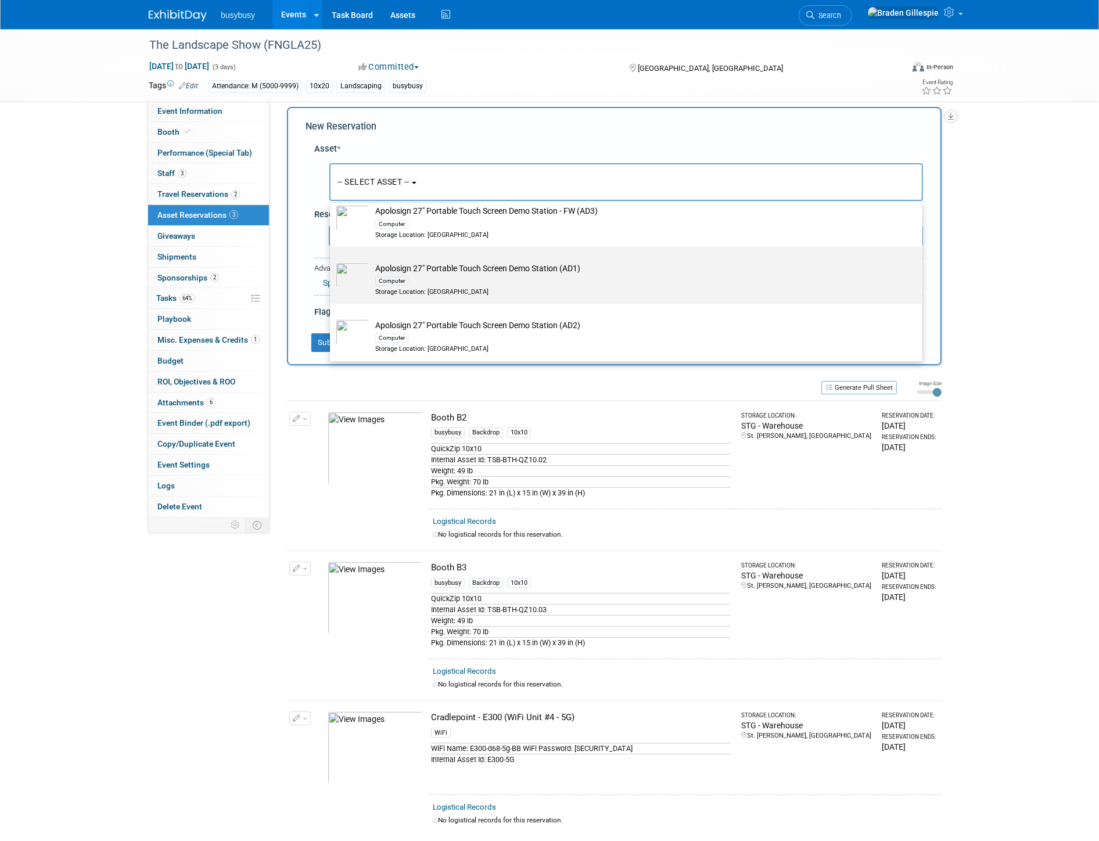
click at [488, 267] on td "Apolosign 27" Portable Touch Screen Demo Station (AD1) Computer Storage Locatio…" at bounding box center [634, 279] width 530 height 34
click at [332, 261] on input "Apolosign 27" Portable Touch Screen Demo Station (AD1) Computer Storage Locatio…" at bounding box center [328, 257] width 8 height 8
select select "10724059"
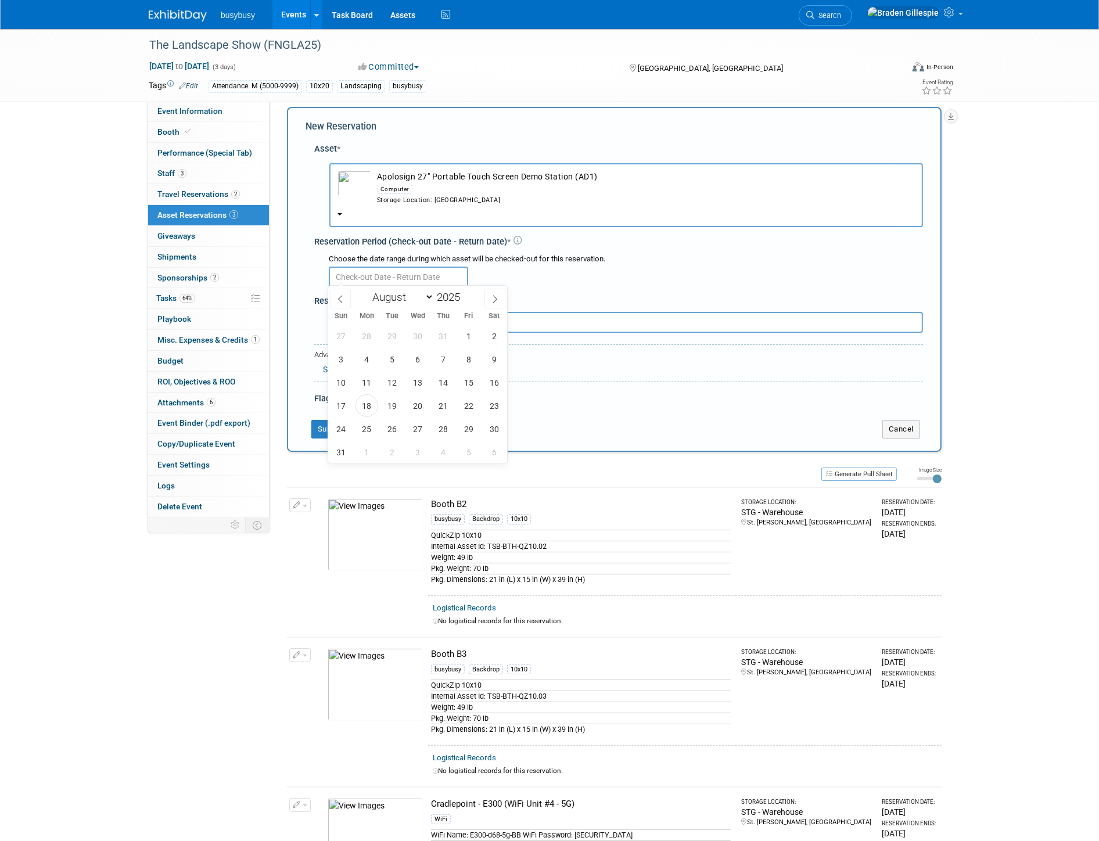
click at [375, 279] on input "text" at bounding box center [398, 277] width 139 height 21
click at [396, 413] on span "19" at bounding box center [392, 405] width 23 height 23
click at [466, 407] on span "22" at bounding box center [469, 405] width 23 height 23
type input "[DATE] to [DATE]"
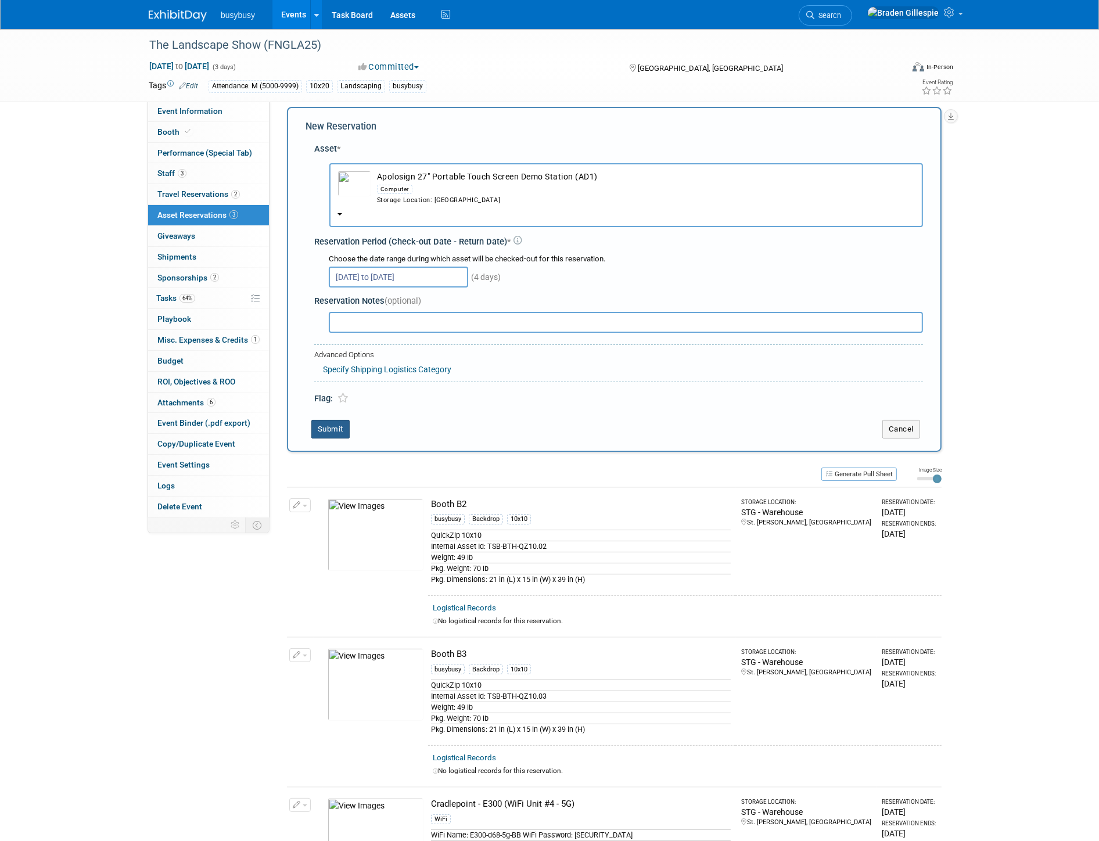
click at [339, 427] on button "Submit" at bounding box center [330, 429] width 38 height 19
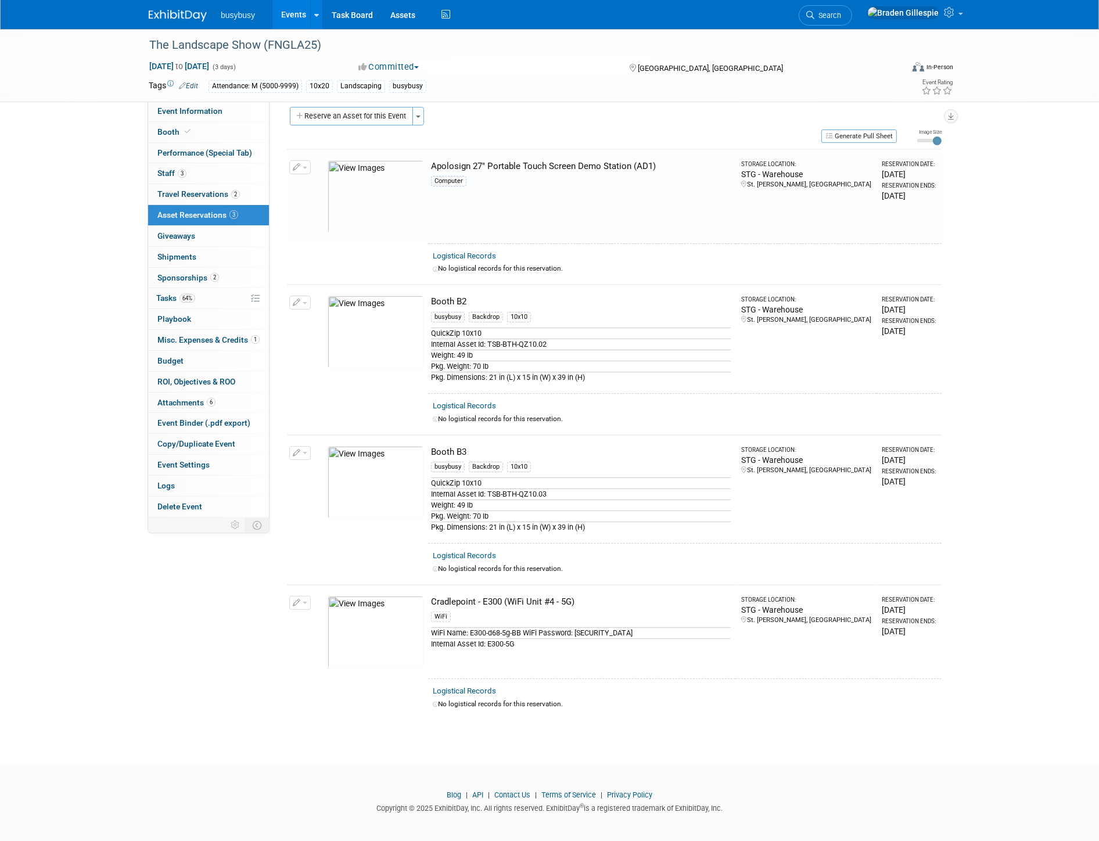
scroll to position [10, 0]
